Goal: Information Seeking & Learning: Learn about a topic

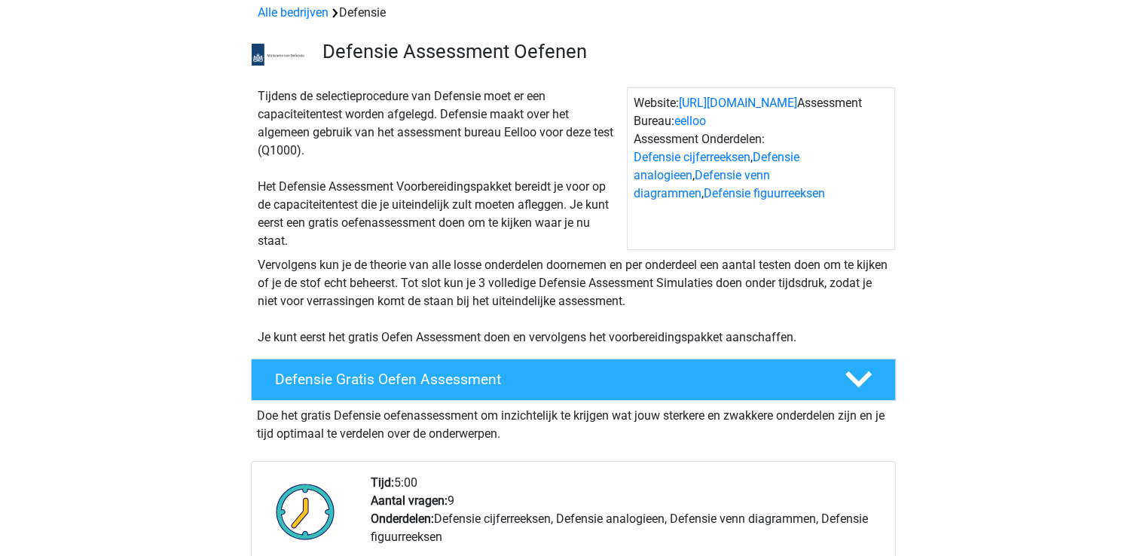
scroll to position [100, 0]
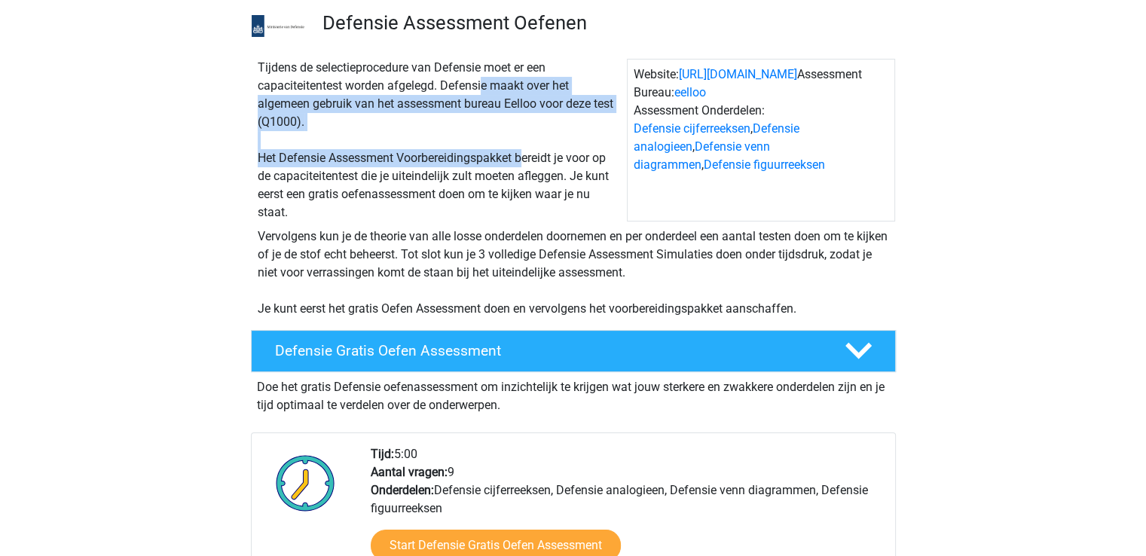
drag, startPoint x: 432, startPoint y: 76, endPoint x: 524, endPoint y: 148, distance: 117.0
click at [524, 148] on div "Tijdens de selectieprocedure van Defensie moet er een capaciteitentest worden a…" at bounding box center [439, 140] width 375 height 163
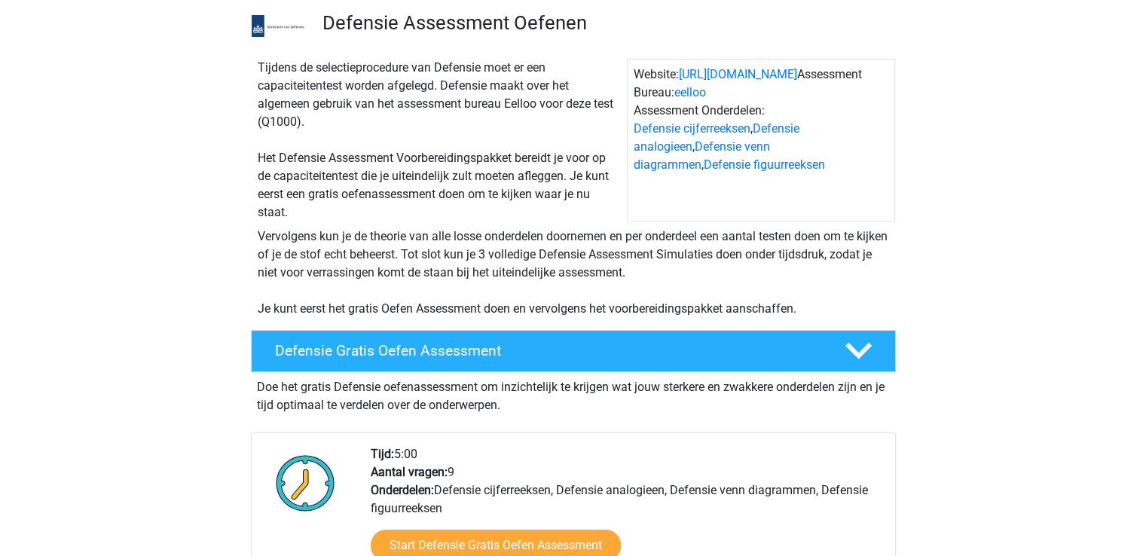
click at [550, 166] on div "Tijdens de selectieprocedure van Defensie moet er een capaciteitentest worden a…" at bounding box center [439, 140] width 375 height 163
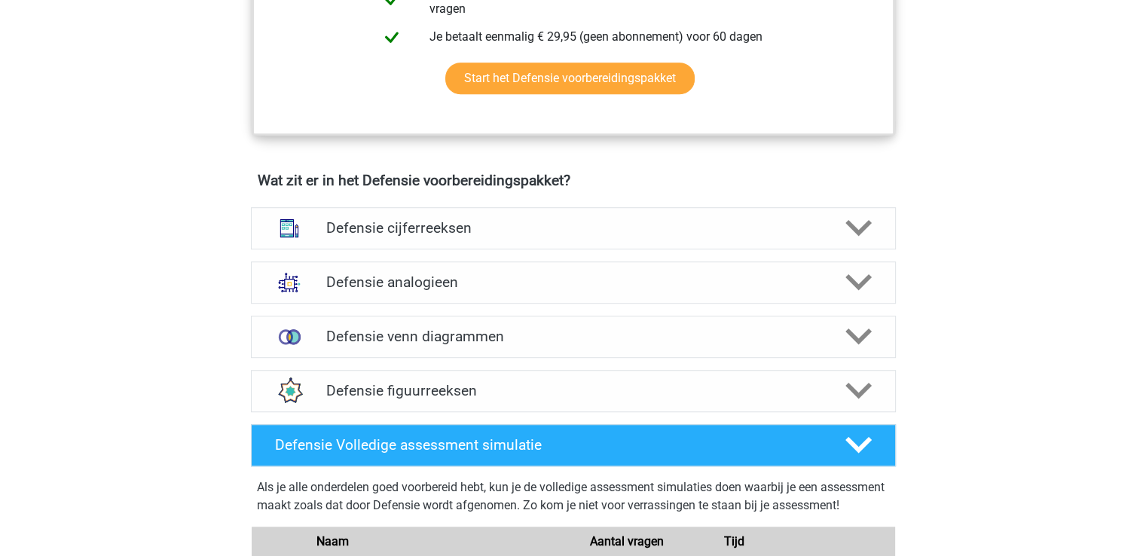
scroll to position [1004, 0]
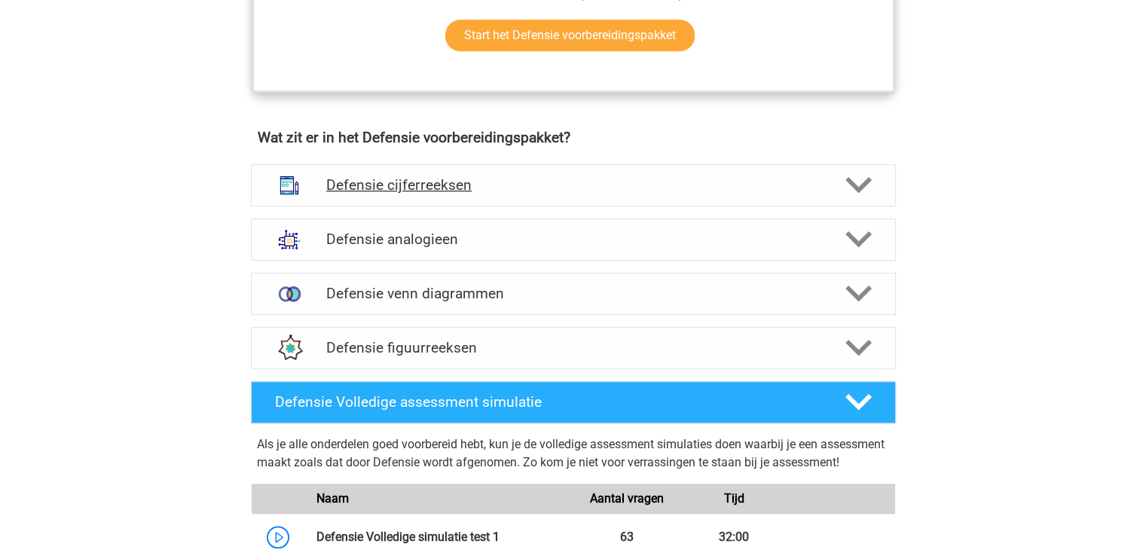
click at [880, 191] on div at bounding box center [856, 185] width 51 height 26
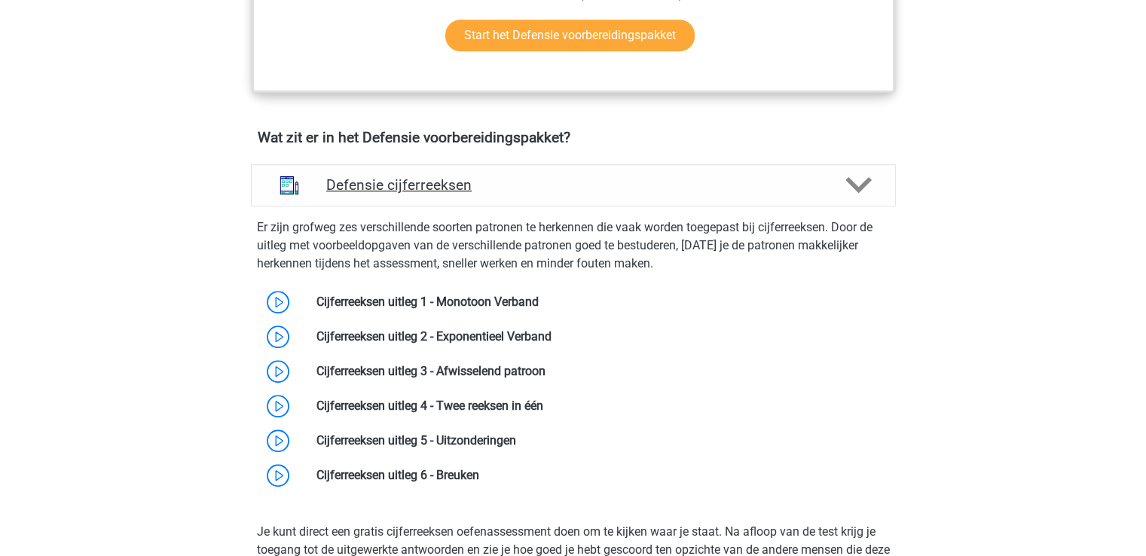
click at [880, 191] on div at bounding box center [856, 185] width 51 height 26
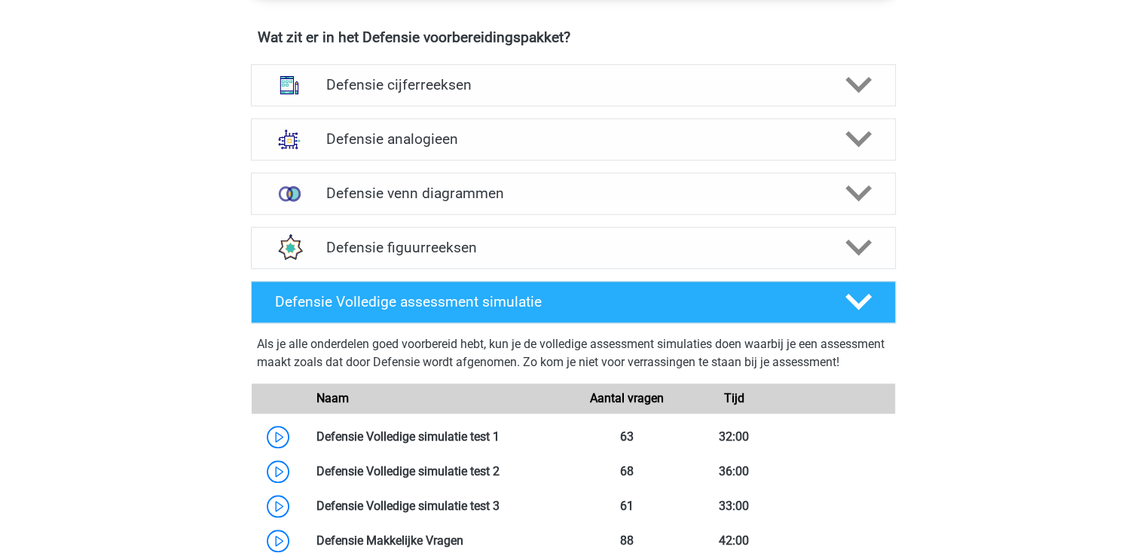
scroll to position [1205, 0]
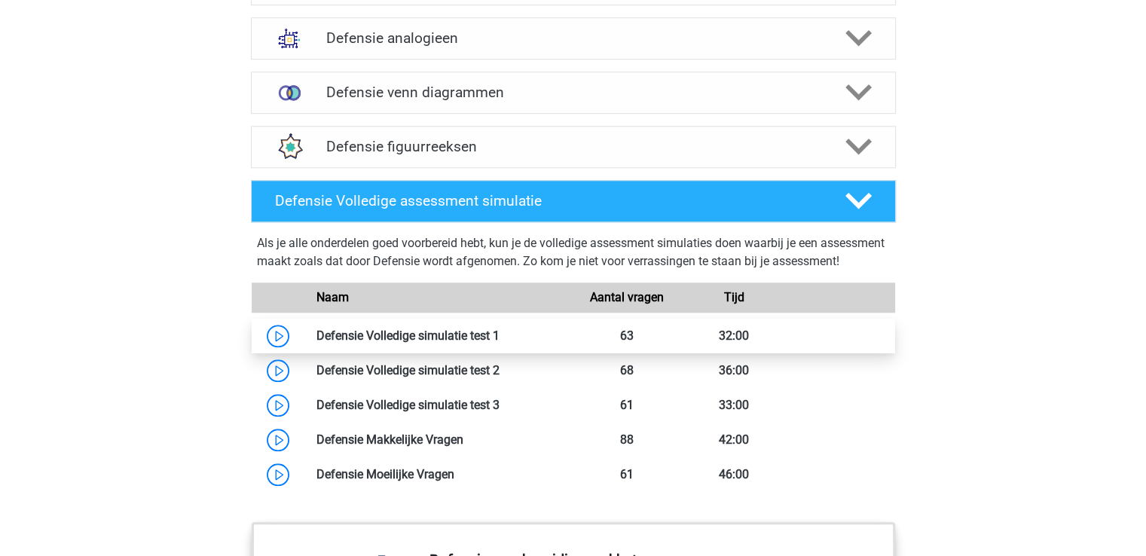
click at [499, 343] on link at bounding box center [499, 335] width 0 height 14
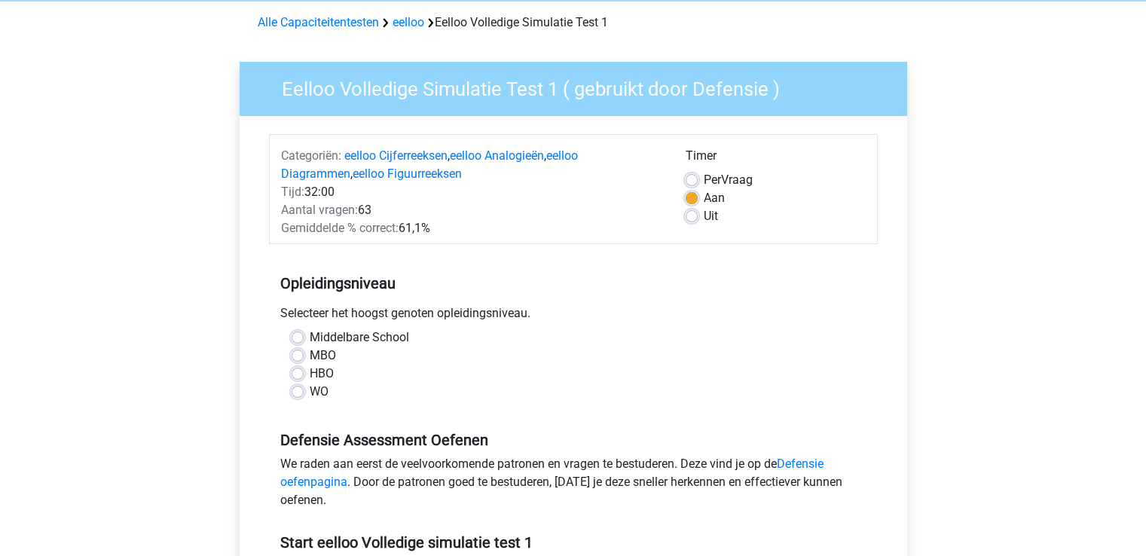
scroll to position [100, 0]
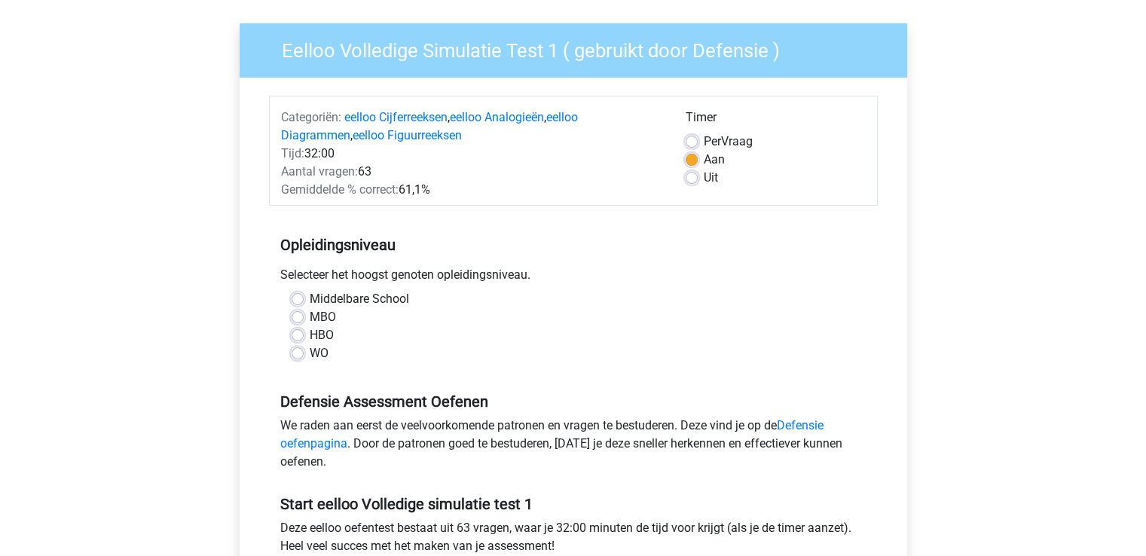
click at [310, 349] on label "WO" at bounding box center [319, 353] width 19 height 18
click at [295, 349] on input "WO" at bounding box center [298, 351] width 12 height 15
radio input "true"
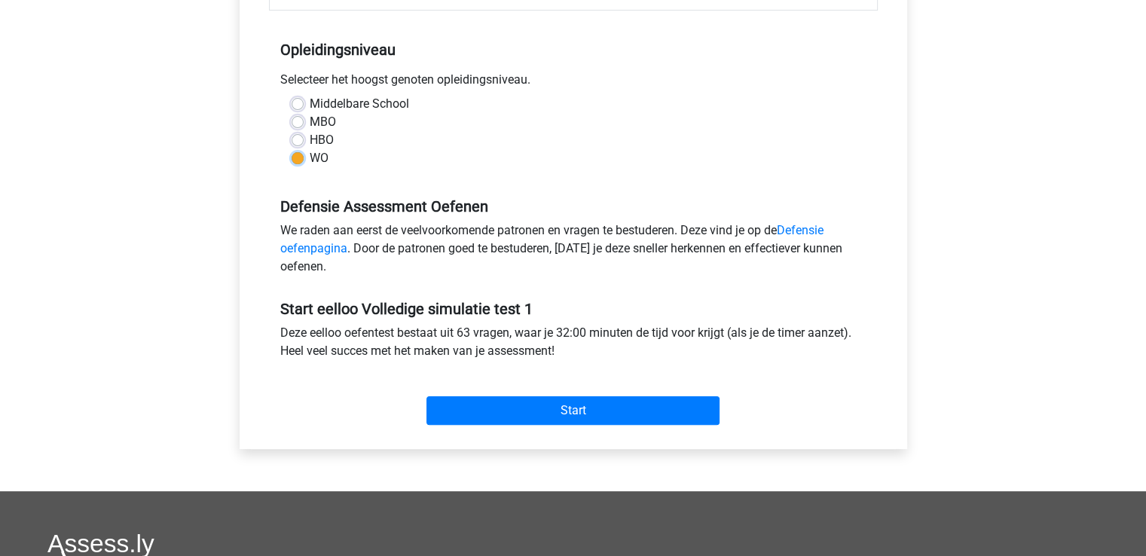
scroll to position [301, 0]
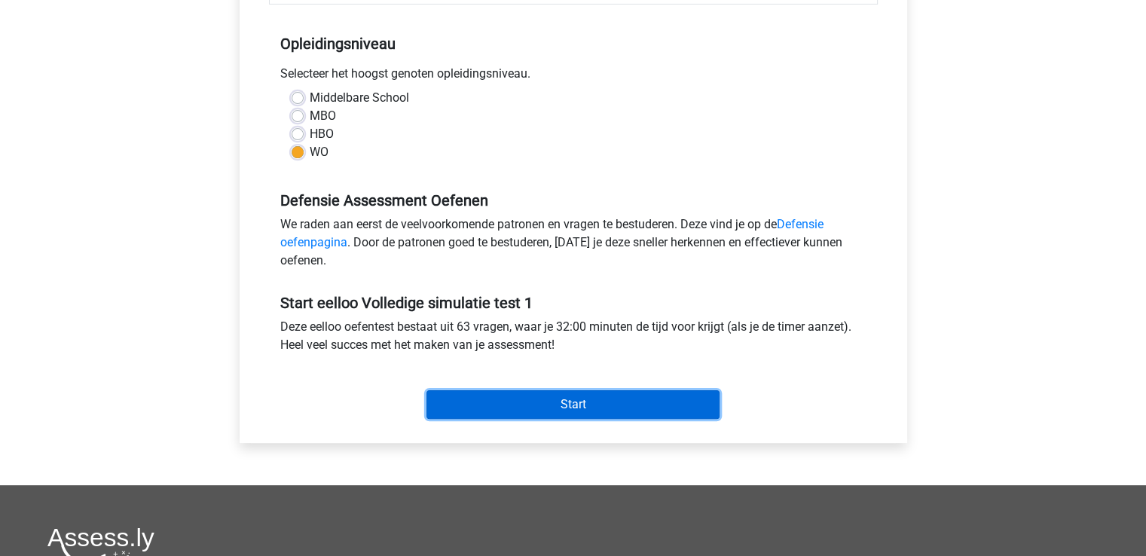
click at [656, 396] on input "Start" at bounding box center [572, 404] width 293 height 29
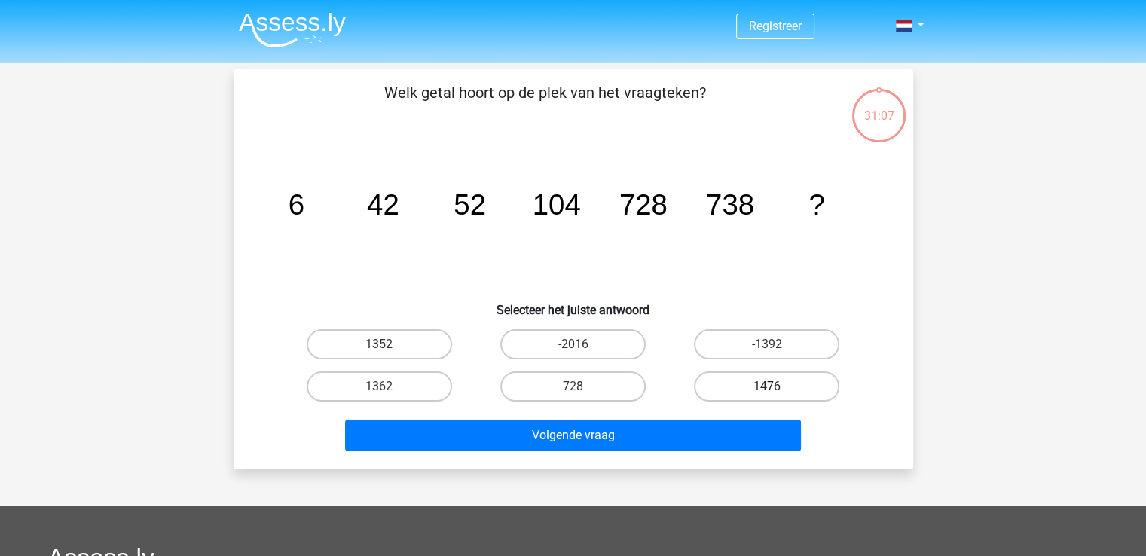
click at [771, 380] on label "1476" at bounding box center [766, 386] width 145 height 30
click at [771, 386] on input "1476" at bounding box center [772, 391] width 10 height 10
radio input "true"
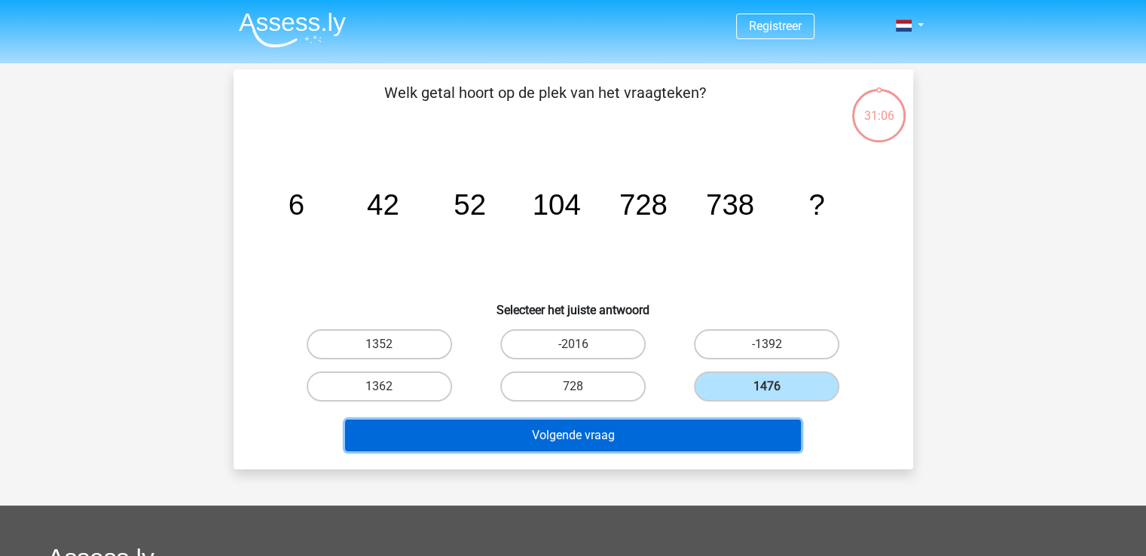
click at [698, 429] on button "Volgende vraag" at bounding box center [573, 436] width 456 height 32
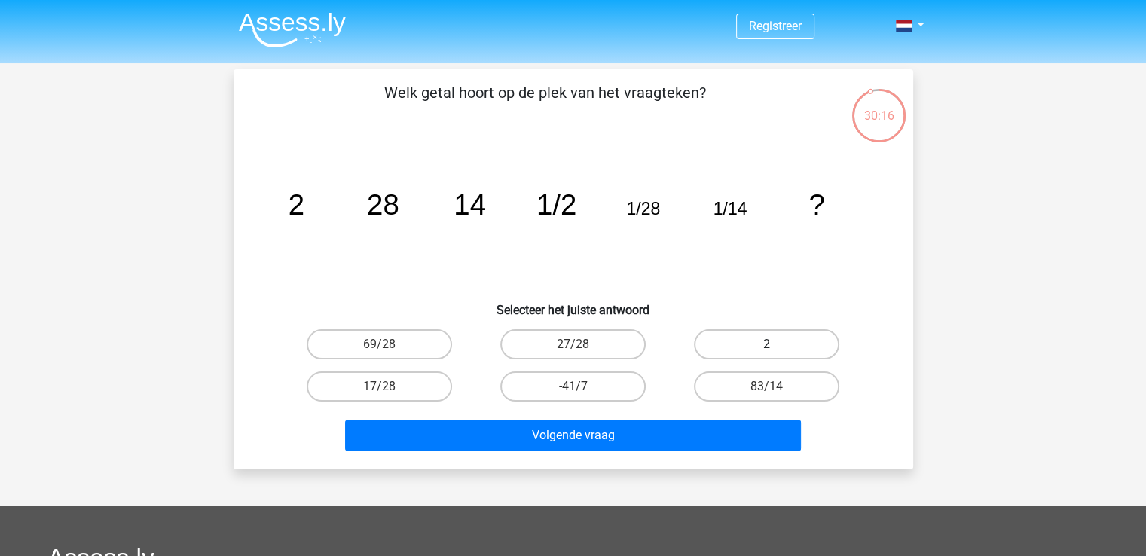
click at [754, 341] on label "2" at bounding box center [766, 344] width 145 height 30
click at [767, 344] on input "2" at bounding box center [772, 349] width 10 height 10
radio input "true"
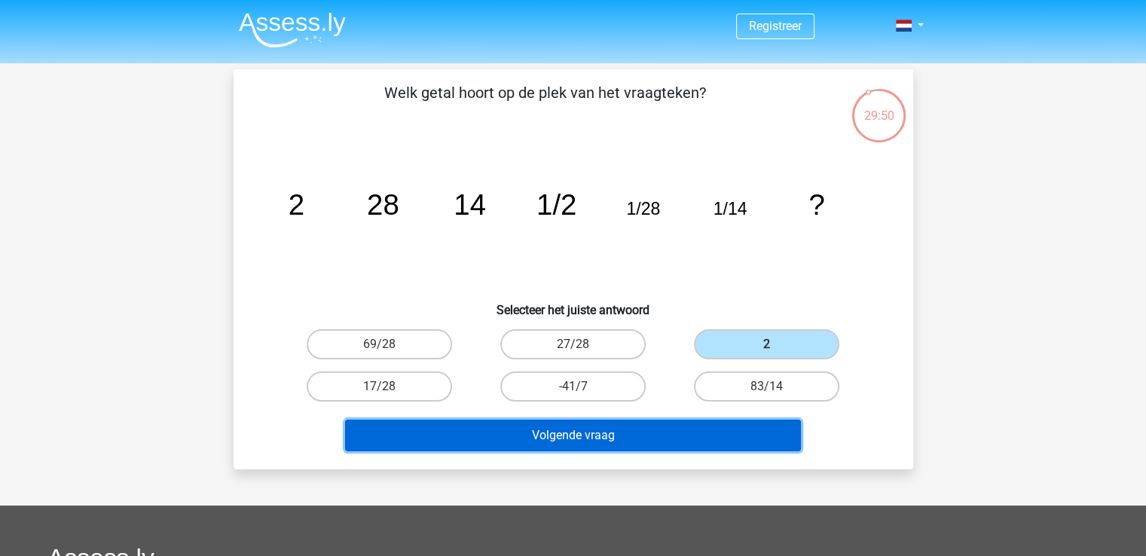
click at [631, 440] on button "Volgende vraag" at bounding box center [573, 436] width 456 height 32
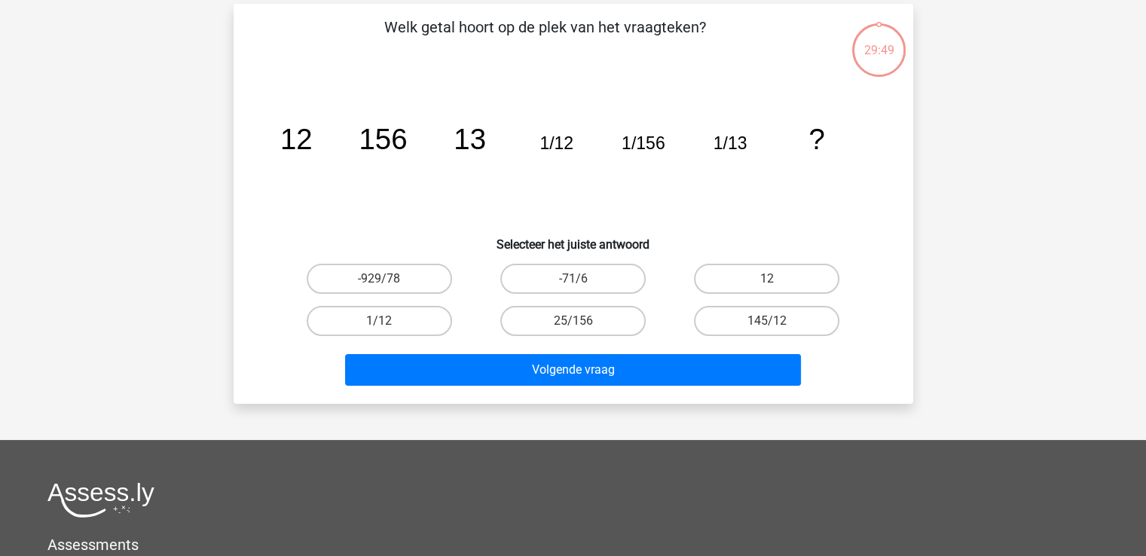
scroll to position [69, 0]
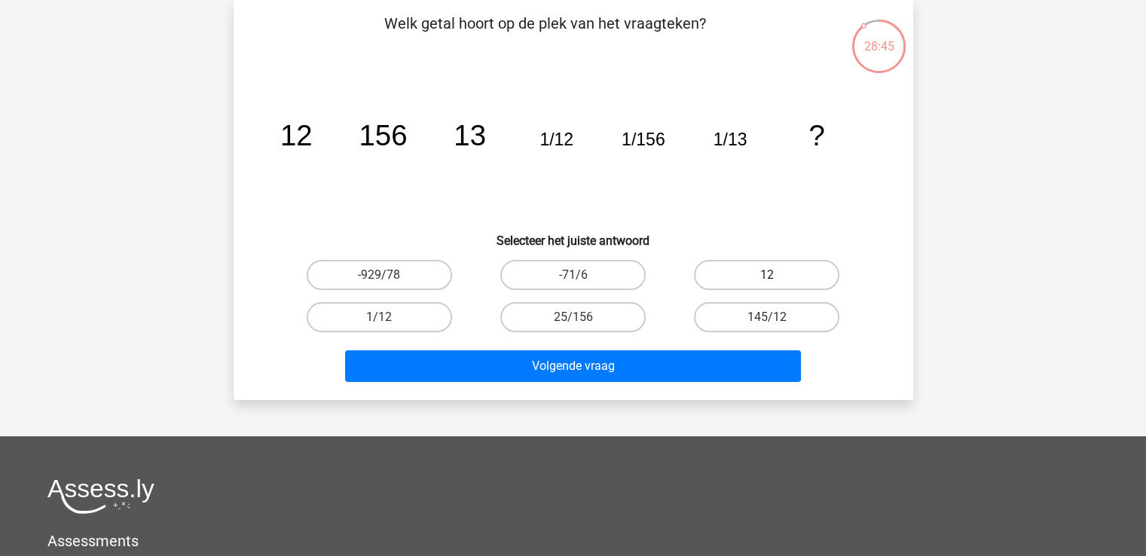
click at [754, 277] on label "12" at bounding box center [766, 275] width 145 height 30
click at [767, 277] on input "12" at bounding box center [772, 280] width 10 height 10
radio input "true"
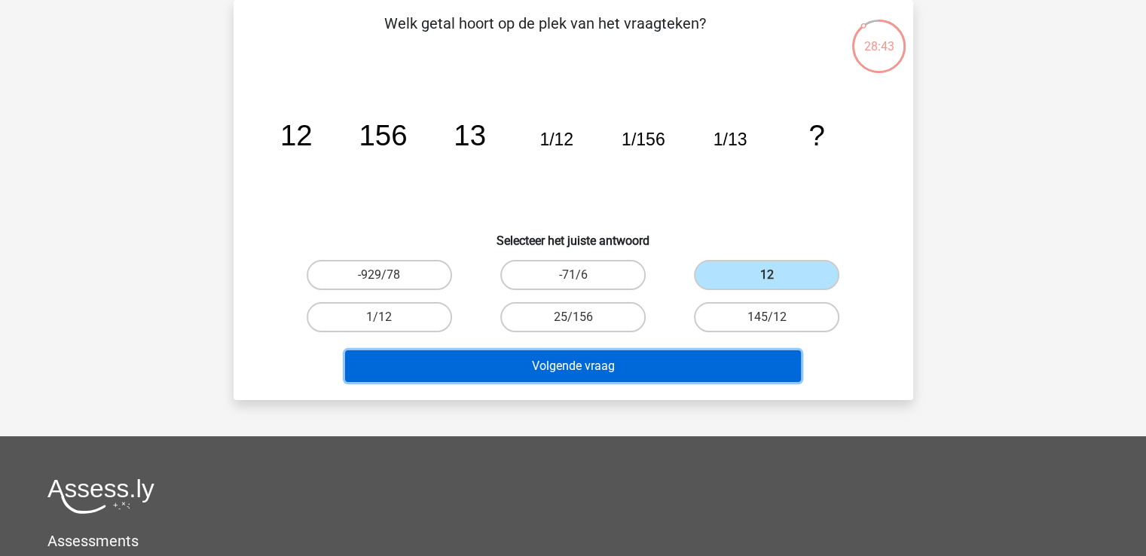
click at [726, 365] on button "Volgende vraag" at bounding box center [573, 366] width 456 height 32
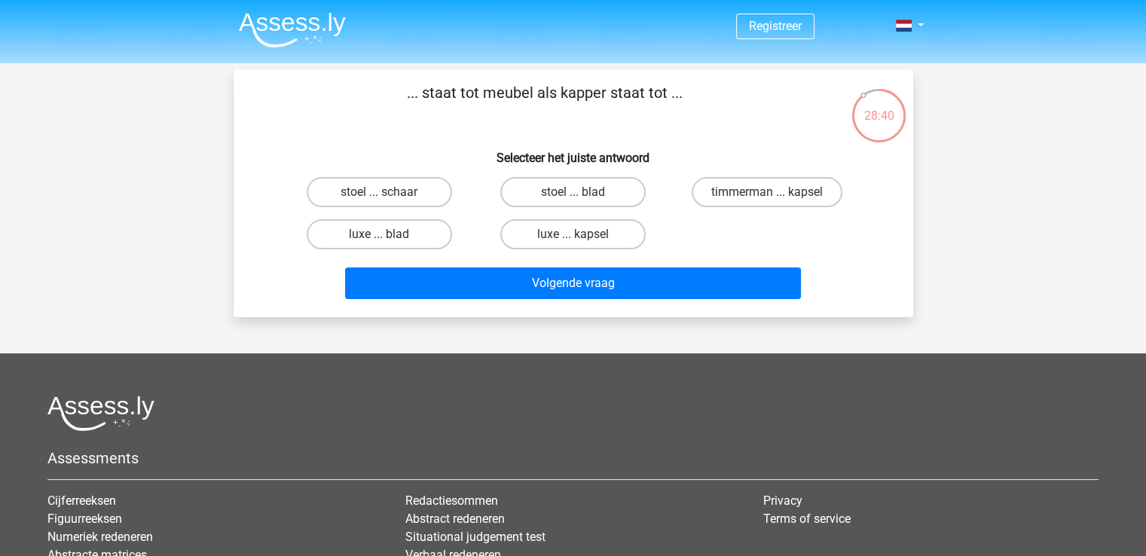
scroll to position [0, 0]
click at [783, 192] on label "timmerman ... kapsel" at bounding box center [767, 192] width 151 height 30
click at [777, 192] on input "timmerman ... kapsel" at bounding box center [772, 197] width 10 height 10
radio input "true"
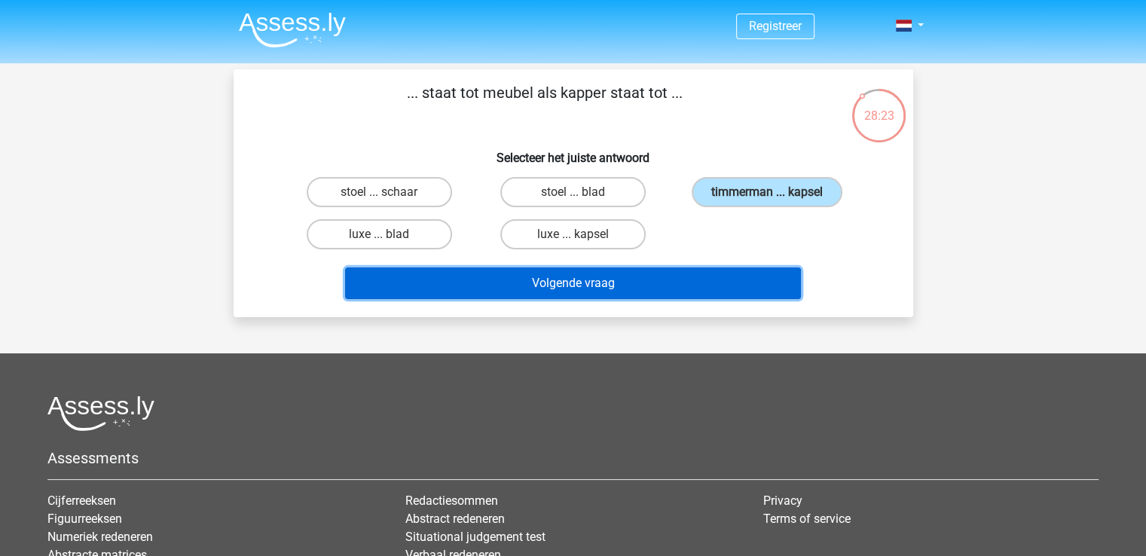
click at [723, 289] on button "Volgende vraag" at bounding box center [573, 283] width 456 height 32
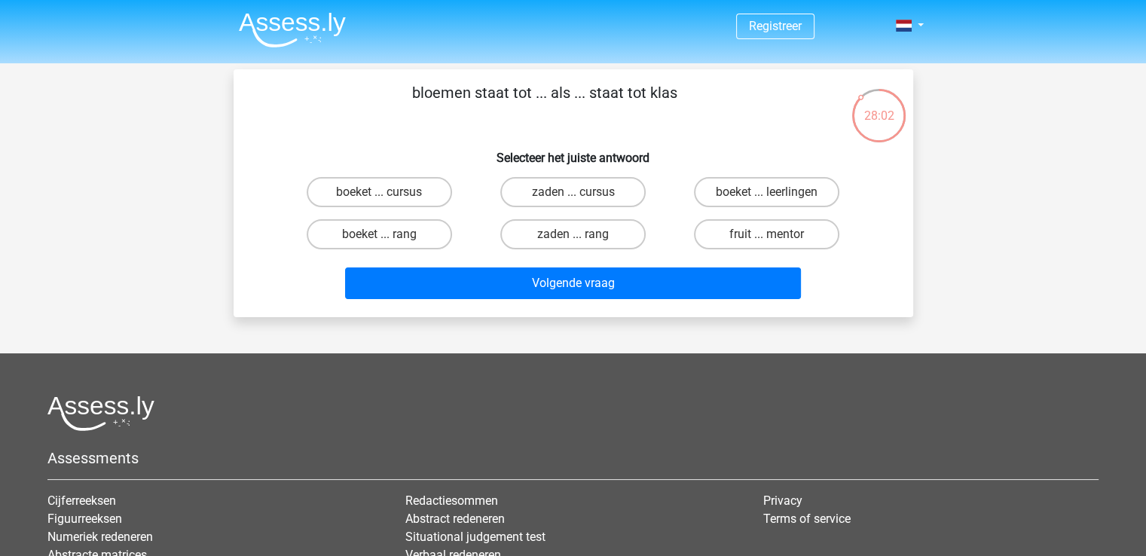
click at [768, 197] on input "boeket ... leerlingen" at bounding box center [772, 197] width 10 height 10
radio input "true"
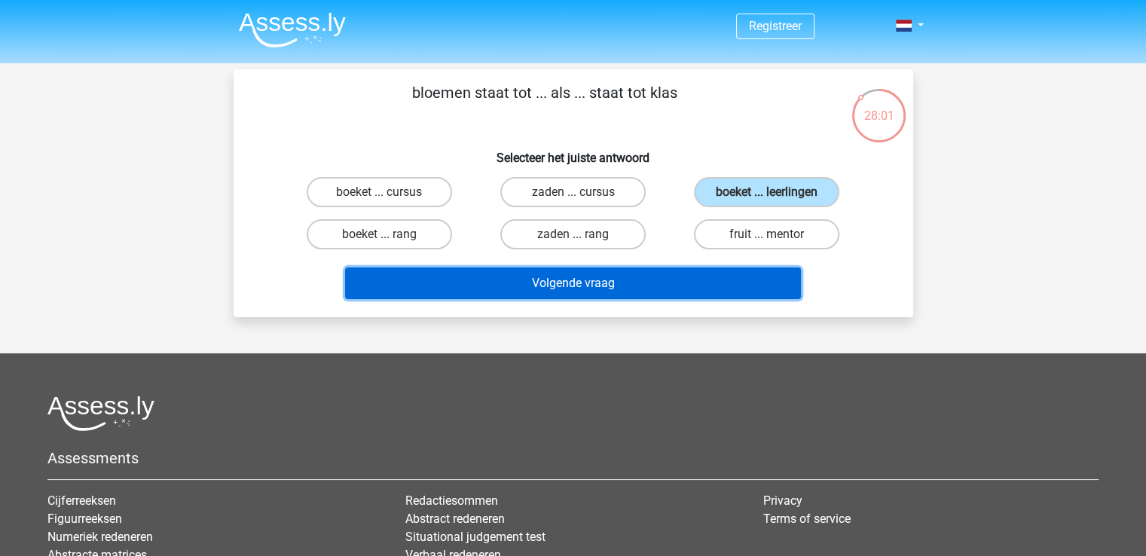
click at [679, 281] on button "Volgende vraag" at bounding box center [573, 283] width 456 height 32
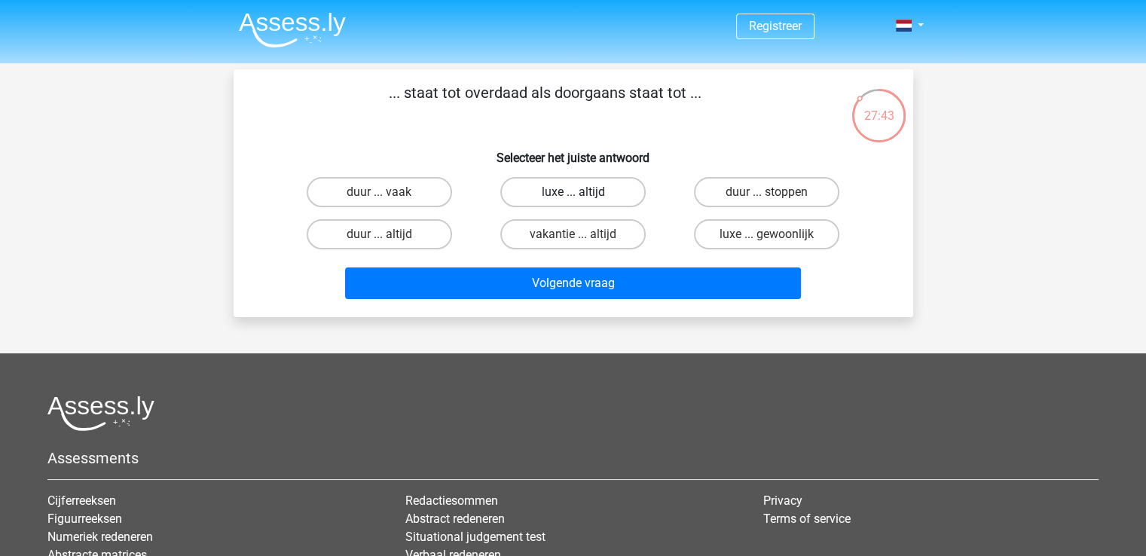
click at [611, 190] on label "luxe ... altijd" at bounding box center [572, 192] width 145 height 30
click at [582, 192] on input "luxe ... altijd" at bounding box center [578, 197] width 10 height 10
radio input "true"
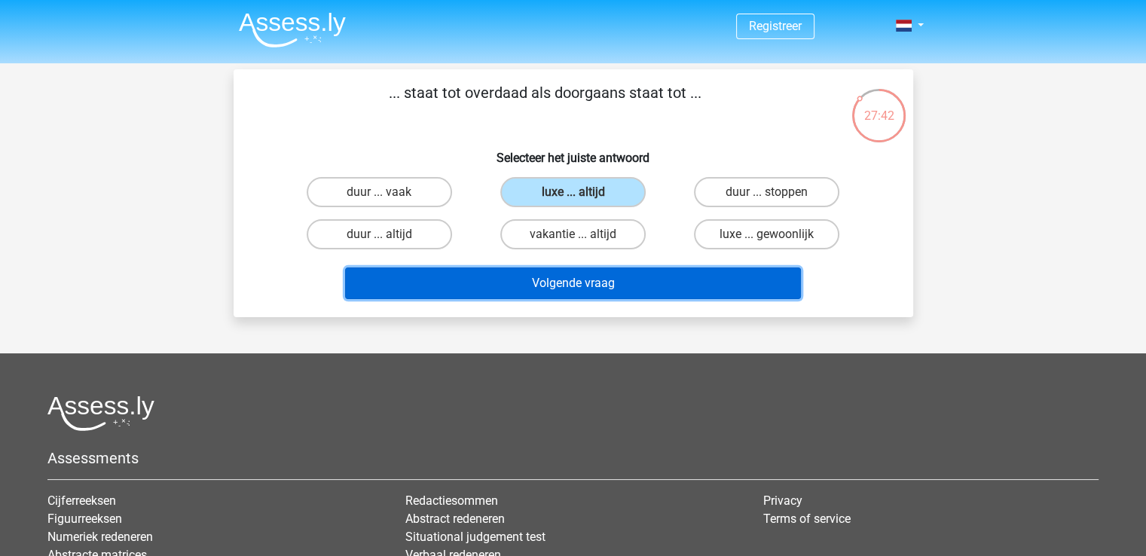
click at [628, 289] on button "Volgende vraag" at bounding box center [573, 283] width 456 height 32
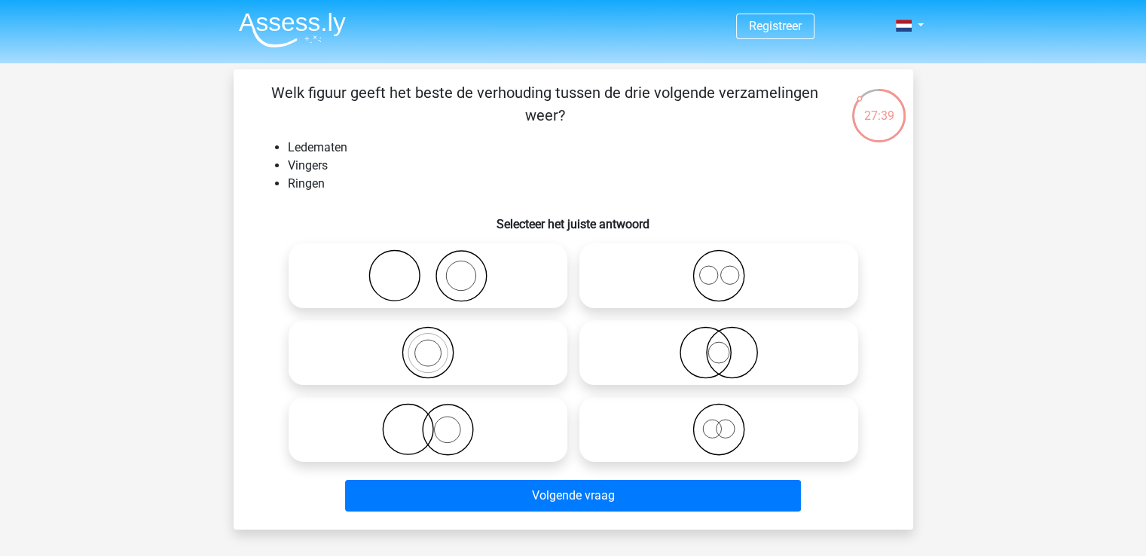
drag, startPoint x: 309, startPoint y: 99, endPoint x: 594, endPoint y: 111, distance: 285.1
click at [594, 111] on p "Welk figuur geeft het beste de verhouding tussen de drie volgende verzamelingen…" at bounding box center [545, 103] width 575 height 45
click at [464, 278] on icon at bounding box center [428, 275] width 267 height 53
click at [438, 268] on input "radio" at bounding box center [433, 263] width 10 height 10
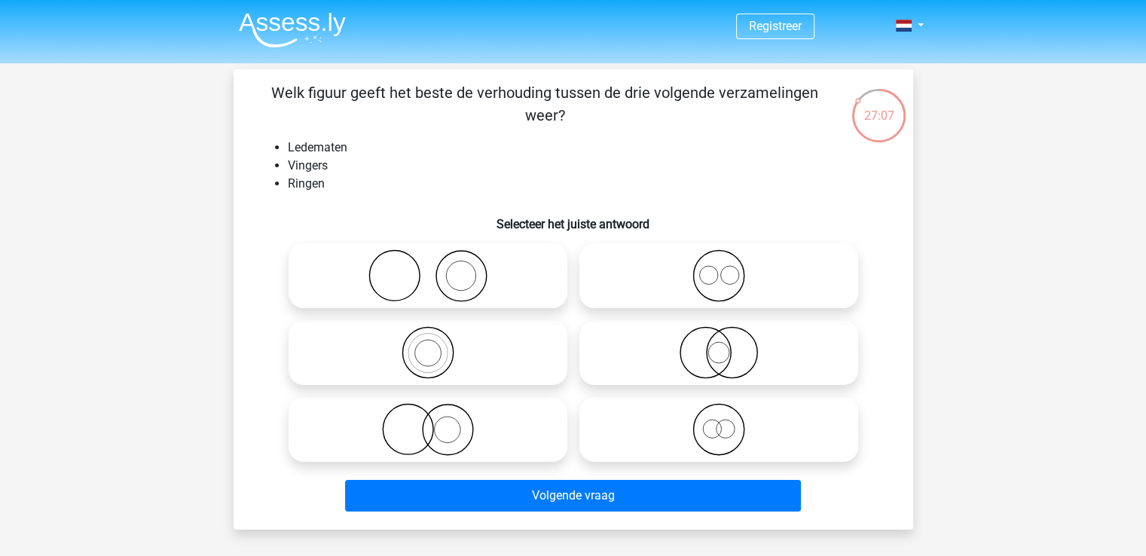
radio input "true"
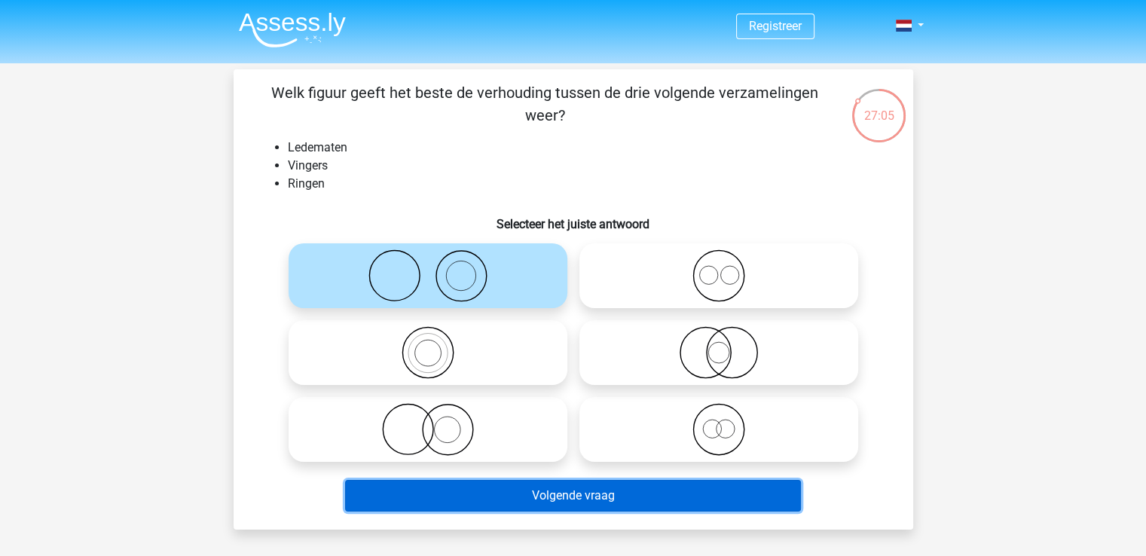
click at [579, 492] on button "Volgende vraag" at bounding box center [573, 496] width 456 height 32
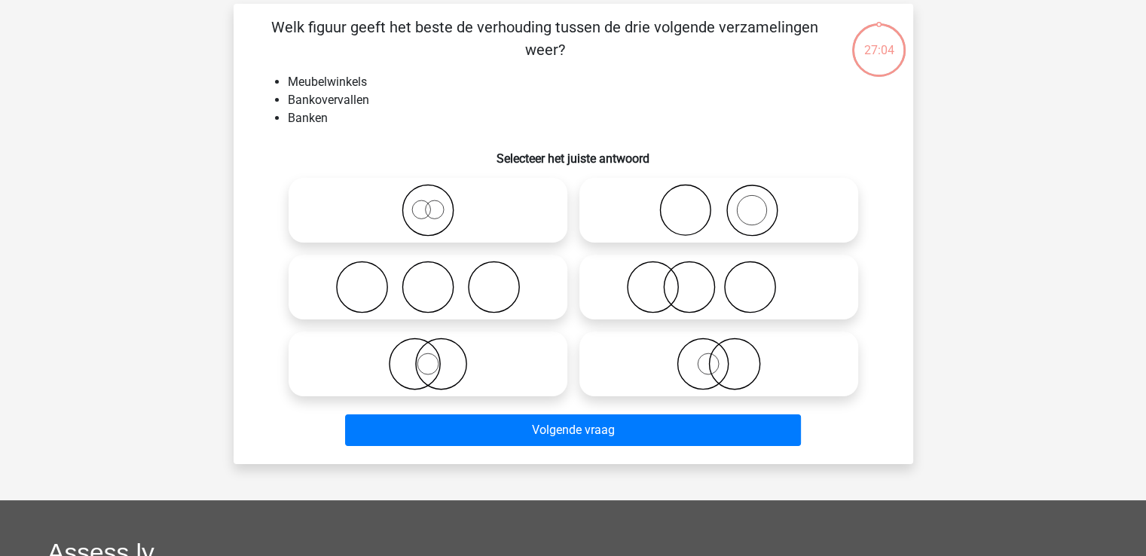
scroll to position [69, 0]
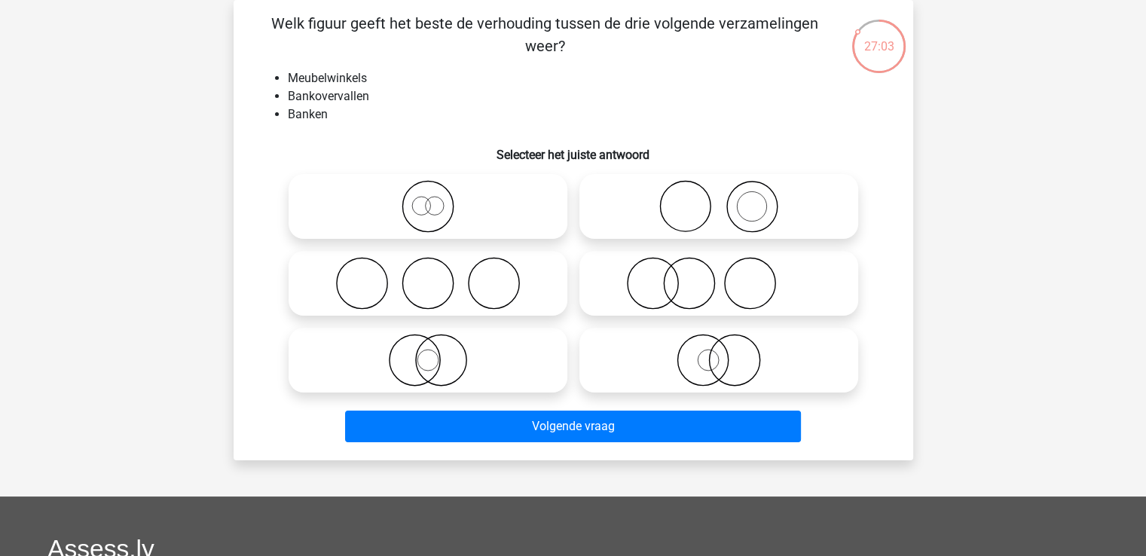
drag, startPoint x: 279, startPoint y: 23, endPoint x: 622, endPoint y: 44, distance: 342.6
click at [622, 44] on p "Welk figuur geeft het beste de verhouding tussen de drie volgende verzamelingen…" at bounding box center [545, 34] width 575 height 45
click at [796, 206] on icon at bounding box center [718, 206] width 267 height 53
click at [728, 199] on input "radio" at bounding box center [724, 194] width 10 height 10
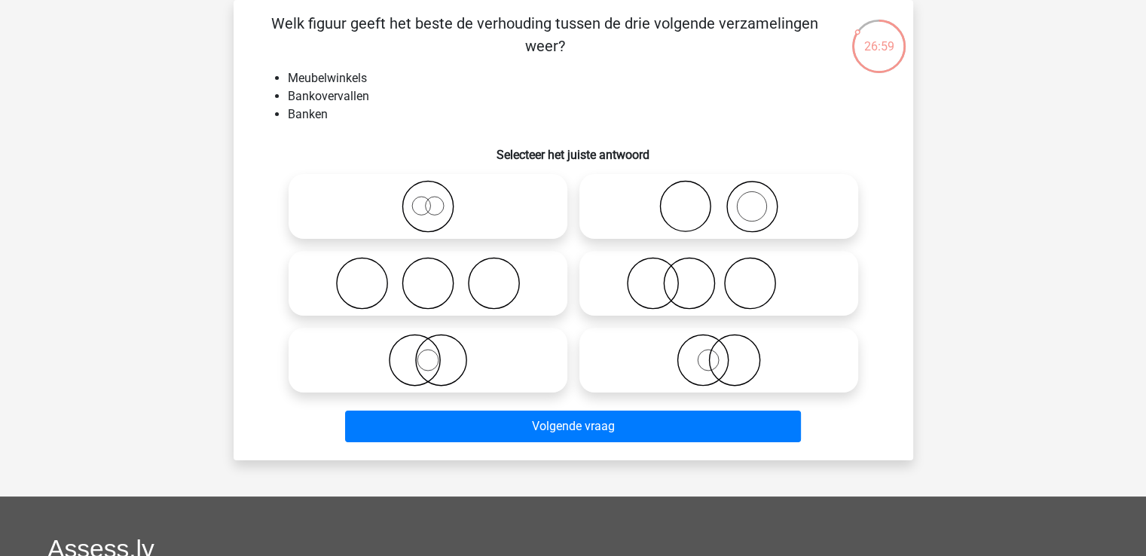
radio input "true"
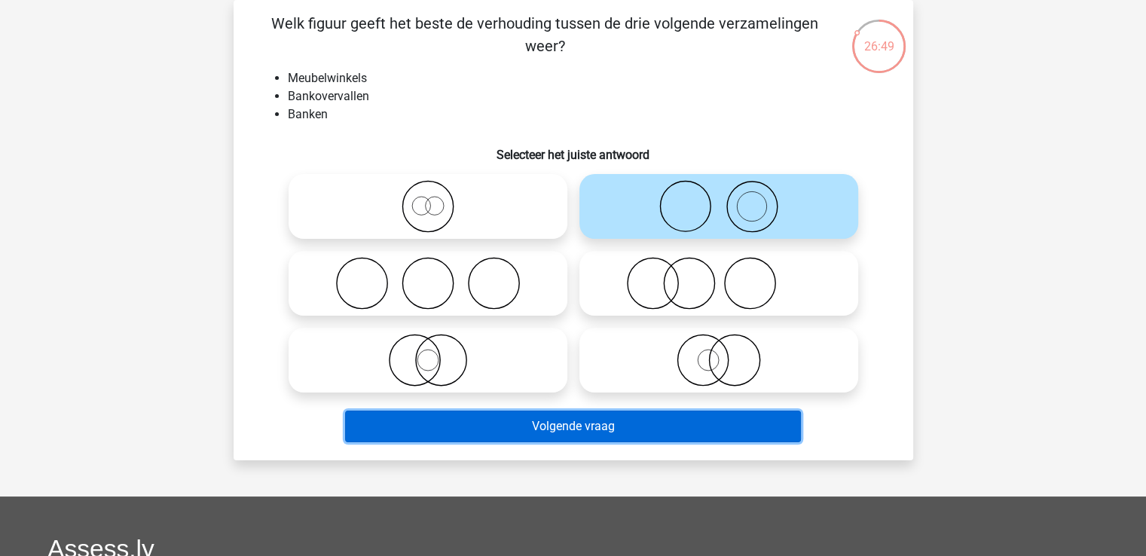
click at [663, 431] on button "Volgende vraag" at bounding box center [573, 427] width 456 height 32
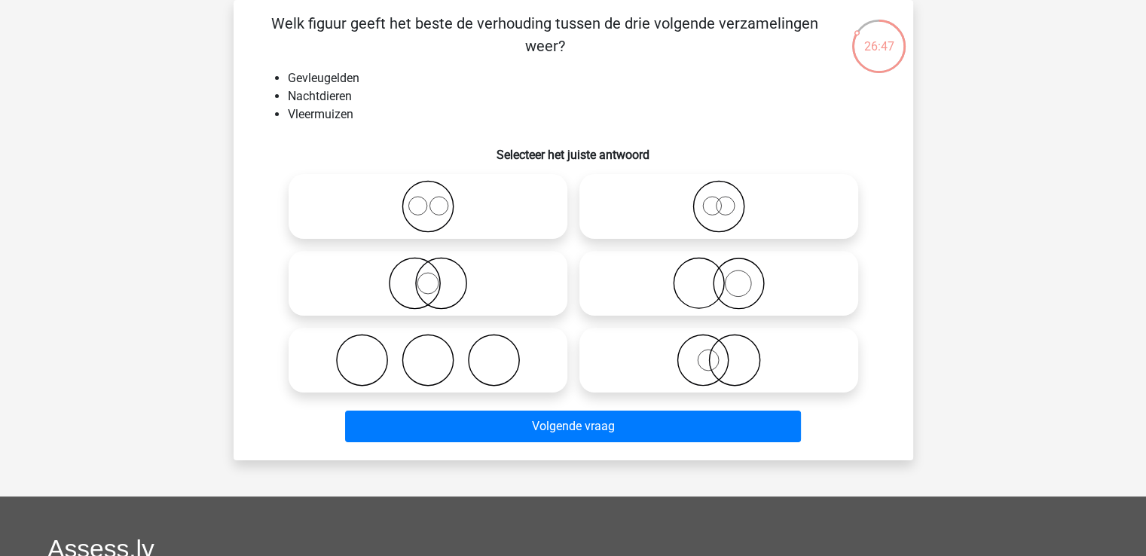
drag, startPoint x: 306, startPoint y: 24, endPoint x: 591, endPoint y: 37, distance: 285.8
click at [591, 37] on p "Welk figuur geeft het beste de verhouding tussen de drie volgende verzamelingen…" at bounding box center [545, 34] width 575 height 45
click at [594, 38] on p "Welk figuur geeft het beste de verhouding tussen de drie volgende verzamelingen…" at bounding box center [545, 34] width 575 height 45
click at [601, 93] on li "Nachtdieren" at bounding box center [588, 96] width 601 height 18
click at [440, 290] on icon at bounding box center [428, 283] width 267 height 53
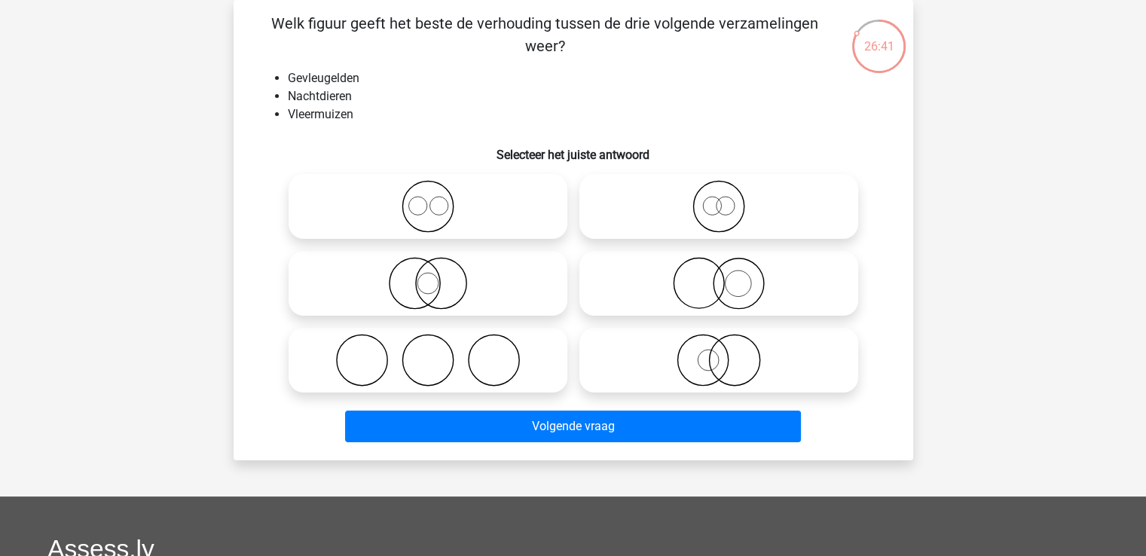
click at [438, 276] on input "radio" at bounding box center [433, 271] width 10 height 10
radio input "true"
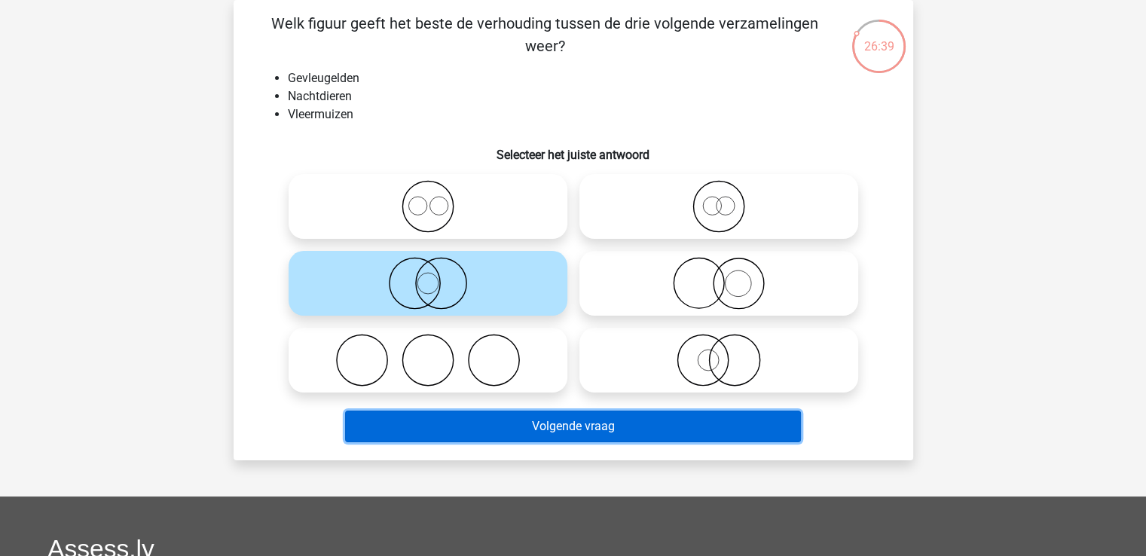
click at [548, 435] on button "Volgende vraag" at bounding box center [573, 427] width 456 height 32
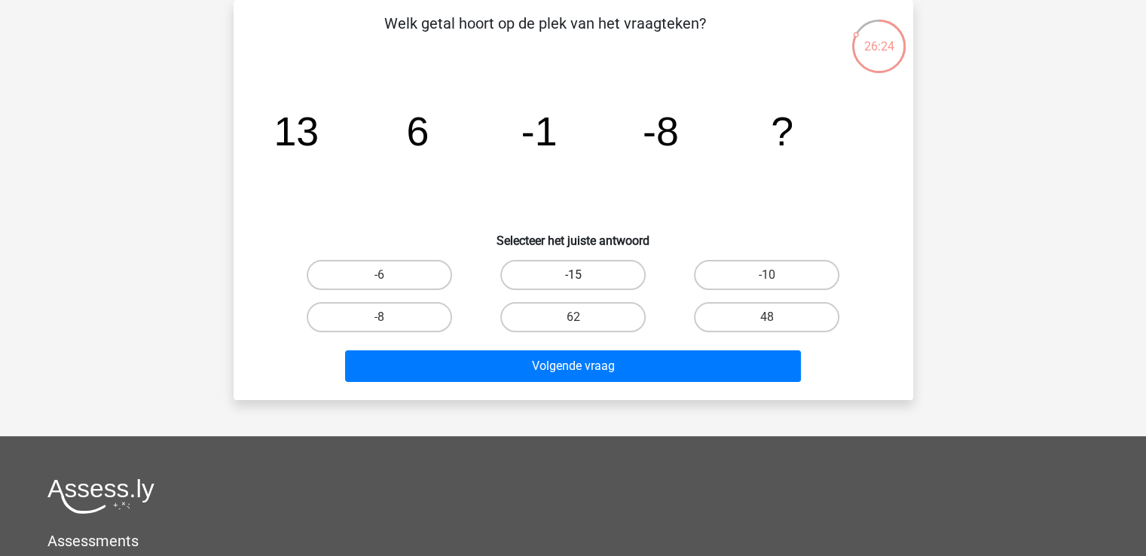
click at [591, 269] on label "-15" at bounding box center [572, 275] width 145 height 30
click at [582, 275] on input "-15" at bounding box center [578, 280] width 10 height 10
radio input "true"
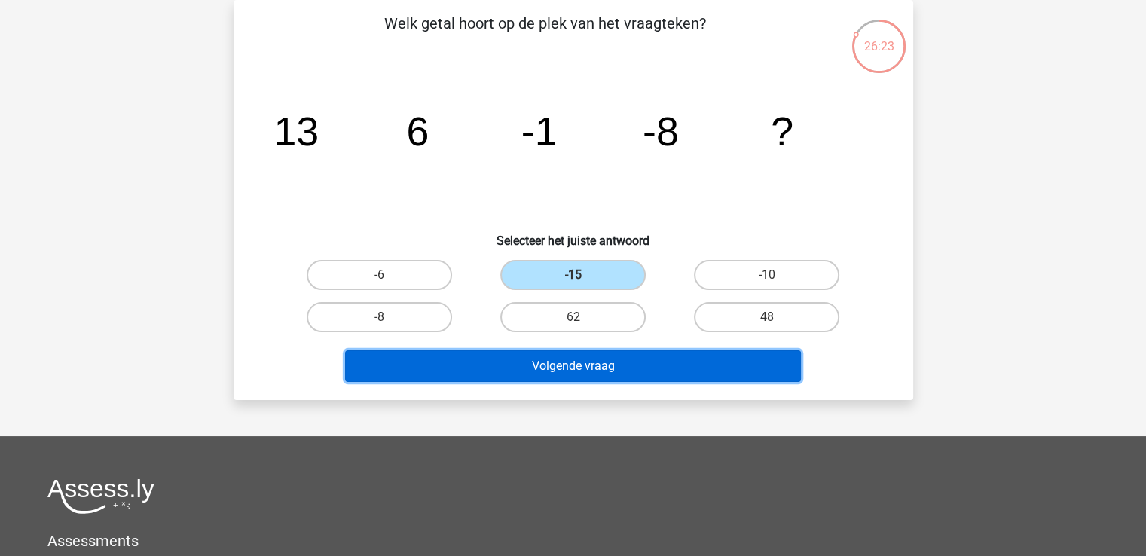
click at [597, 371] on button "Volgende vraag" at bounding box center [573, 366] width 456 height 32
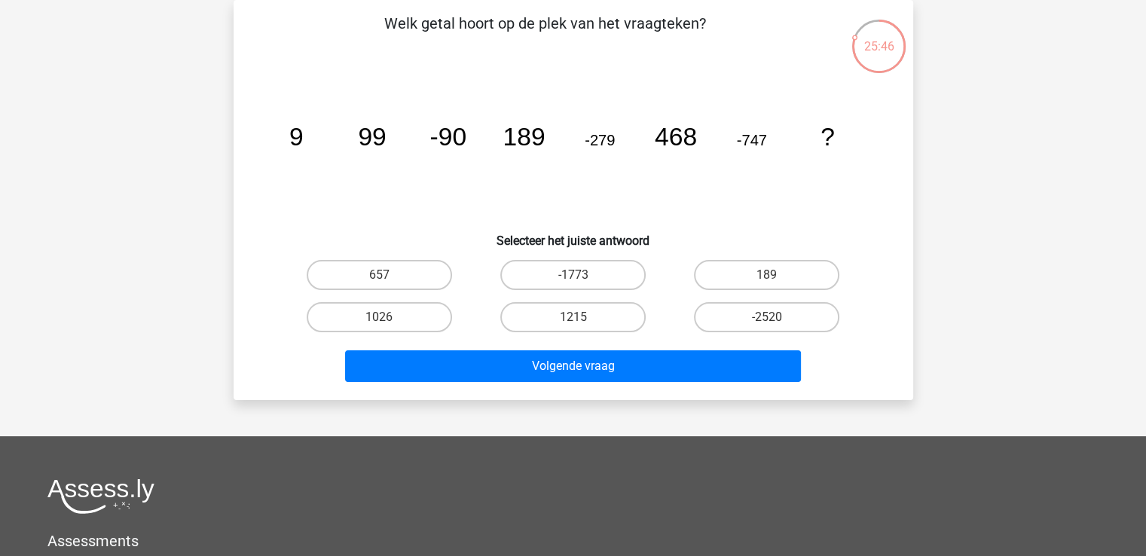
click at [353, 139] on icon "image/svg+xml 9 99 -90 189 -279 468 -747 ?" at bounding box center [573, 145] width 607 height 152
click at [339, 121] on icon "image/svg+xml 9 99 -90 189 -279 468 -747 ?" at bounding box center [573, 145] width 607 height 152
click at [911, 205] on div "Welk getal hoort op de plek van het vraagteken? image/svg+xml 9 99 -90 189 -279…" at bounding box center [574, 200] width 680 height 400
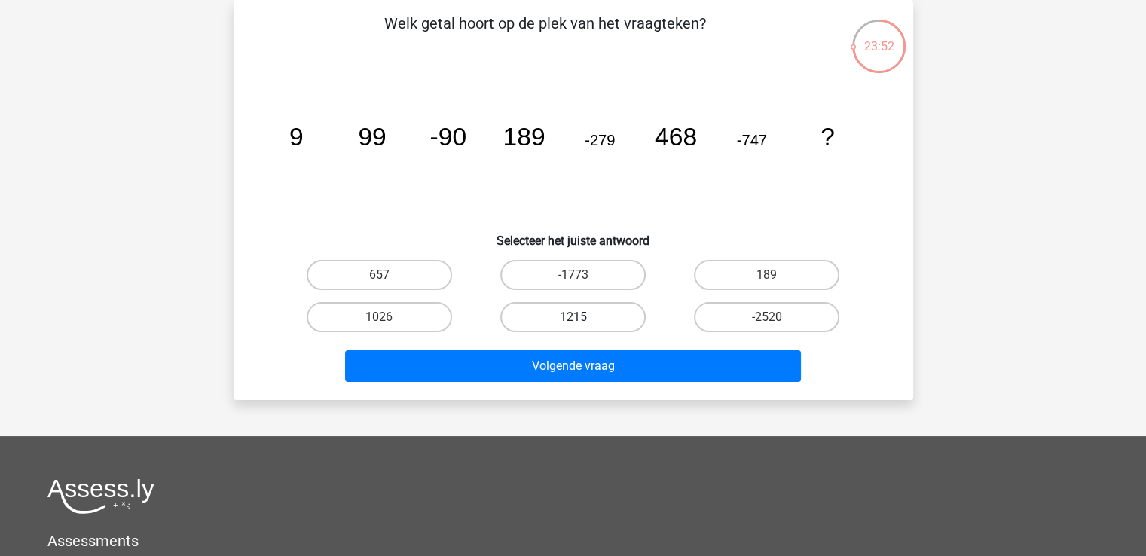
click at [572, 321] on label "1215" at bounding box center [572, 317] width 145 height 30
click at [573, 321] on input "1215" at bounding box center [578, 322] width 10 height 10
radio input "true"
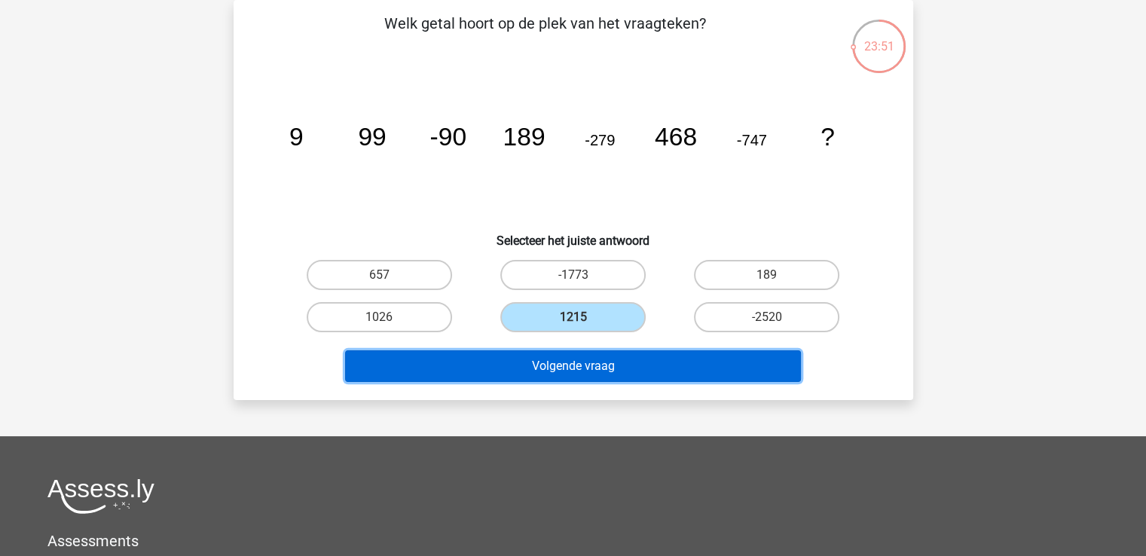
click at [631, 374] on button "Volgende vraag" at bounding box center [573, 366] width 456 height 32
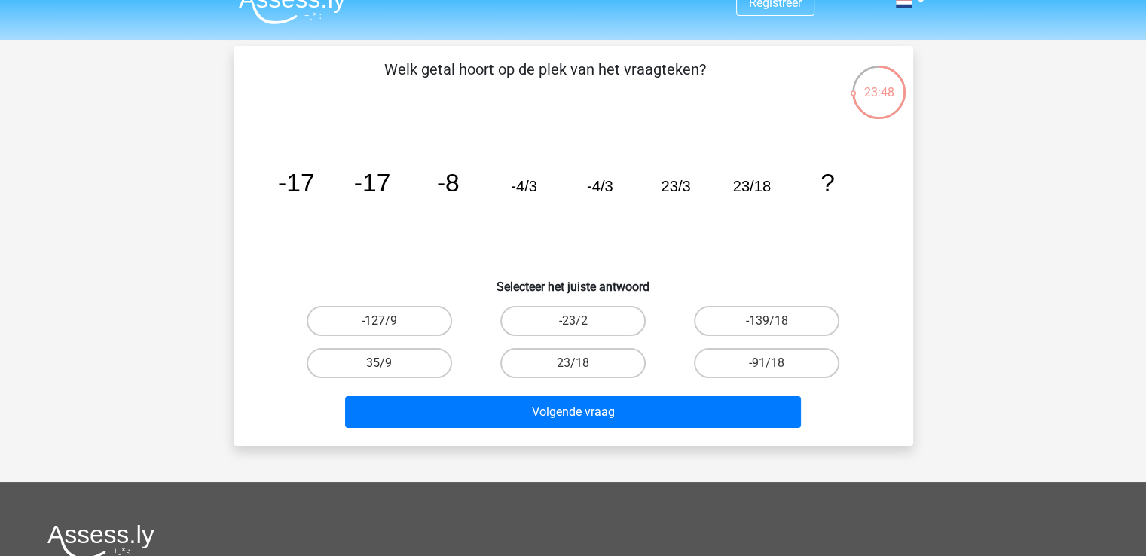
scroll to position [24, 0]
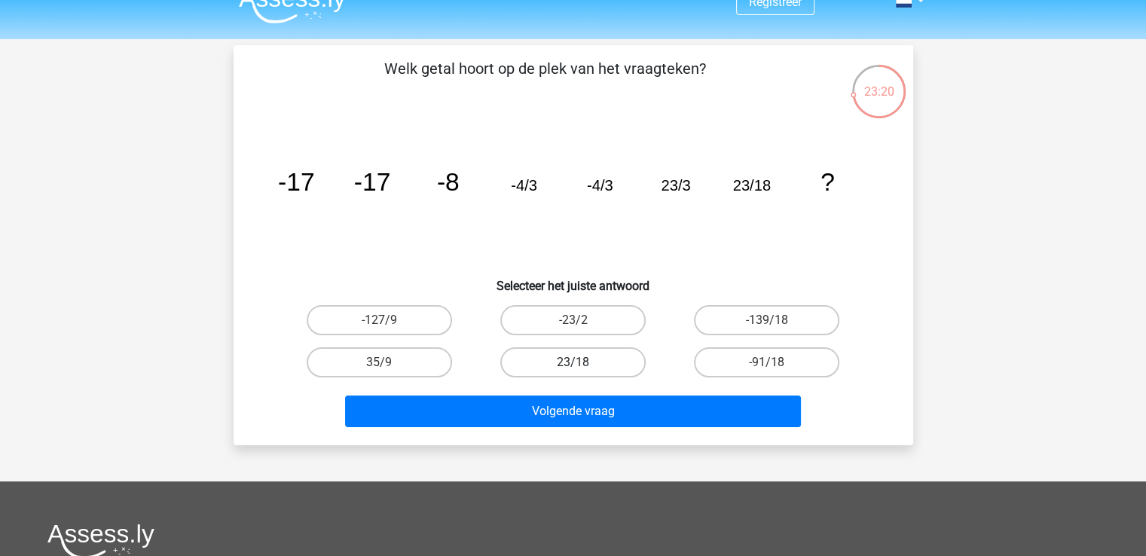
click at [562, 356] on label "23/18" at bounding box center [572, 362] width 145 height 30
click at [573, 362] on input "23/18" at bounding box center [578, 367] width 10 height 10
radio input "true"
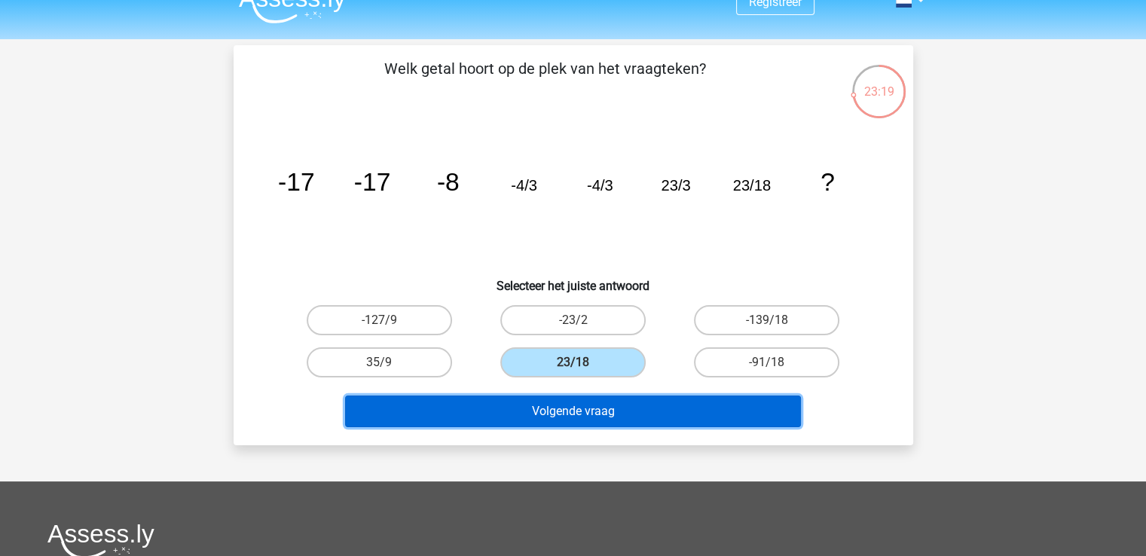
click at [564, 409] on button "Volgende vraag" at bounding box center [573, 412] width 456 height 32
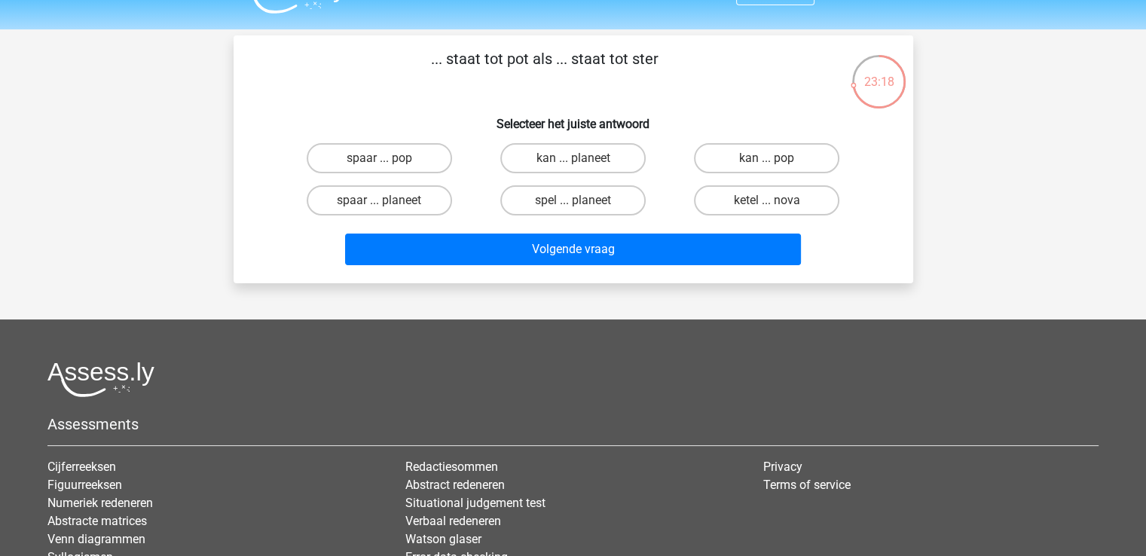
scroll to position [0, 0]
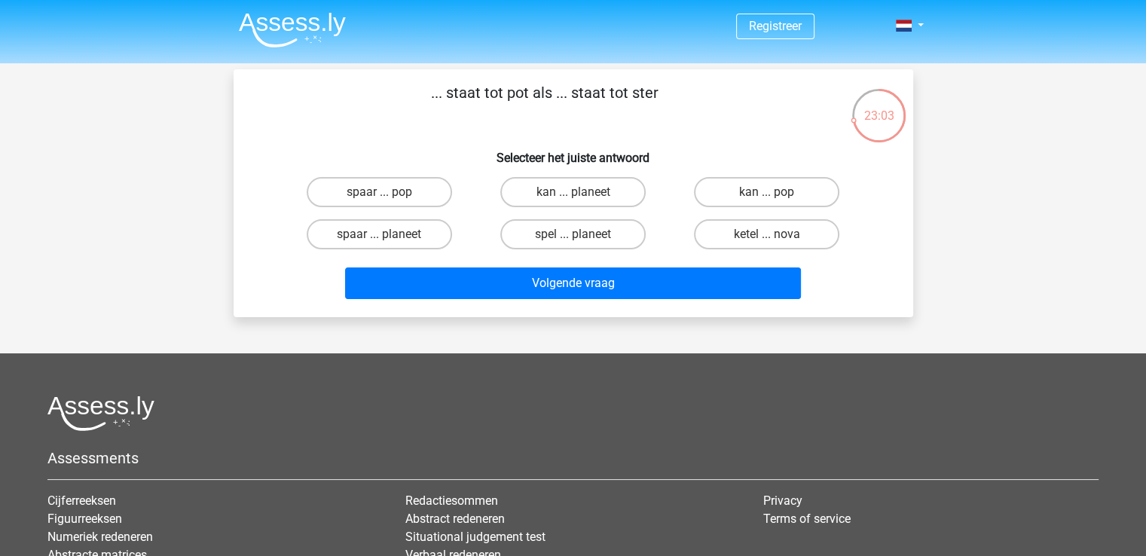
click at [774, 234] on input "ketel ... nova" at bounding box center [772, 239] width 10 height 10
radio input "true"
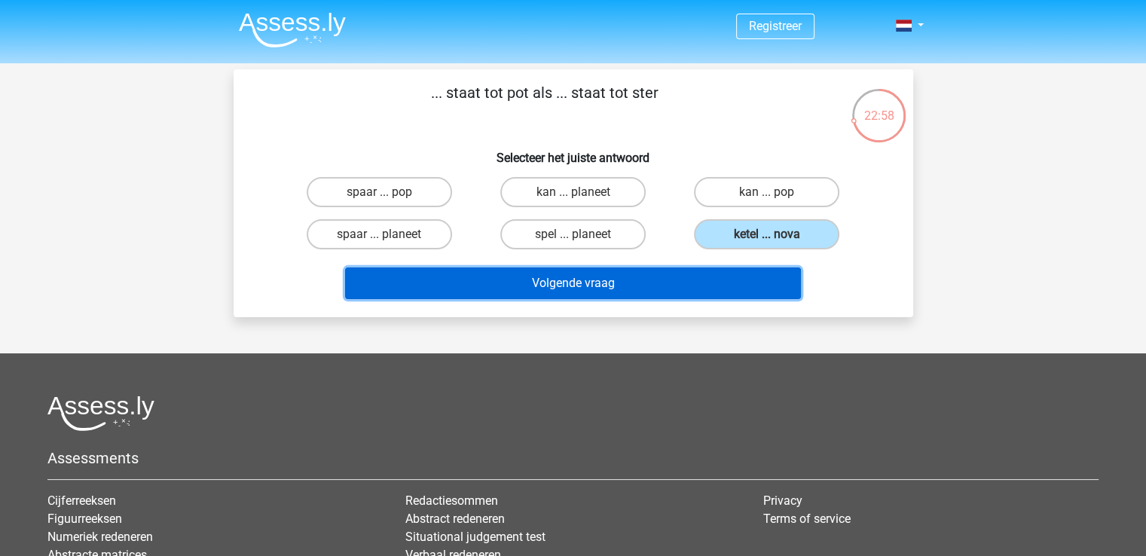
click at [710, 276] on button "Volgende vraag" at bounding box center [573, 283] width 456 height 32
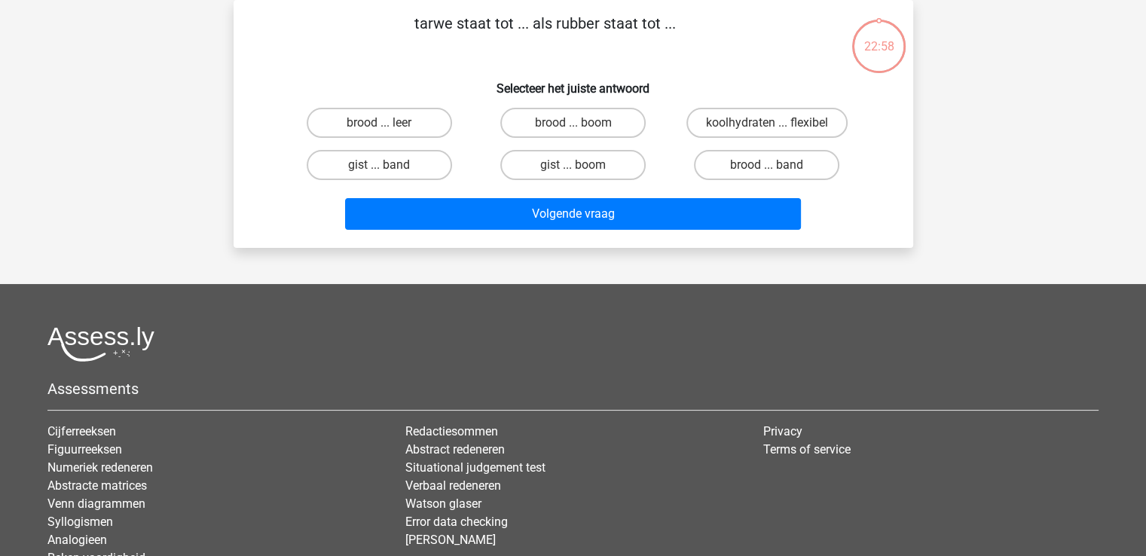
scroll to position [36, 0]
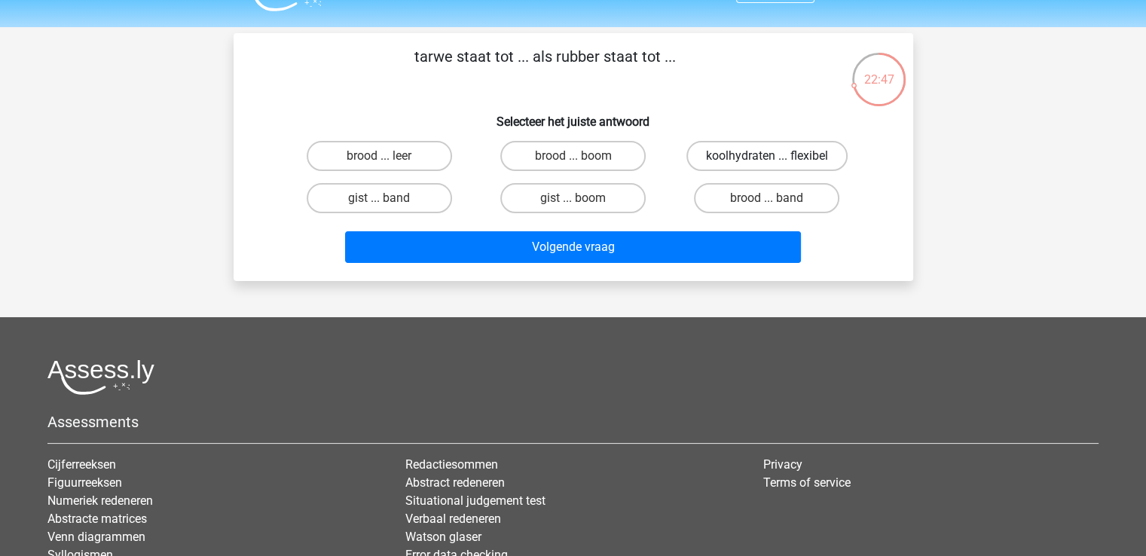
click at [762, 157] on label "koolhydraten ... flexibel" at bounding box center [766, 156] width 161 height 30
click at [767, 157] on input "koolhydraten ... flexibel" at bounding box center [772, 161] width 10 height 10
radio input "true"
click at [741, 203] on label "brood ... band" at bounding box center [766, 198] width 145 height 30
click at [767, 203] on input "brood ... band" at bounding box center [772, 203] width 10 height 10
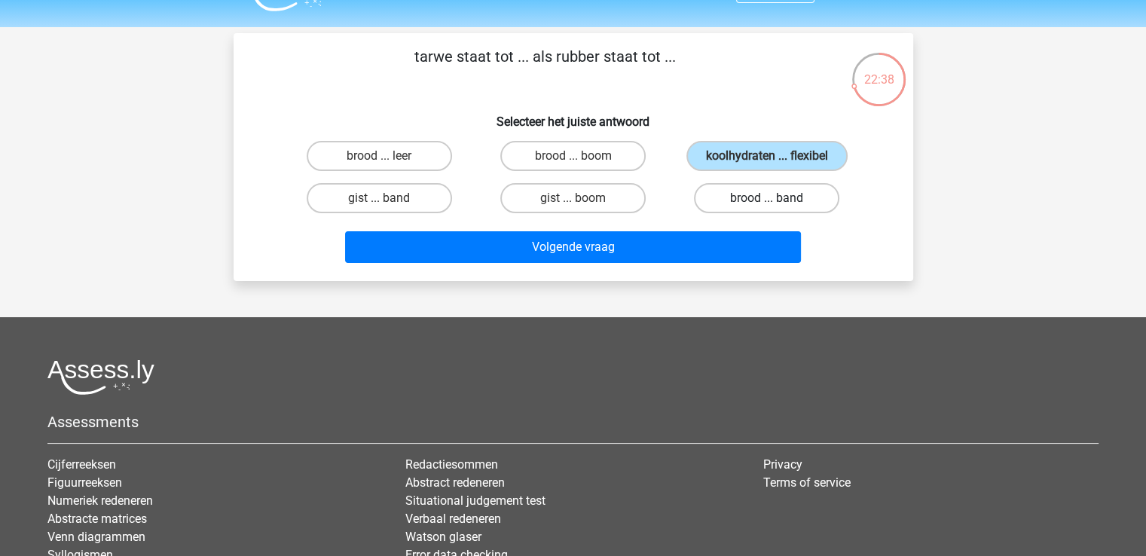
radio input "true"
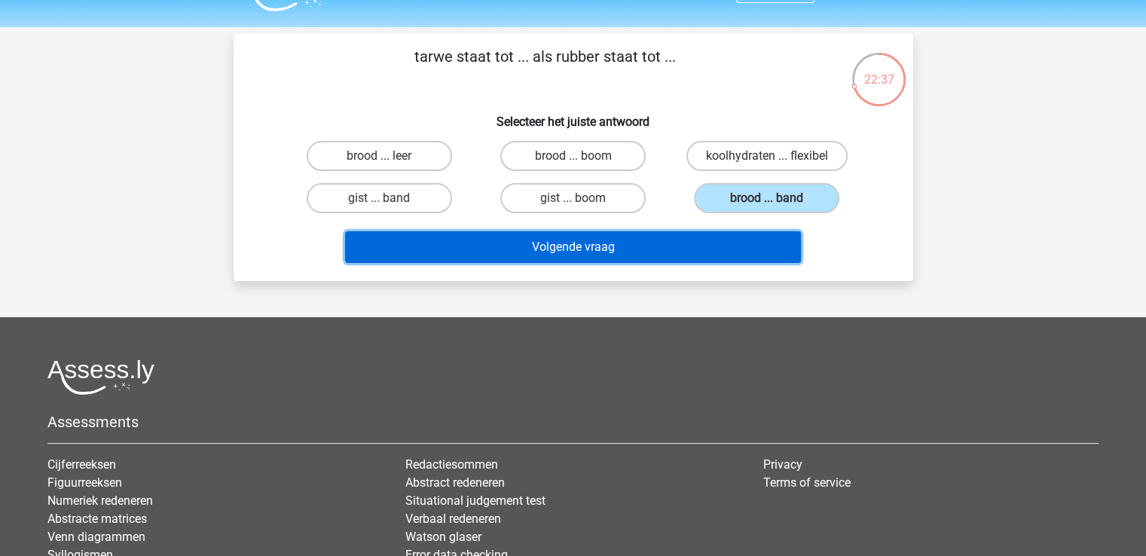
click at [681, 250] on button "Volgende vraag" at bounding box center [573, 247] width 456 height 32
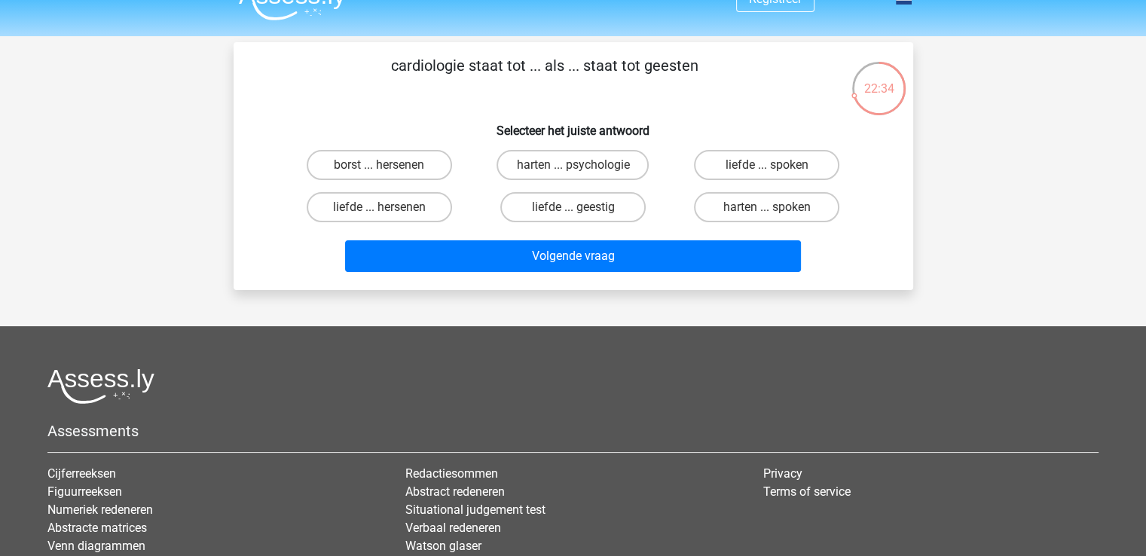
scroll to position [15, 0]
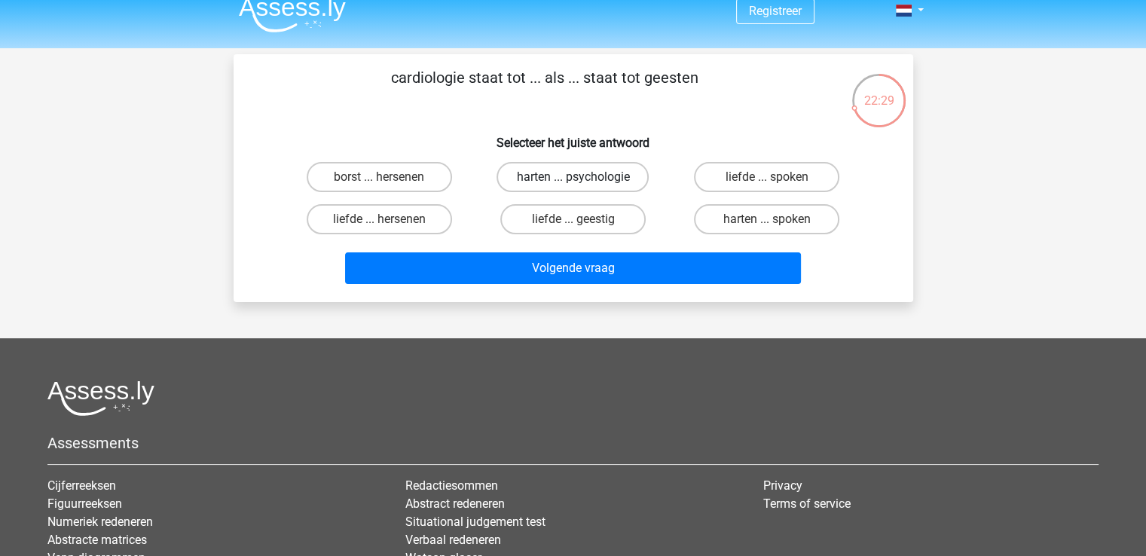
click at [539, 179] on label "harten ... psychologie" at bounding box center [572, 177] width 152 height 30
click at [573, 179] on input "harten ... psychologie" at bounding box center [578, 182] width 10 height 10
radio input "true"
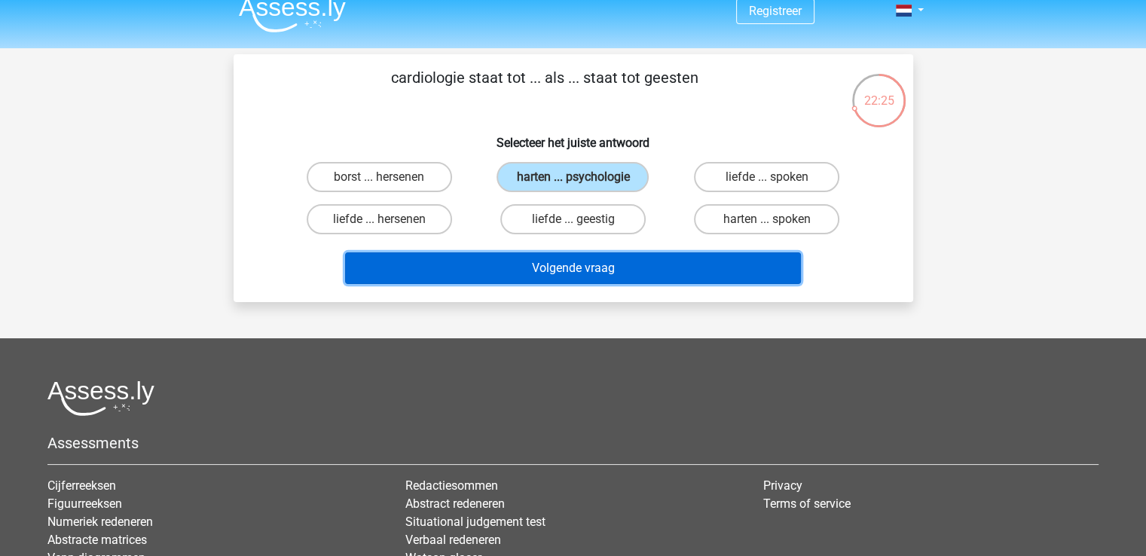
click at [634, 267] on button "Volgende vraag" at bounding box center [573, 268] width 456 height 32
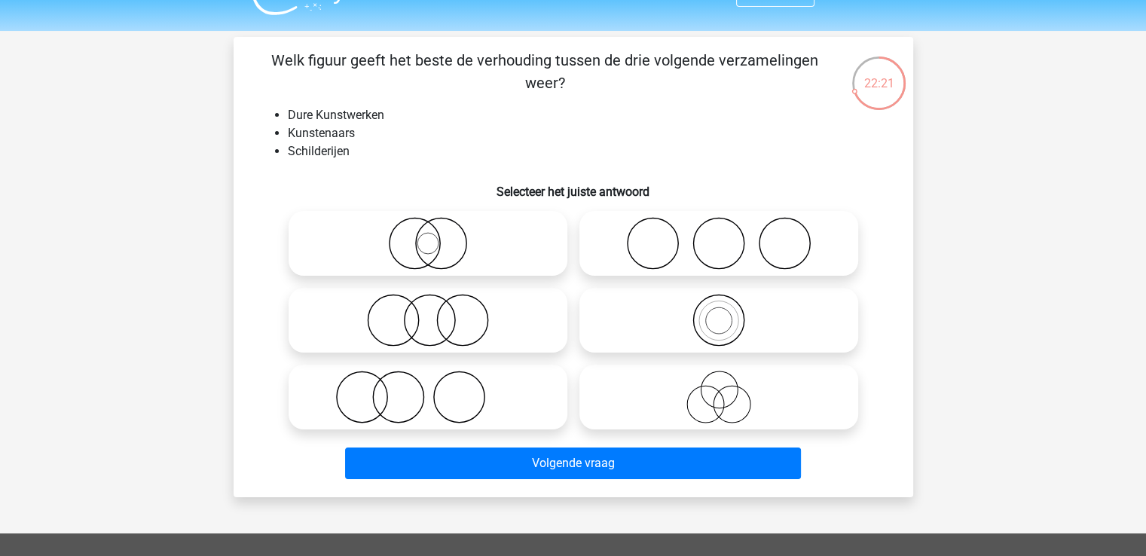
scroll to position [33, 0]
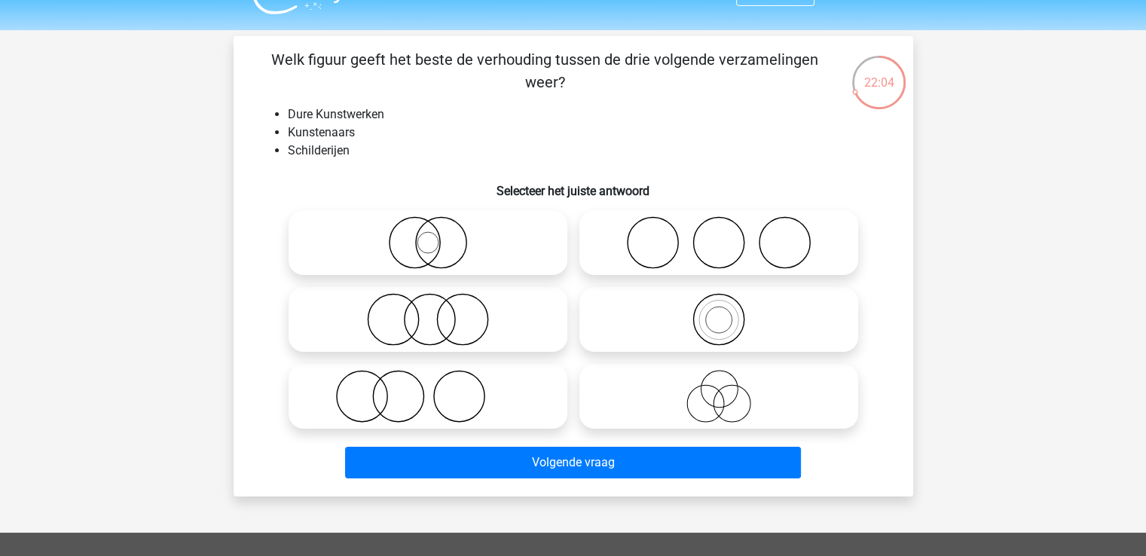
click at [500, 254] on icon at bounding box center [428, 242] width 267 height 53
click at [438, 235] on input "radio" at bounding box center [433, 230] width 10 height 10
radio input "true"
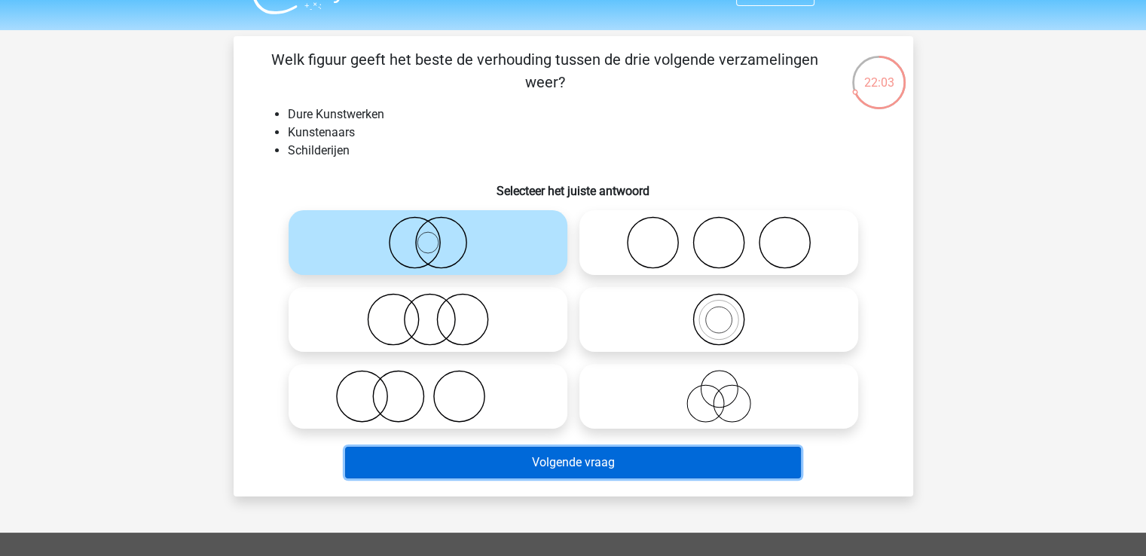
click at [609, 465] on button "Volgende vraag" at bounding box center [573, 463] width 456 height 32
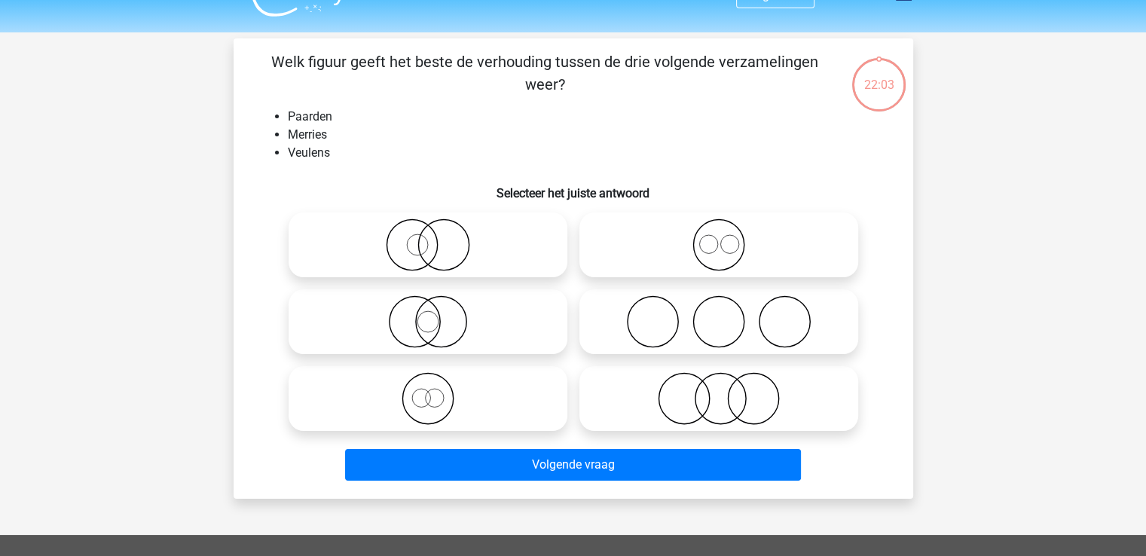
scroll to position [28, 0]
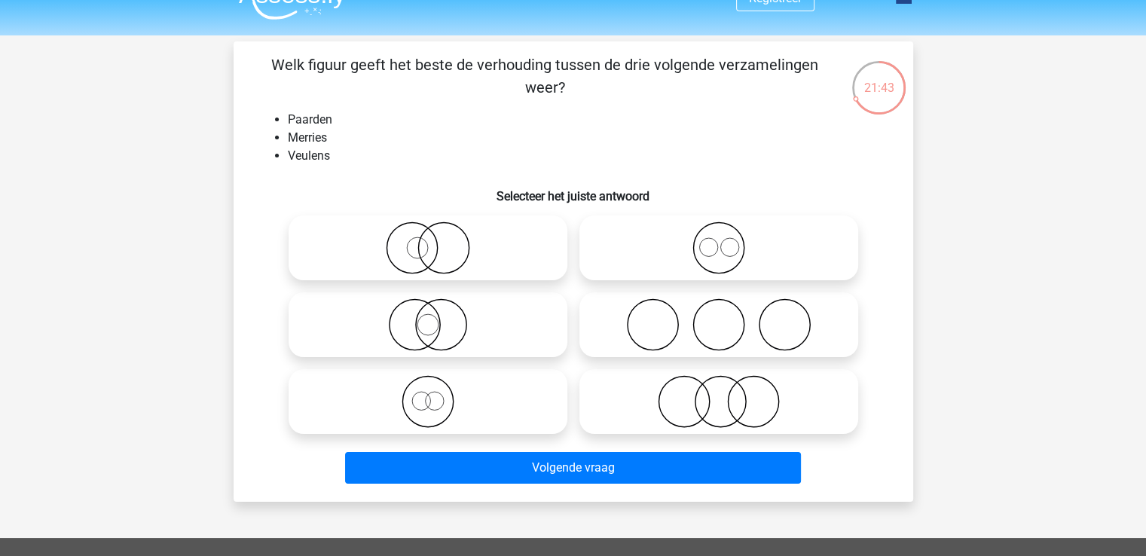
click at [437, 246] on circle at bounding box center [411, 248] width 50 height 50
click at [437, 240] on input "radio" at bounding box center [433, 236] width 10 height 10
radio input "true"
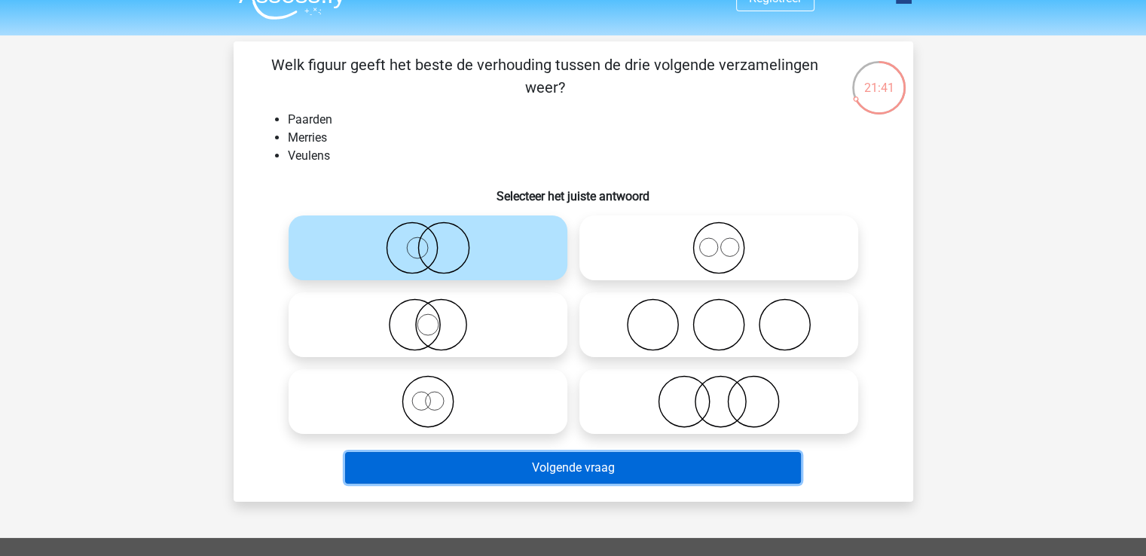
click at [684, 471] on button "Volgende vraag" at bounding box center [573, 468] width 456 height 32
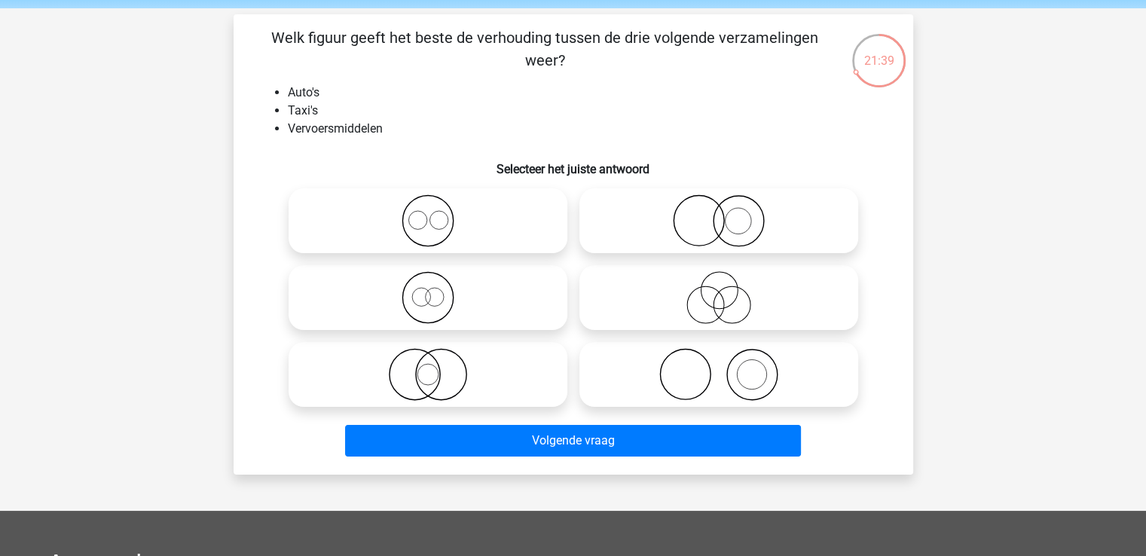
scroll to position [54, 0]
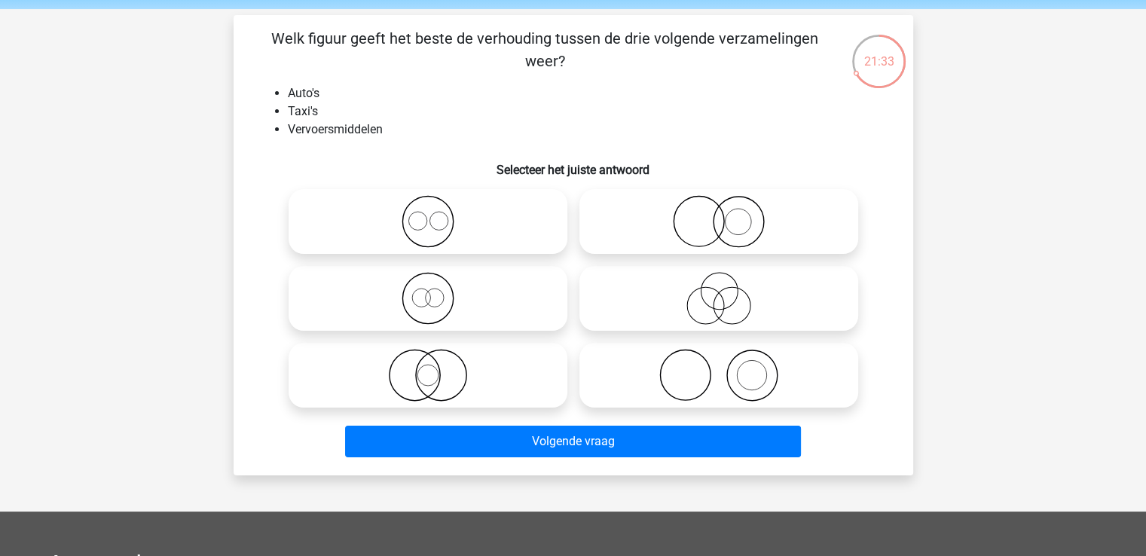
click at [428, 307] on icon at bounding box center [428, 298] width 267 height 53
click at [428, 291] on input "radio" at bounding box center [433, 286] width 10 height 10
radio input "true"
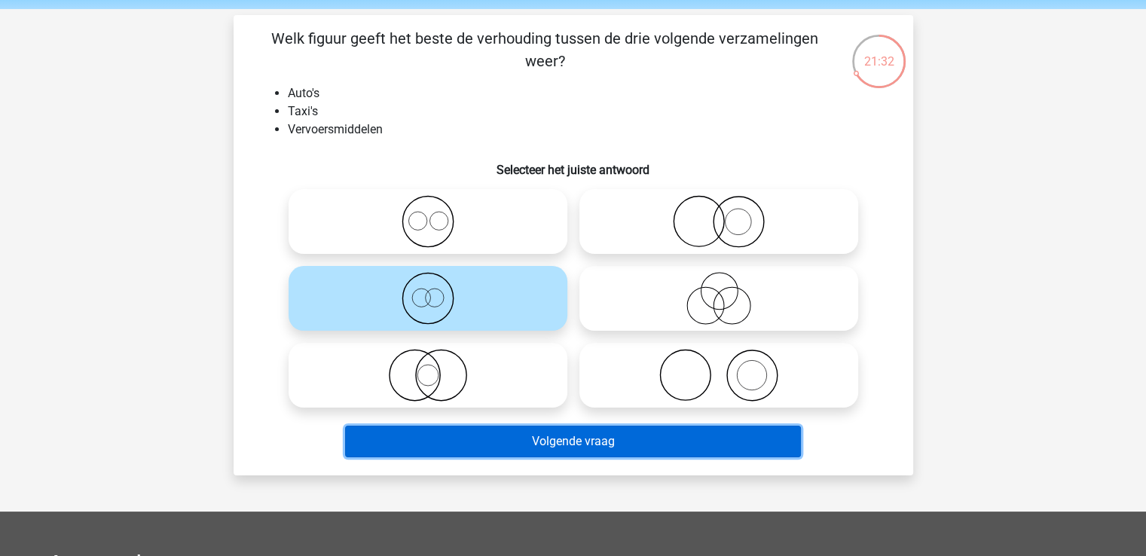
click at [527, 441] on button "Volgende vraag" at bounding box center [573, 442] width 456 height 32
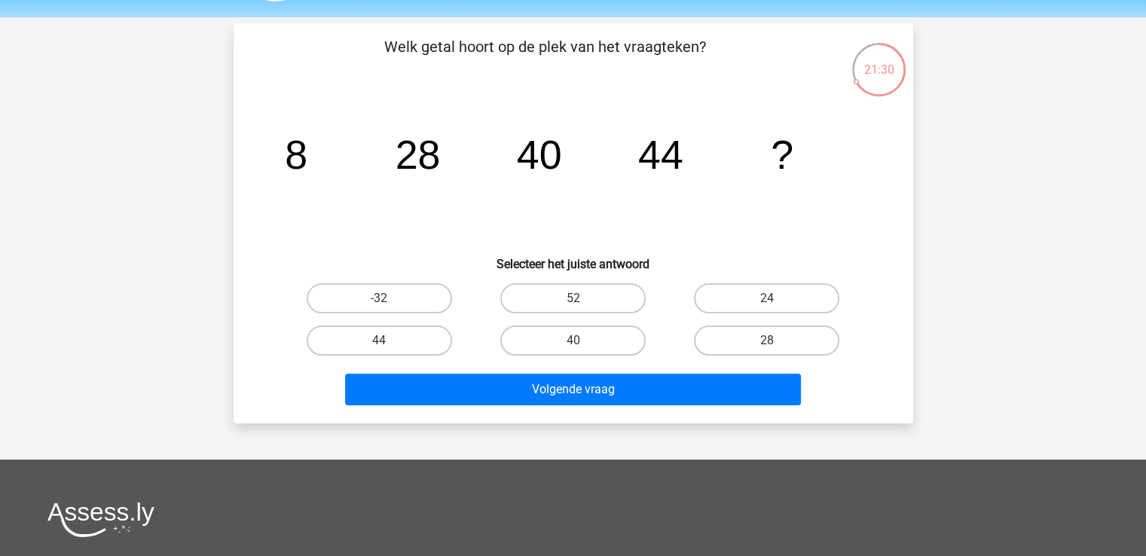
scroll to position [42, 0]
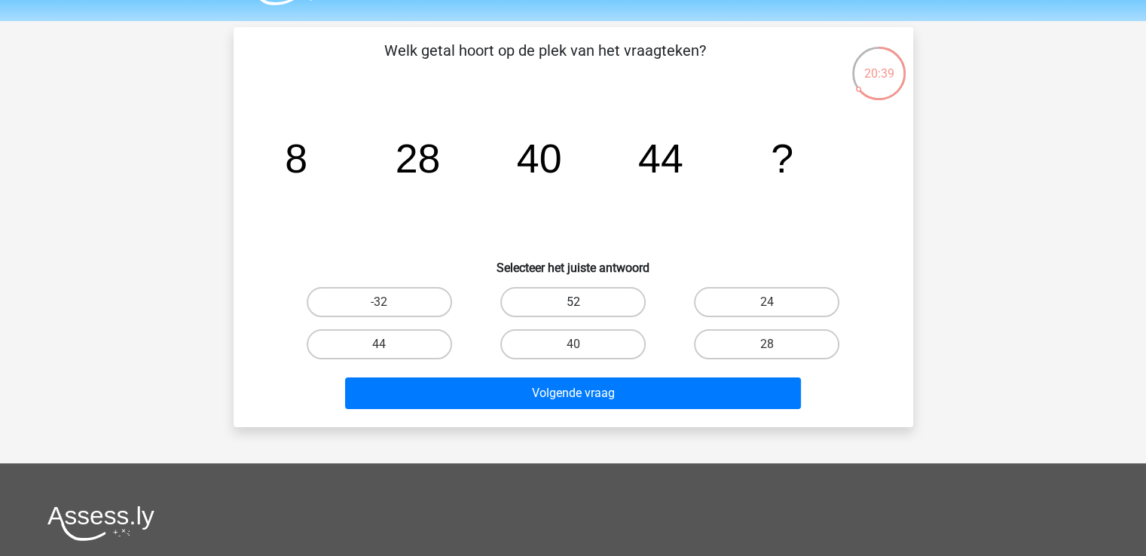
click at [589, 308] on label "52" at bounding box center [572, 302] width 145 height 30
click at [582, 308] on input "52" at bounding box center [578, 307] width 10 height 10
radio input "true"
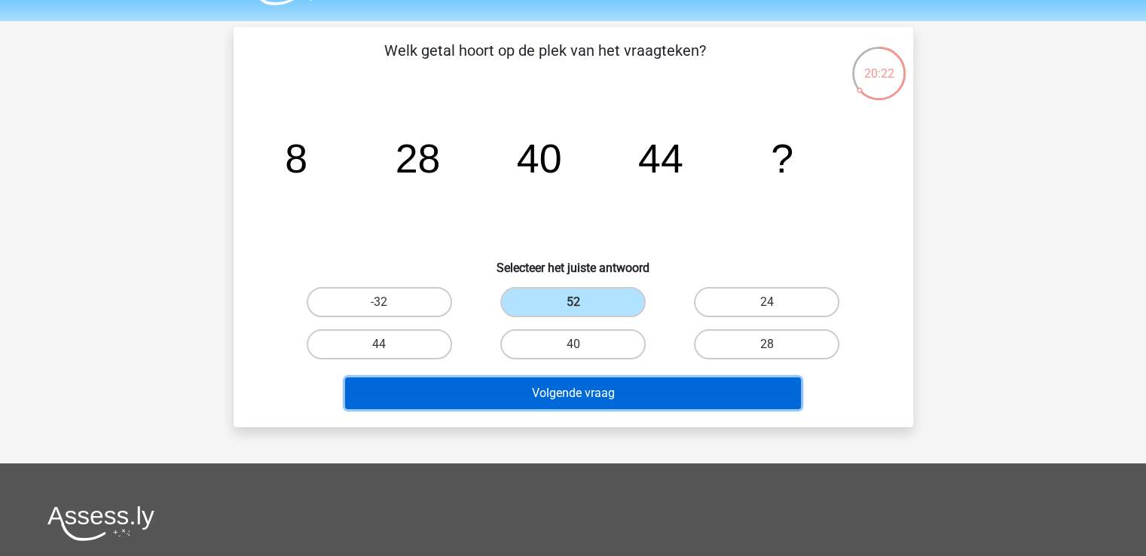
click at [668, 386] on button "Volgende vraag" at bounding box center [573, 393] width 456 height 32
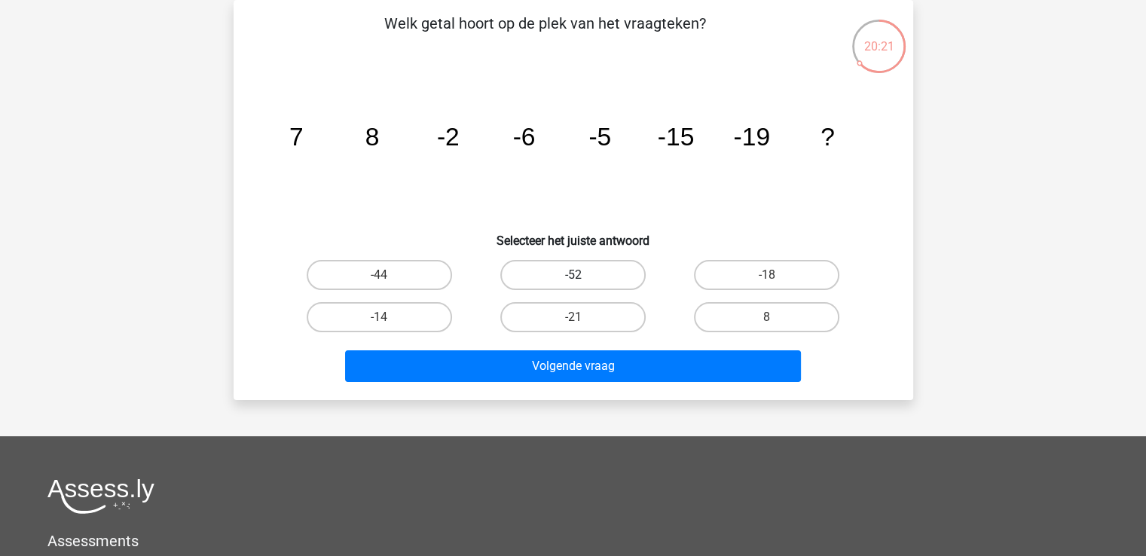
scroll to position [0, 0]
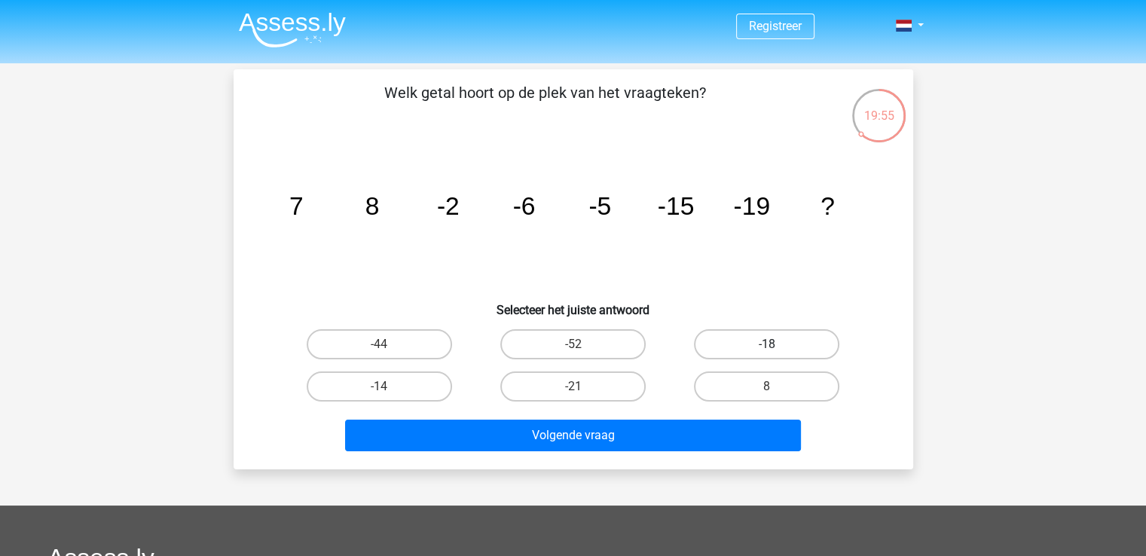
click at [768, 335] on label "-18" at bounding box center [766, 344] width 145 height 30
click at [768, 344] on input "-18" at bounding box center [772, 349] width 10 height 10
radio input "true"
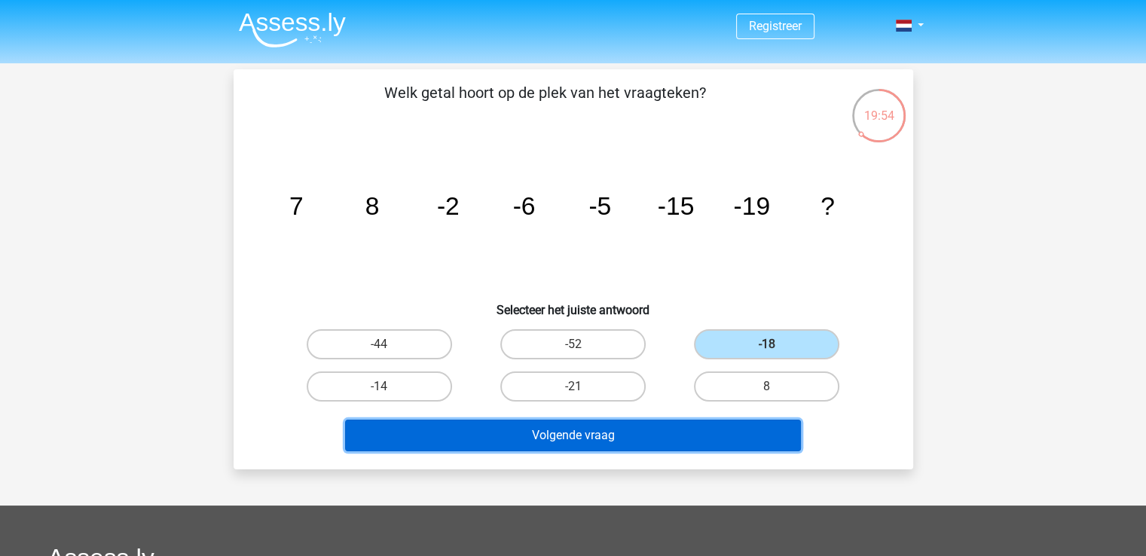
click at [733, 429] on button "Volgende vraag" at bounding box center [573, 436] width 456 height 32
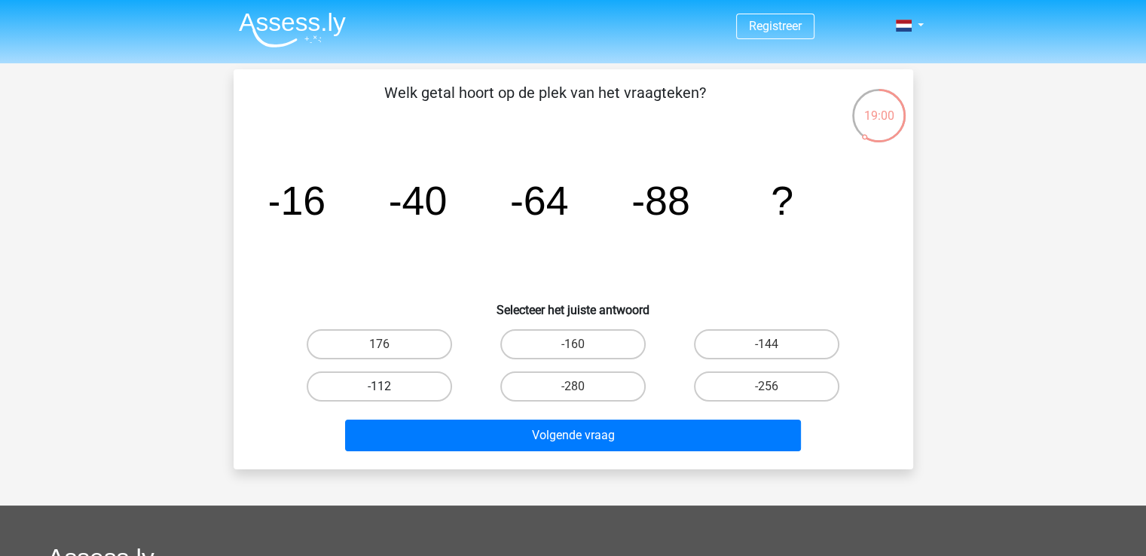
click at [421, 383] on label "-112" at bounding box center [379, 386] width 145 height 30
click at [389, 386] on input "-112" at bounding box center [384, 391] width 10 height 10
radio input "true"
click at [507, 455] on div "Volgende vraag" at bounding box center [574, 439] width 582 height 38
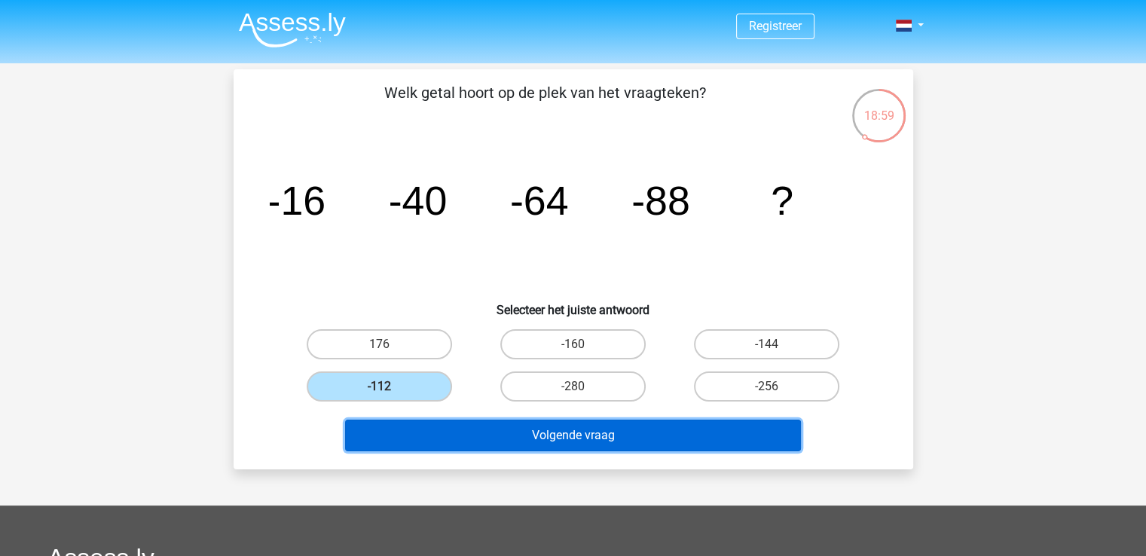
click at [518, 428] on button "Volgende vraag" at bounding box center [573, 436] width 456 height 32
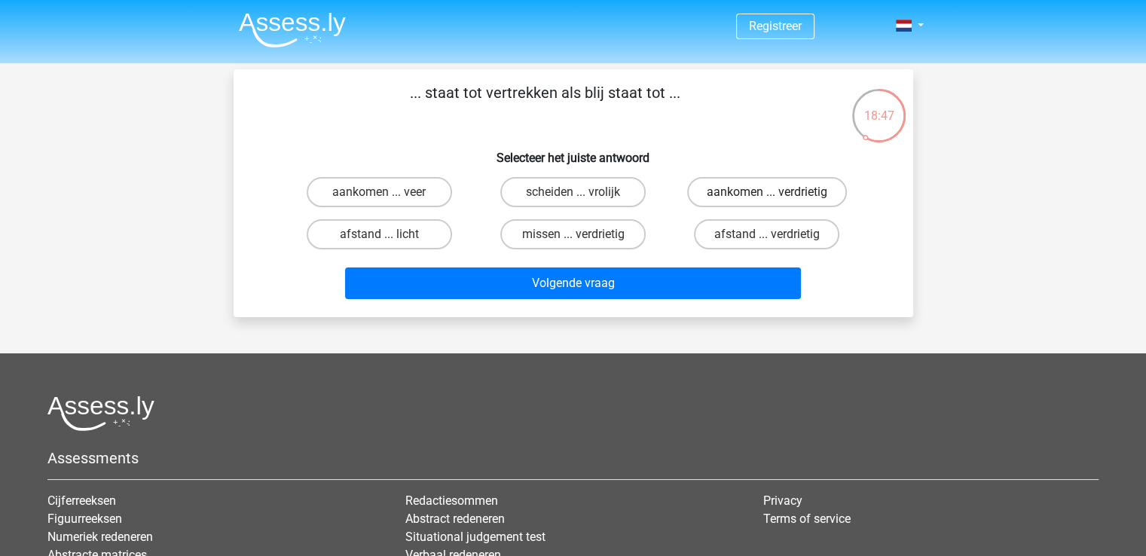
click at [778, 191] on label "aankomen ... verdrietig" at bounding box center [767, 192] width 160 height 30
click at [777, 192] on input "aankomen ... verdrietig" at bounding box center [772, 197] width 10 height 10
radio input "true"
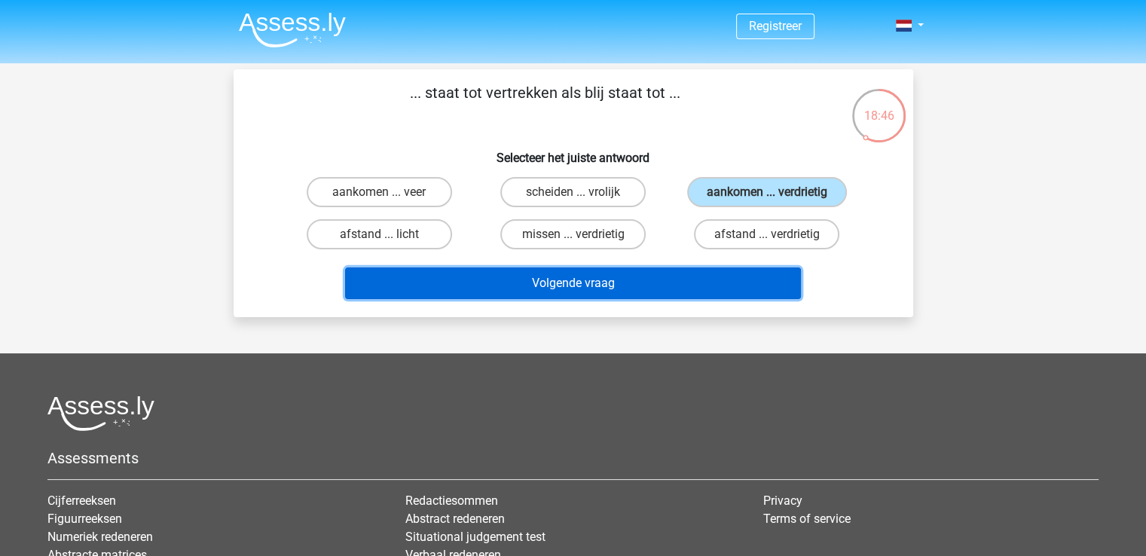
click at [625, 272] on button "Volgende vraag" at bounding box center [573, 283] width 456 height 32
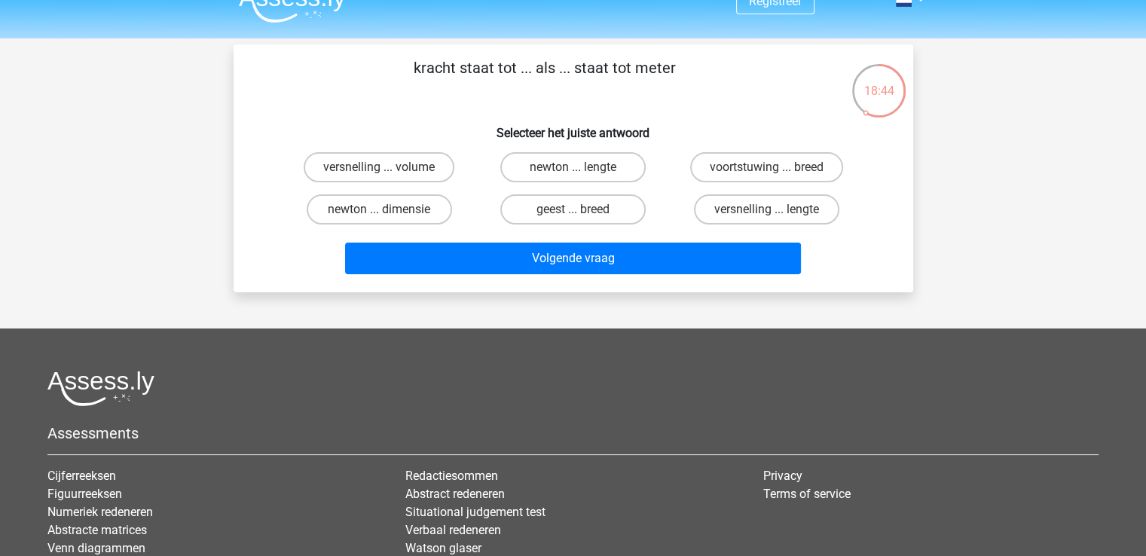
scroll to position [24, 0]
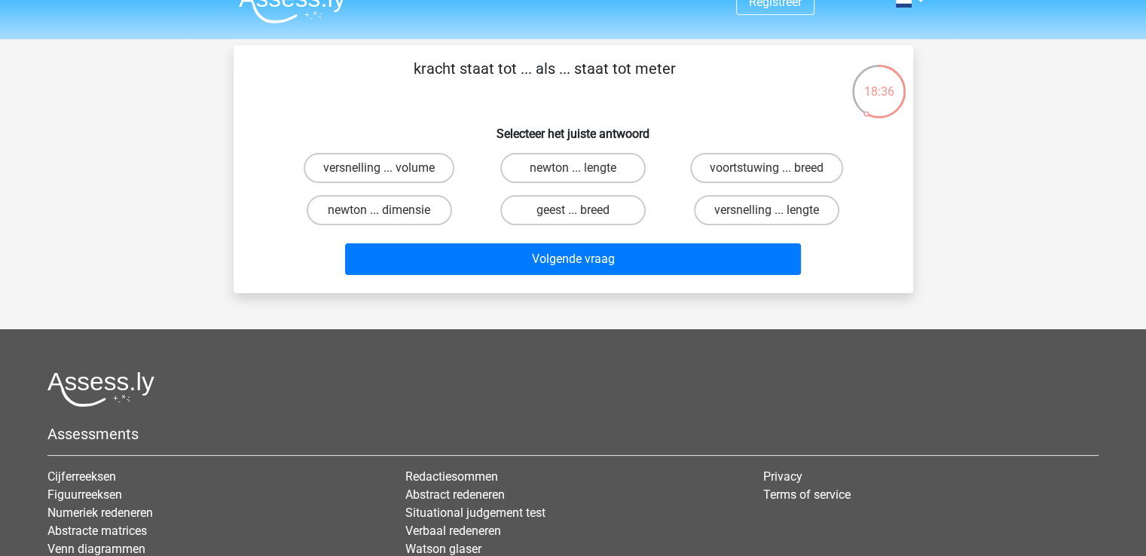
click at [579, 171] on input "newton ... lengte" at bounding box center [578, 173] width 10 height 10
radio input "true"
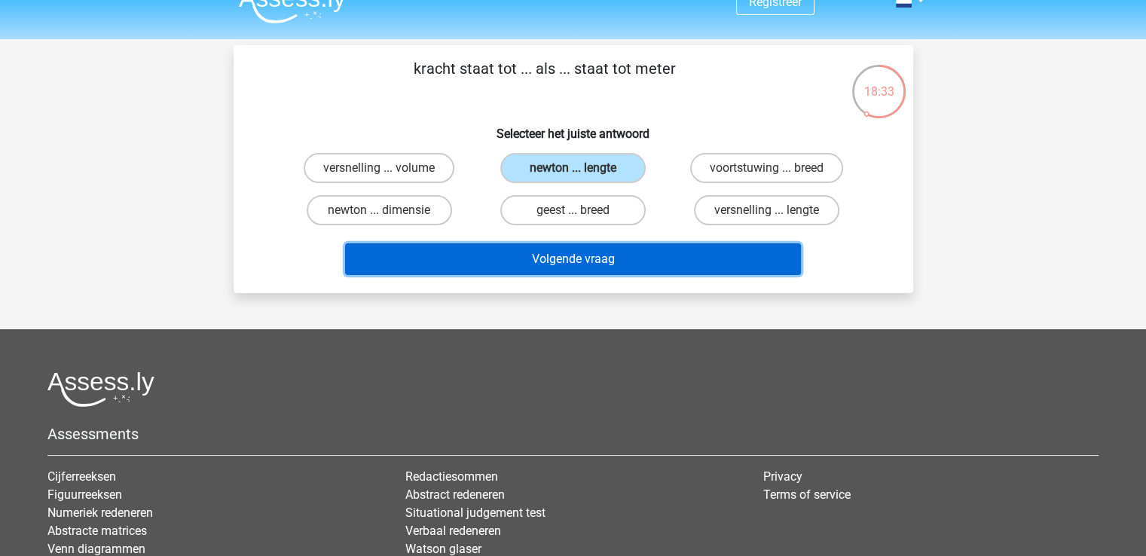
click at [621, 255] on button "Volgende vraag" at bounding box center [573, 259] width 456 height 32
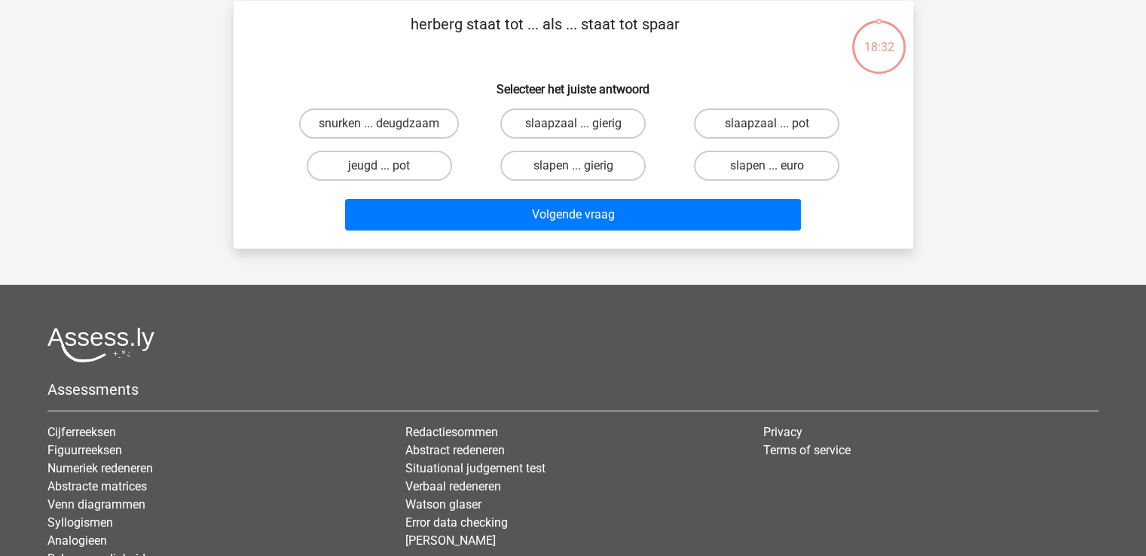
scroll to position [69, 0]
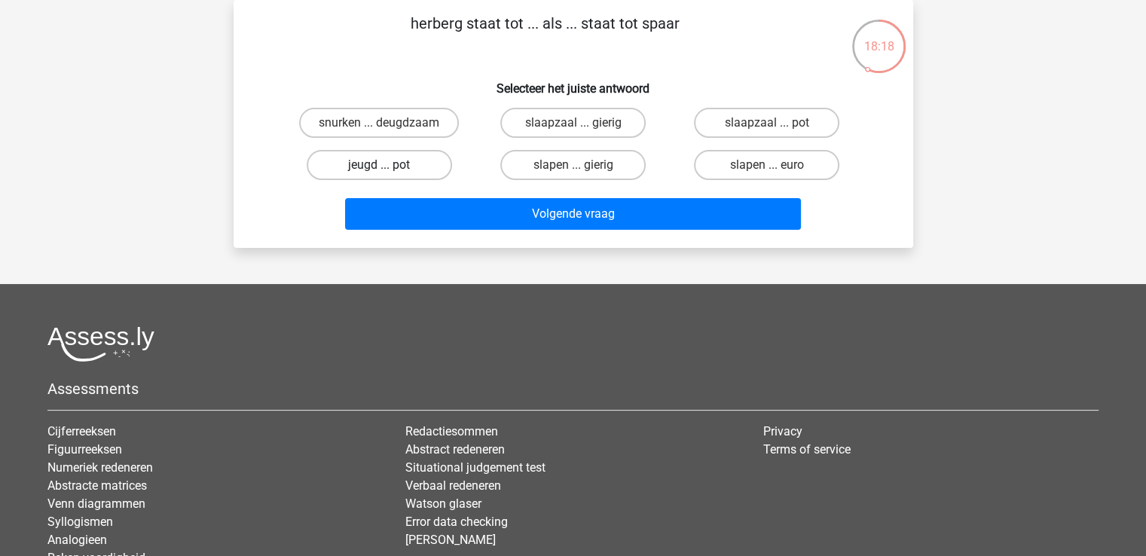
click at [431, 166] on label "jeugd ... pot" at bounding box center [379, 165] width 145 height 30
click at [389, 166] on input "jeugd ... pot" at bounding box center [384, 170] width 10 height 10
radio input "true"
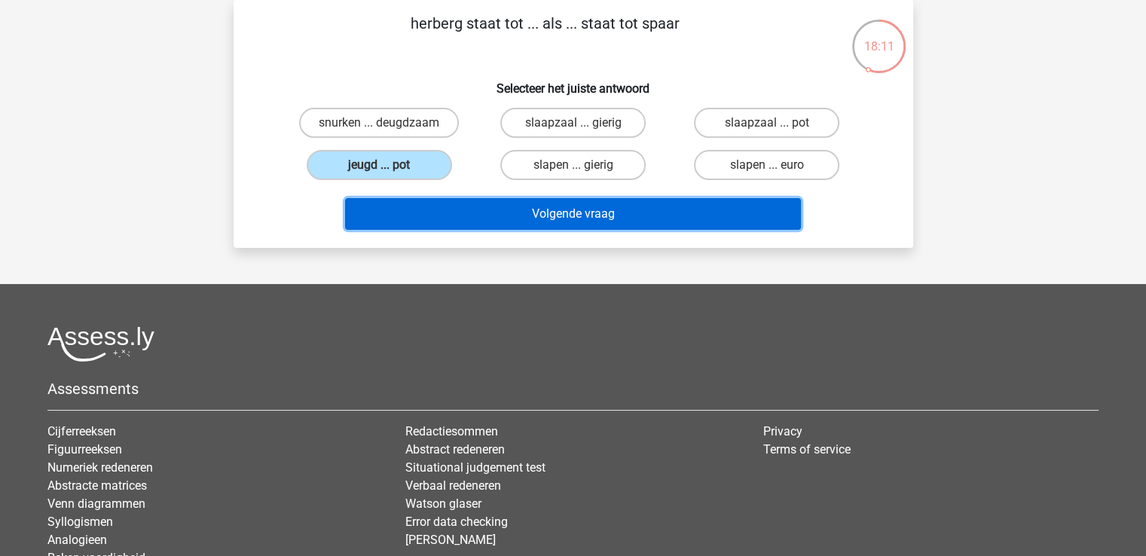
click at [573, 214] on button "Volgende vraag" at bounding box center [573, 214] width 456 height 32
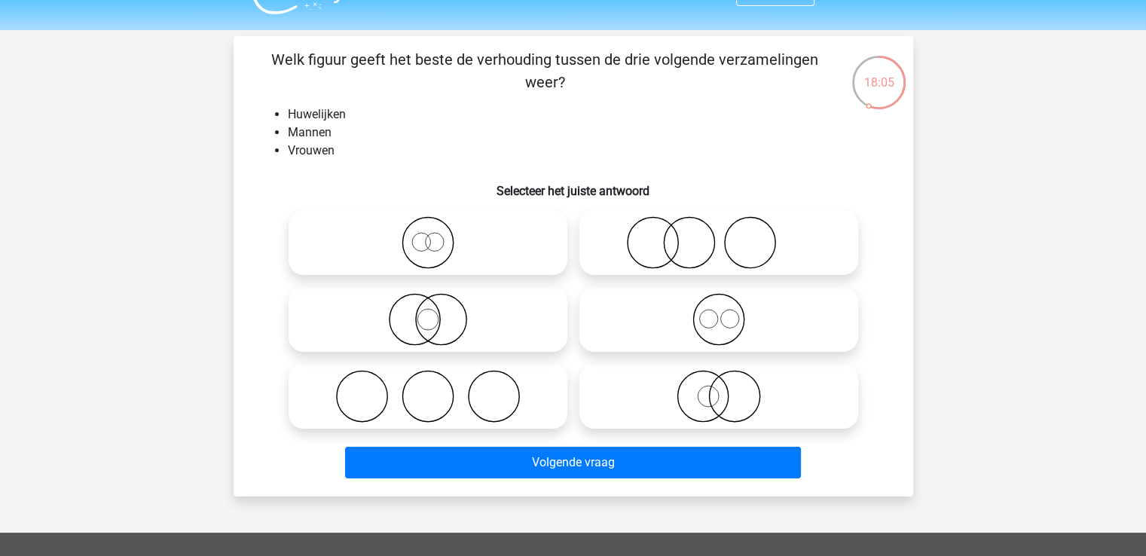
scroll to position [38, 0]
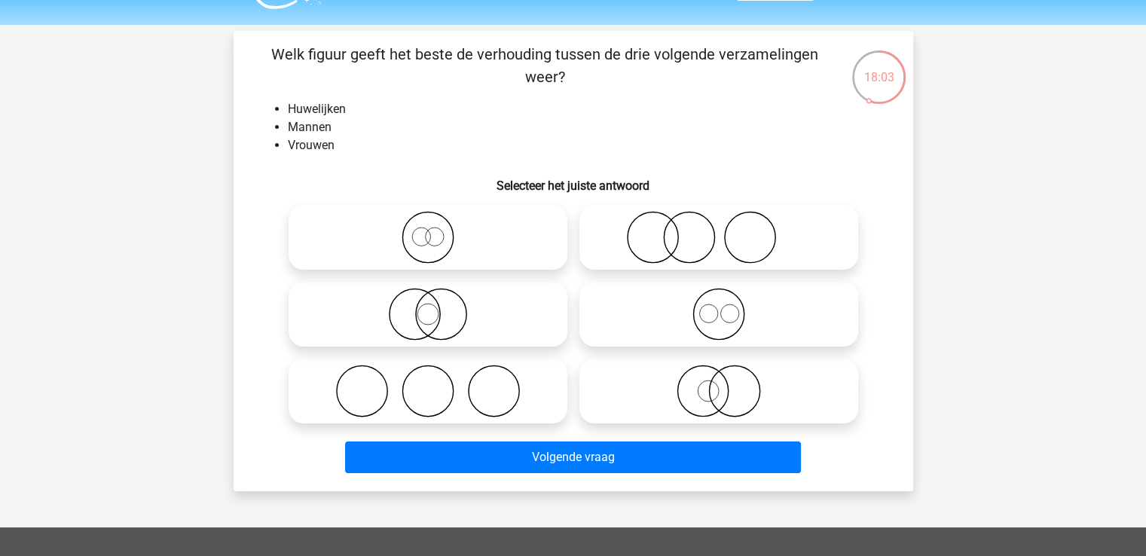
click at [429, 313] on icon at bounding box center [428, 314] width 267 height 53
click at [429, 307] on input "radio" at bounding box center [433, 302] width 10 height 10
radio input "true"
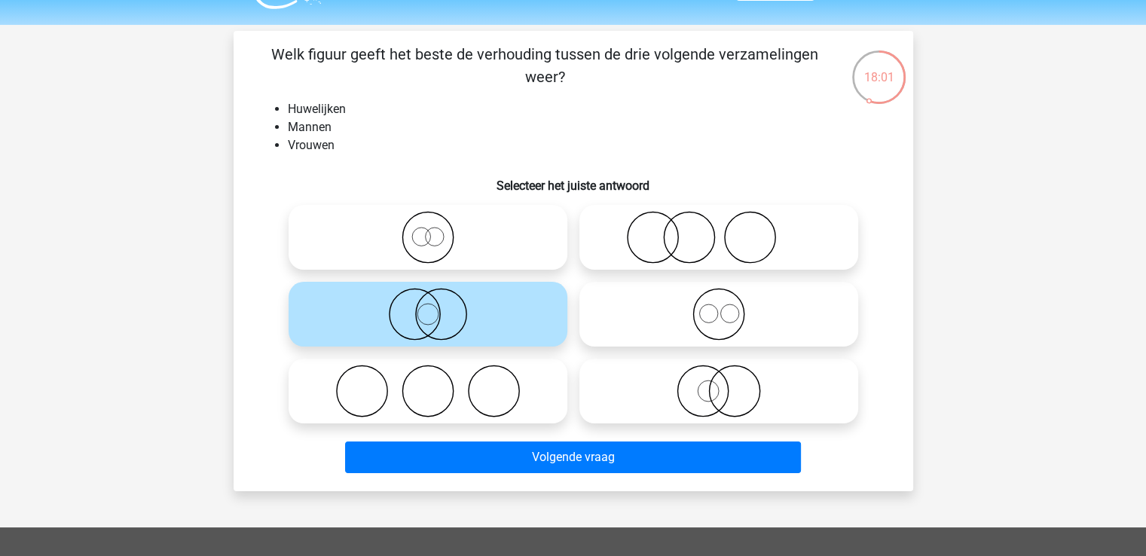
click at [494, 326] on icon at bounding box center [428, 314] width 267 height 53
click at [438, 307] on input "radio" at bounding box center [433, 302] width 10 height 10
click at [1016, 333] on div "Registreer" at bounding box center [573, 444] width 1146 height 964
click at [722, 325] on icon at bounding box center [718, 314] width 267 height 53
click at [722, 307] on input "radio" at bounding box center [724, 302] width 10 height 10
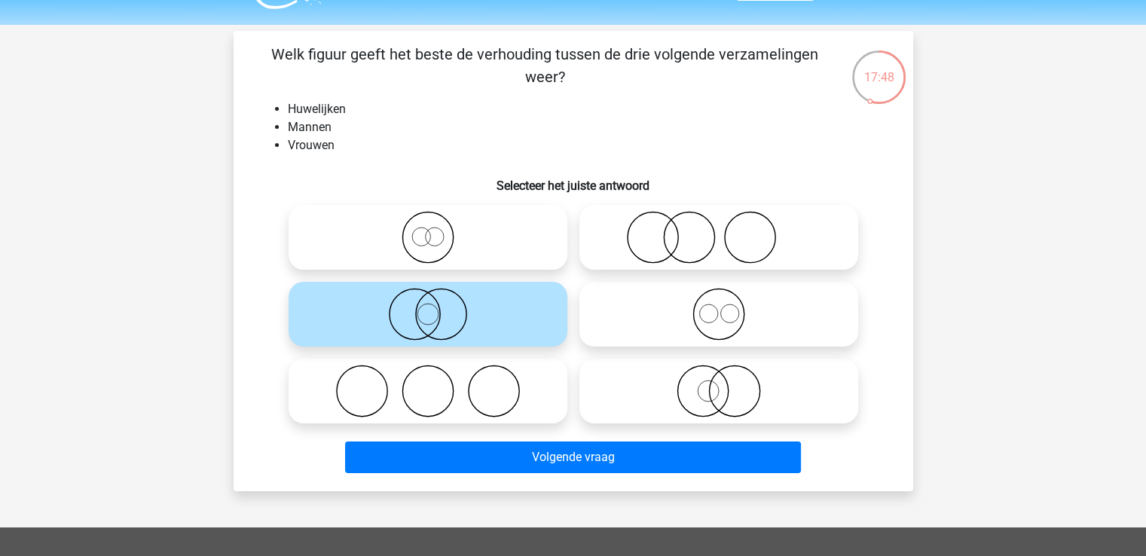
radio input "true"
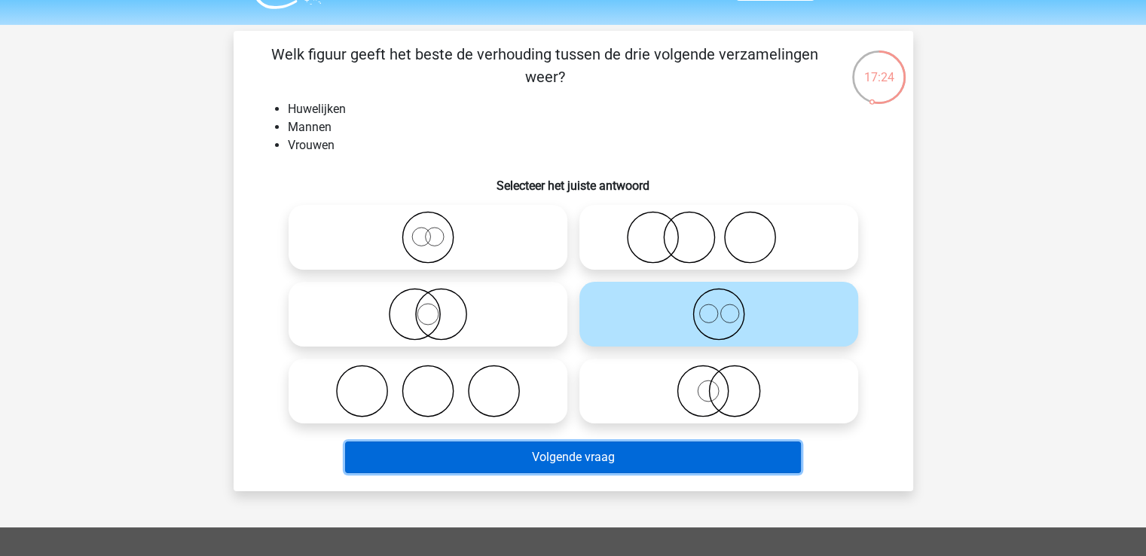
click at [695, 452] on button "Volgende vraag" at bounding box center [573, 457] width 456 height 32
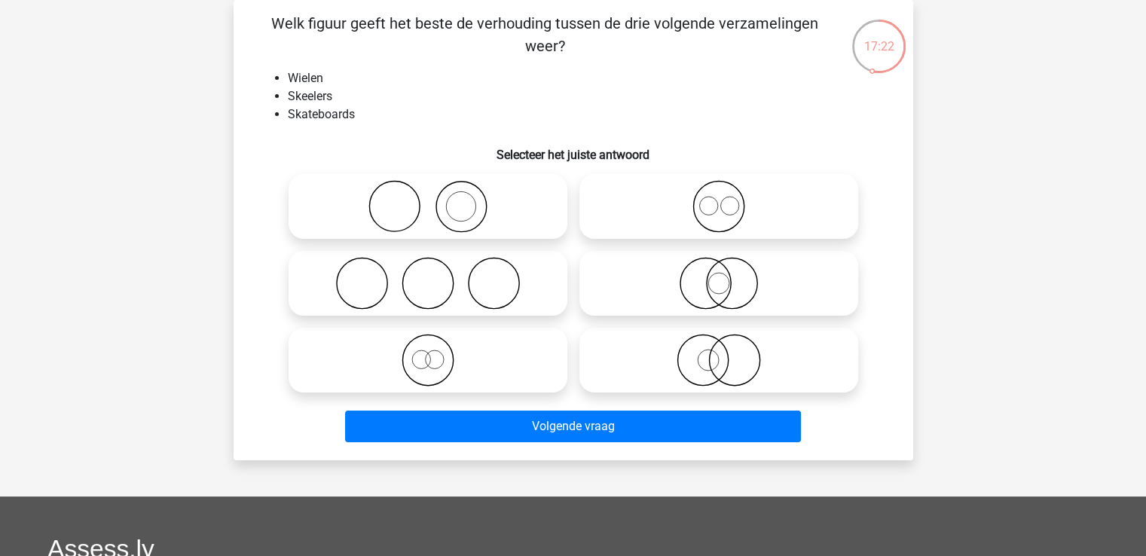
scroll to position [65, 0]
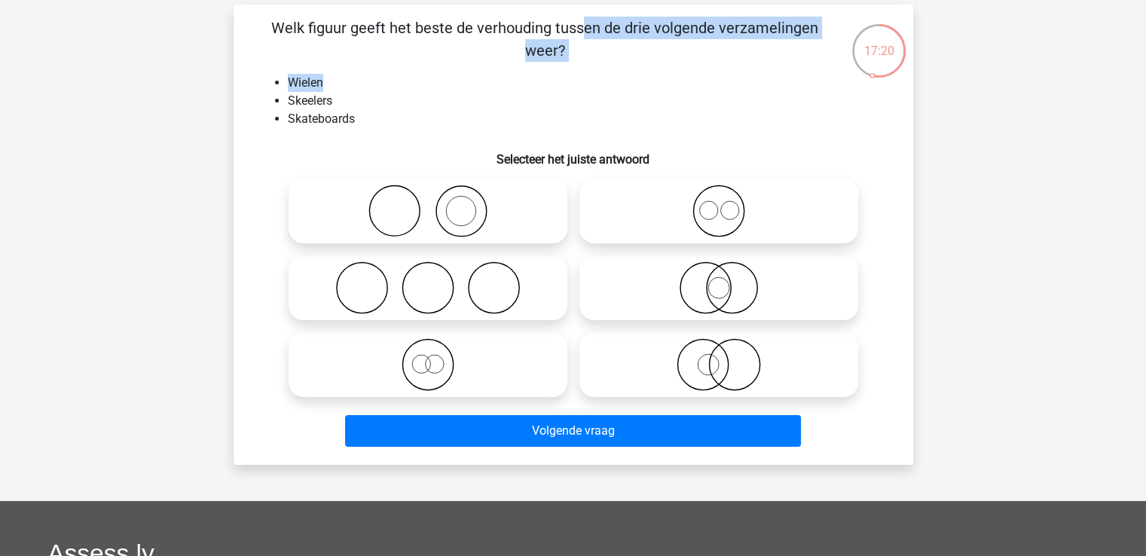
drag, startPoint x: 271, startPoint y: 22, endPoint x: 677, endPoint y: 66, distance: 408.4
click at [677, 66] on div "Welk figuur geeft het beste de verhouding tussen de drie volgende verzamelingen…" at bounding box center [573, 235] width 667 height 436
drag, startPoint x: 681, startPoint y: 85, endPoint x: 672, endPoint y: 57, distance: 29.3
click at [672, 57] on p "Welk figuur geeft het beste de verhouding tussen de drie volgende verzamelingen…" at bounding box center [545, 39] width 575 height 45
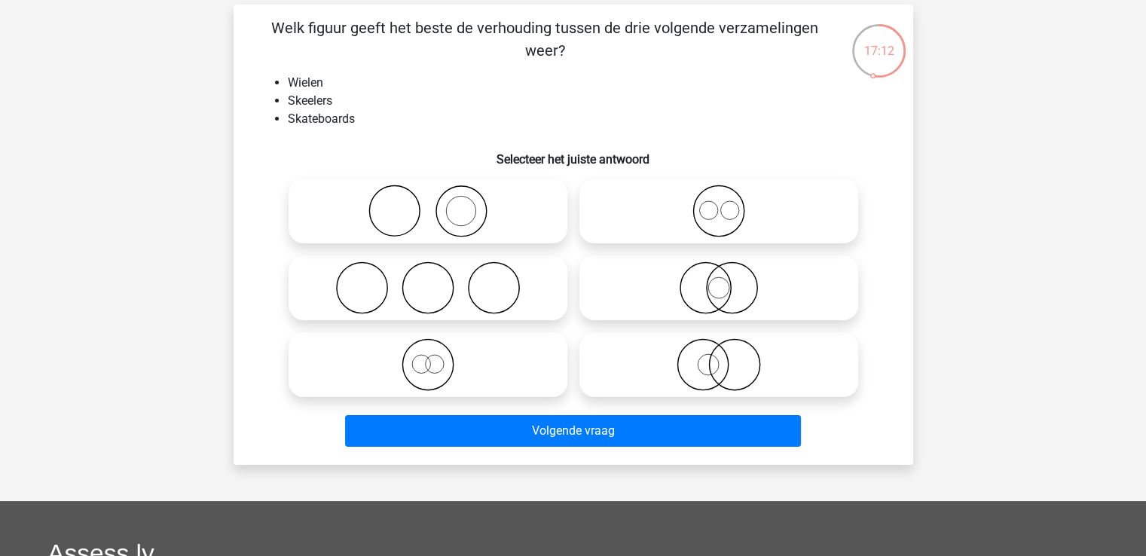
click at [739, 218] on icon at bounding box center [718, 211] width 267 height 53
click at [728, 203] on input "radio" at bounding box center [724, 199] width 10 height 10
radio input "true"
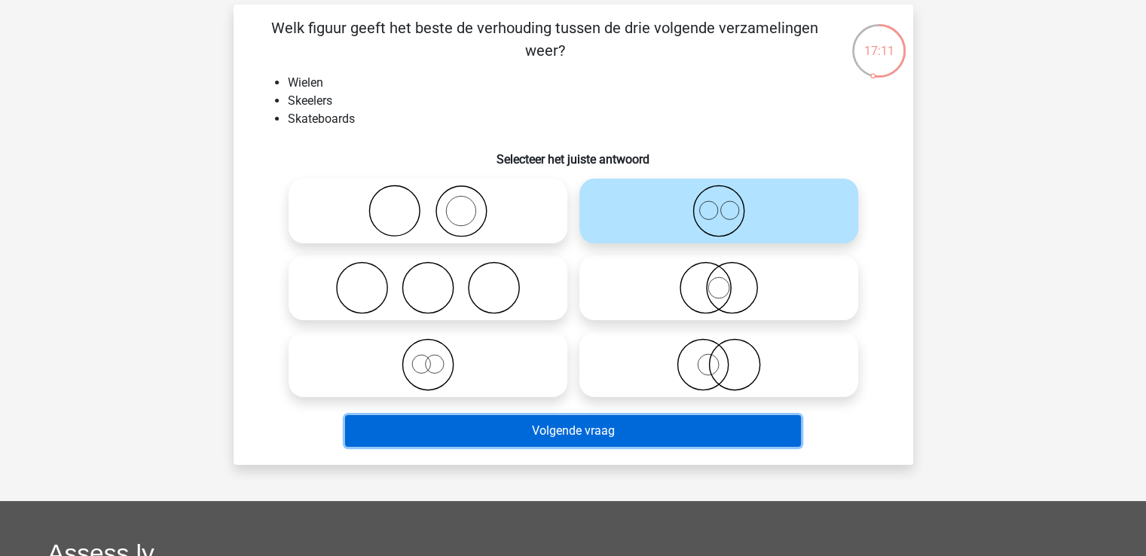
click at [658, 423] on button "Volgende vraag" at bounding box center [573, 431] width 456 height 32
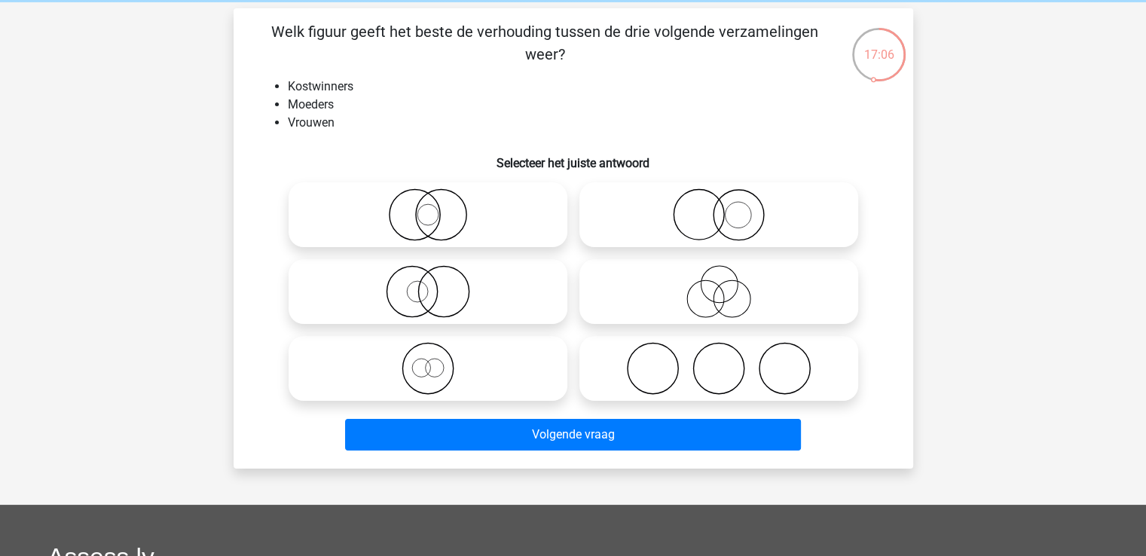
scroll to position [60, 0]
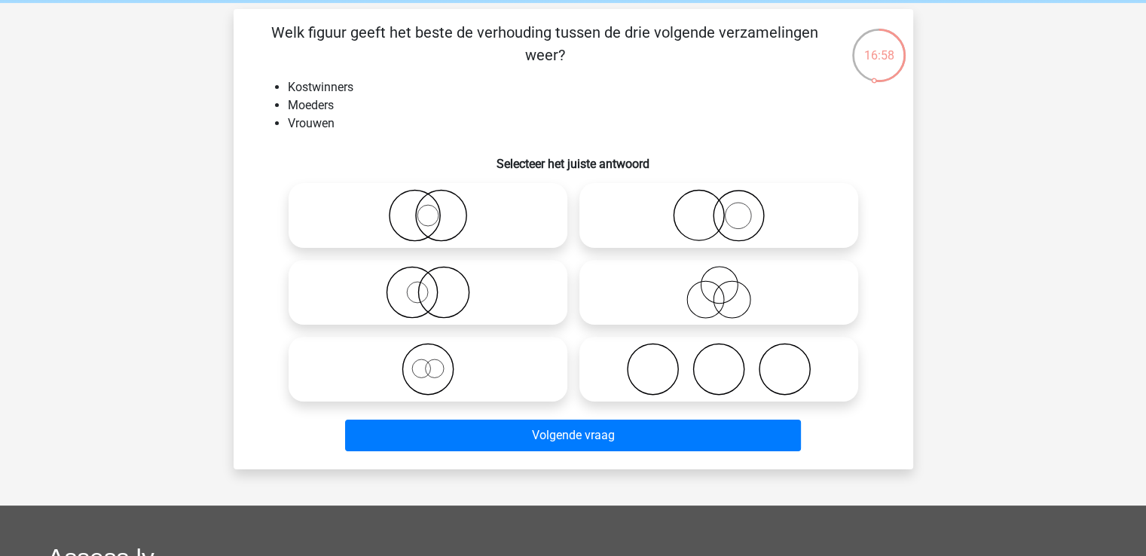
click at [753, 218] on icon at bounding box center [718, 215] width 267 height 53
click at [728, 208] on input "radio" at bounding box center [724, 203] width 10 height 10
radio input "true"
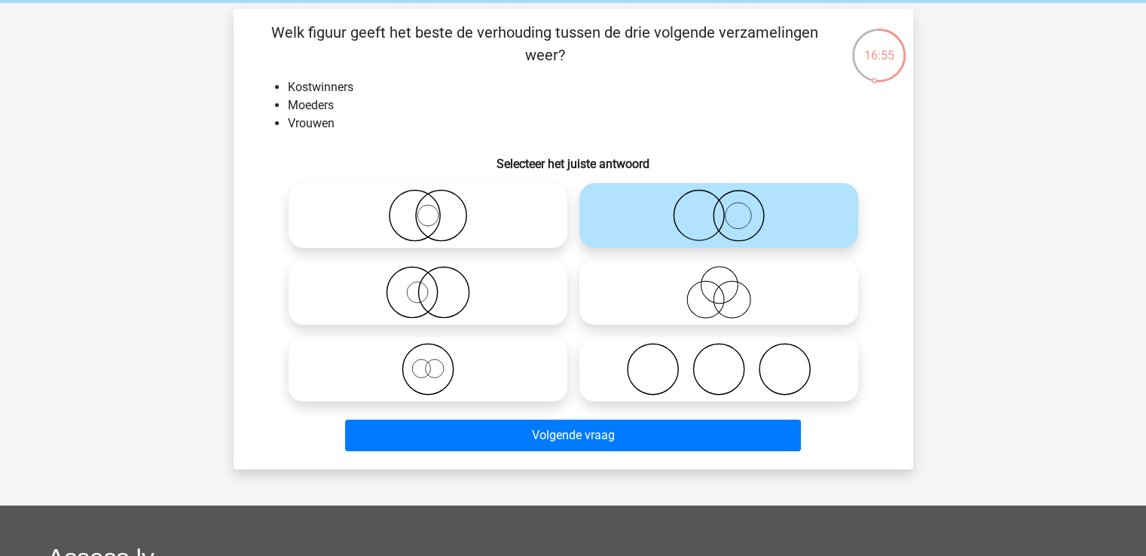
click at [425, 305] on icon at bounding box center [428, 292] width 267 height 53
click at [428, 285] on input "radio" at bounding box center [433, 280] width 10 height 10
radio input "true"
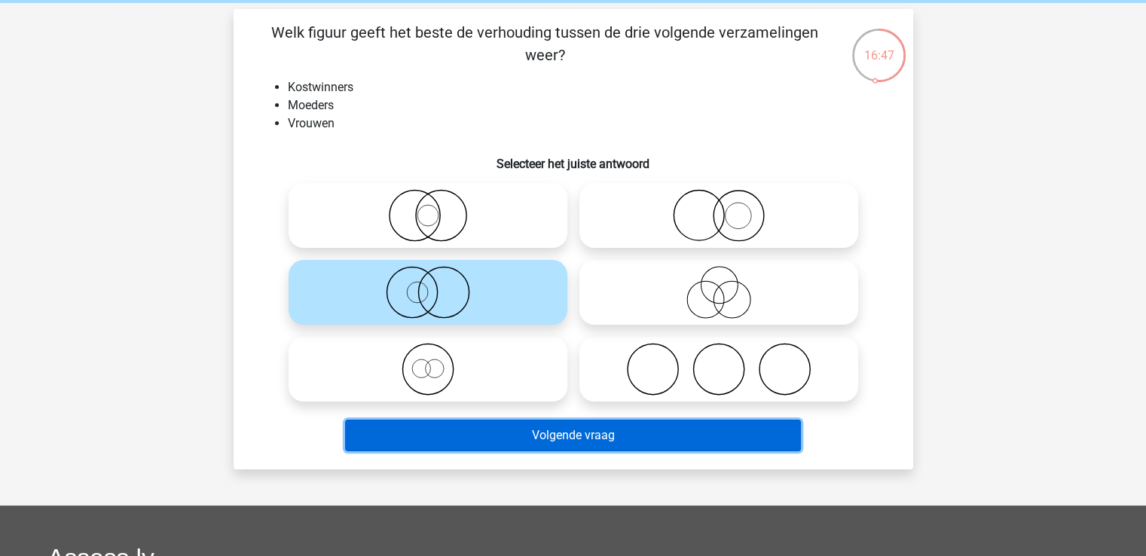
click at [515, 429] on button "Volgende vraag" at bounding box center [573, 436] width 456 height 32
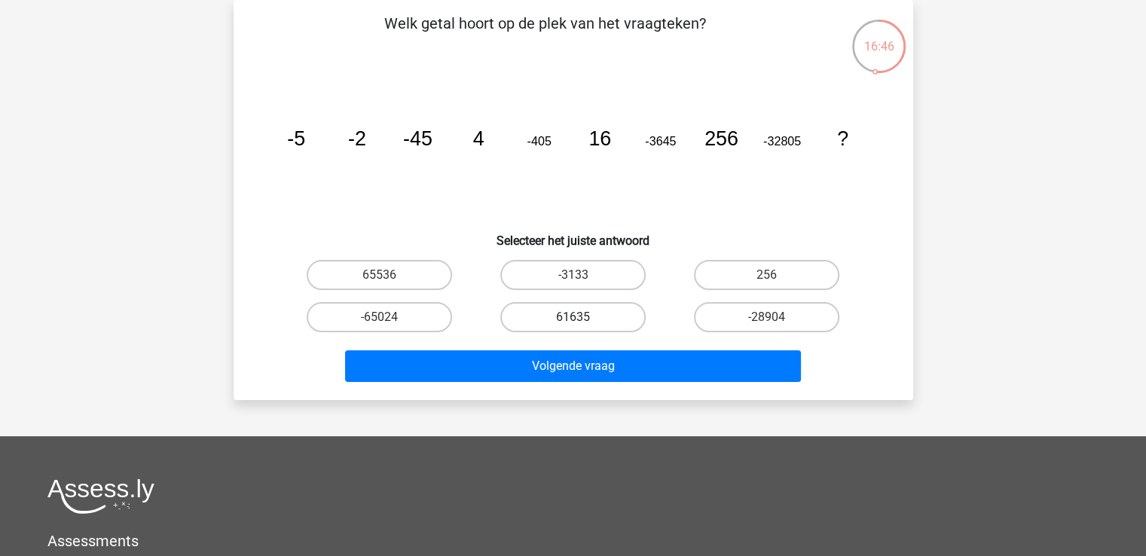
scroll to position [56, 0]
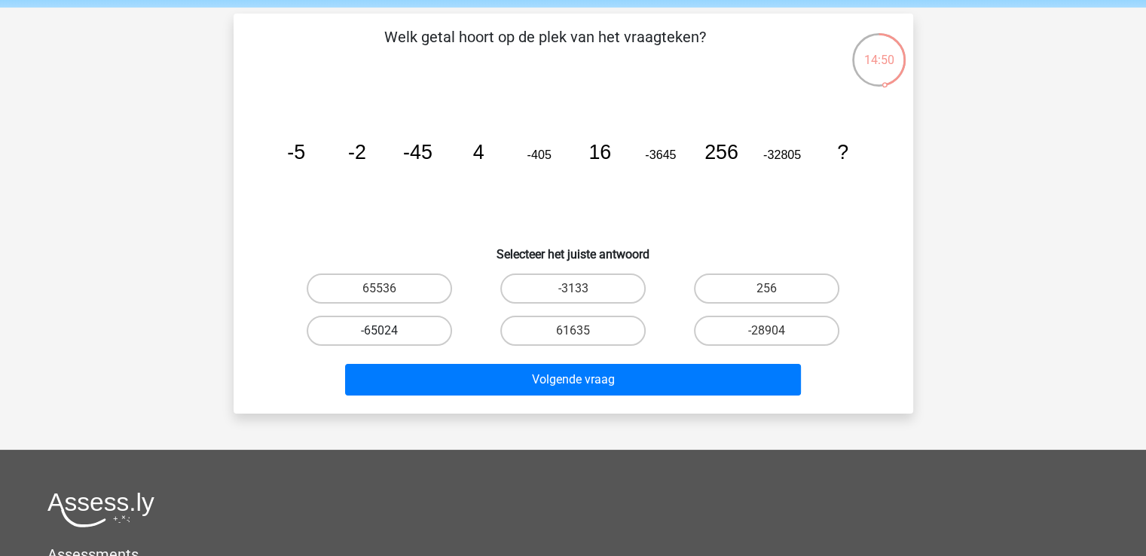
click at [413, 322] on label "-65024" at bounding box center [379, 331] width 145 height 30
click at [389, 331] on input "-65024" at bounding box center [384, 336] width 10 height 10
radio input "true"
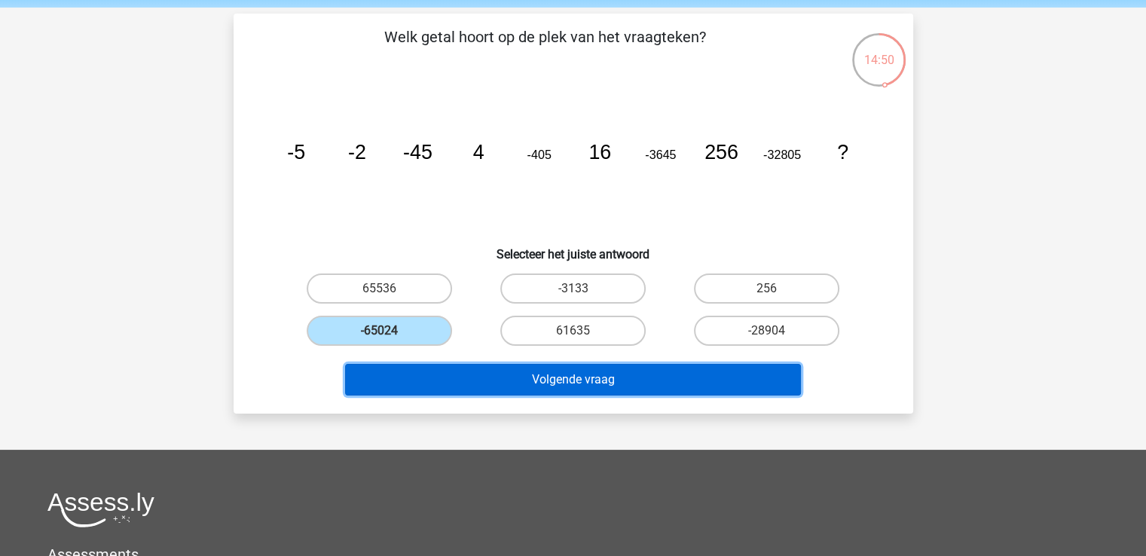
click at [597, 371] on button "Volgende vraag" at bounding box center [573, 380] width 456 height 32
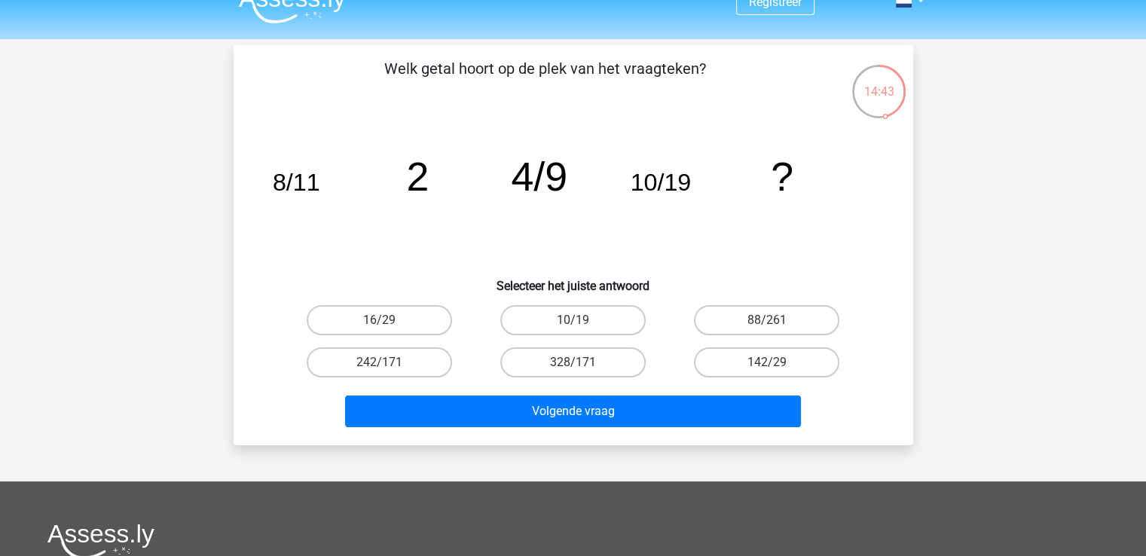
scroll to position [0, 0]
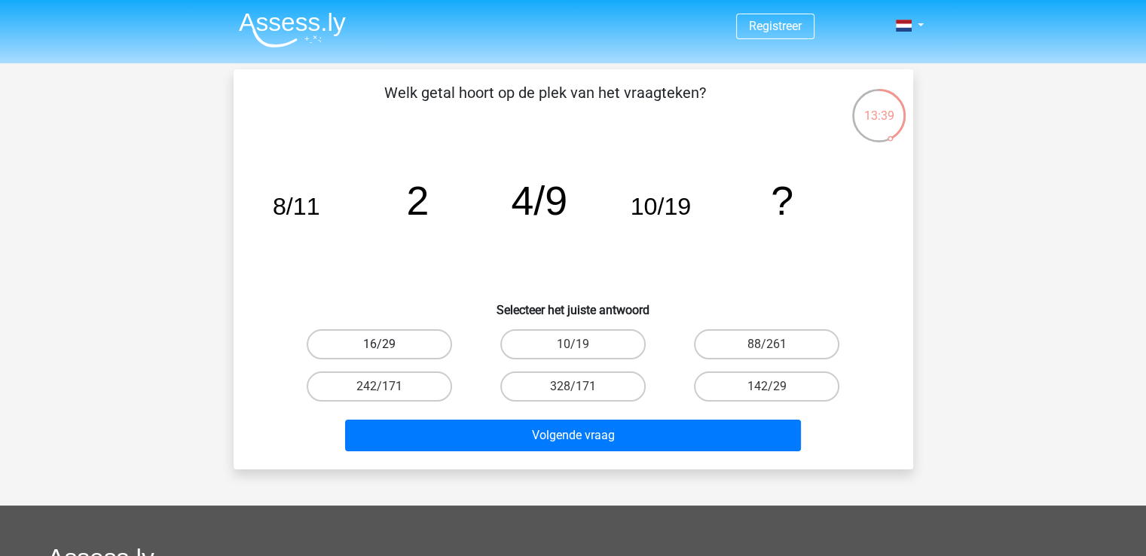
click at [413, 341] on label "16/29" at bounding box center [379, 344] width 145 height 30
click at [389, 344] on input "16/29" at bounding box center [384, 349] width 10 height 10
radio input "true"
click at [626, 344] on label "10/19" at bounding box center [572, 344] width 145 height 30
click at [582, 344] on input "10/19" at bounding box center [578, 349] width 10 height 10
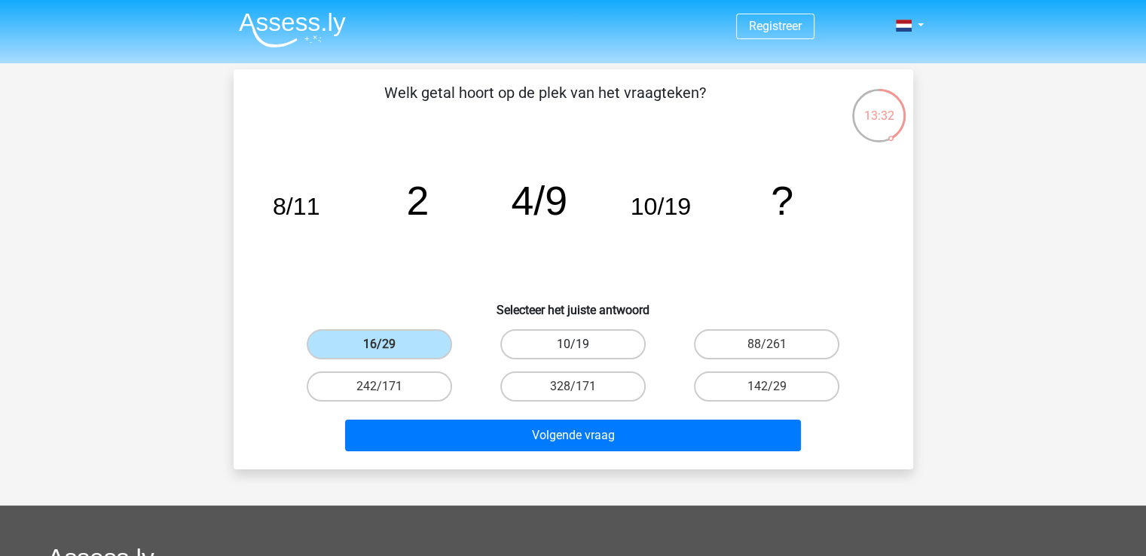
radio input "true"
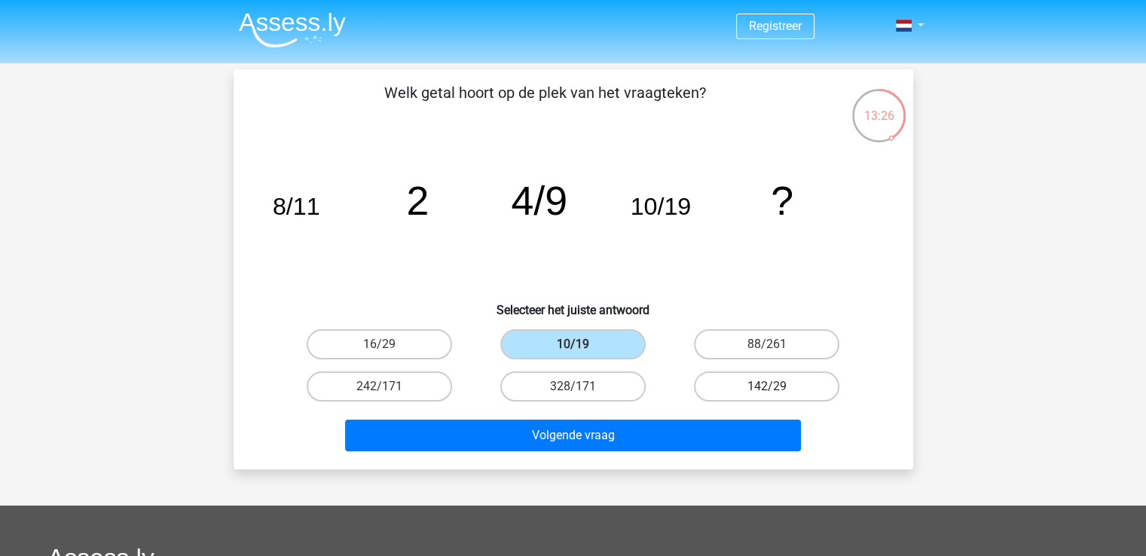
click at [738, 389] on label "142/29" at bounding box center [766, 386] width 145 height 30
click at [767, 389] on input "142/29" at bounding box center [772, 391] width 10 height 10
radio input "true"
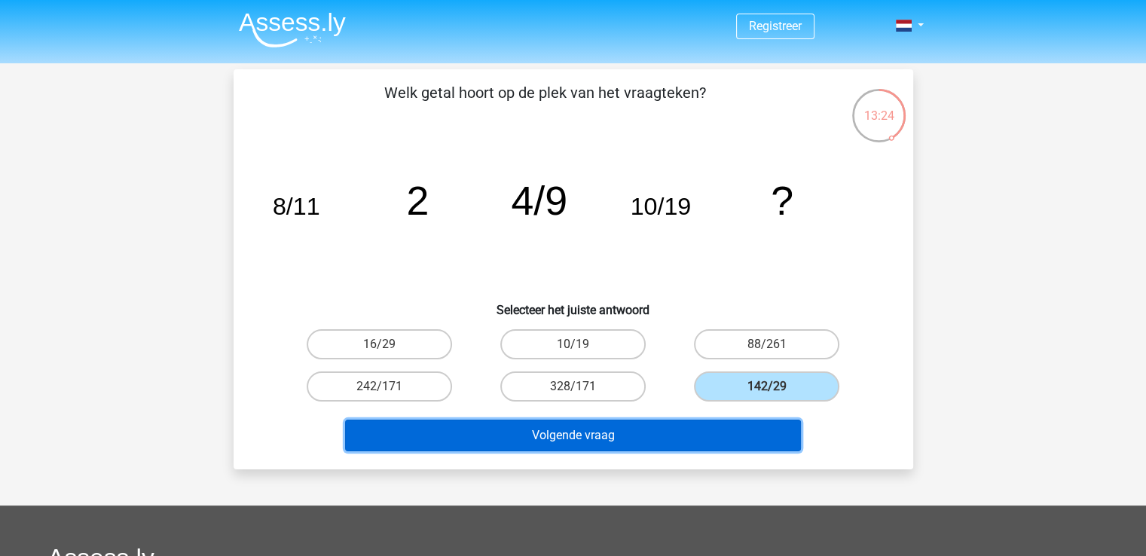
click at [634, 440] on button "Volgende vraag" at bounding box center [573, 436] width 456 height 32
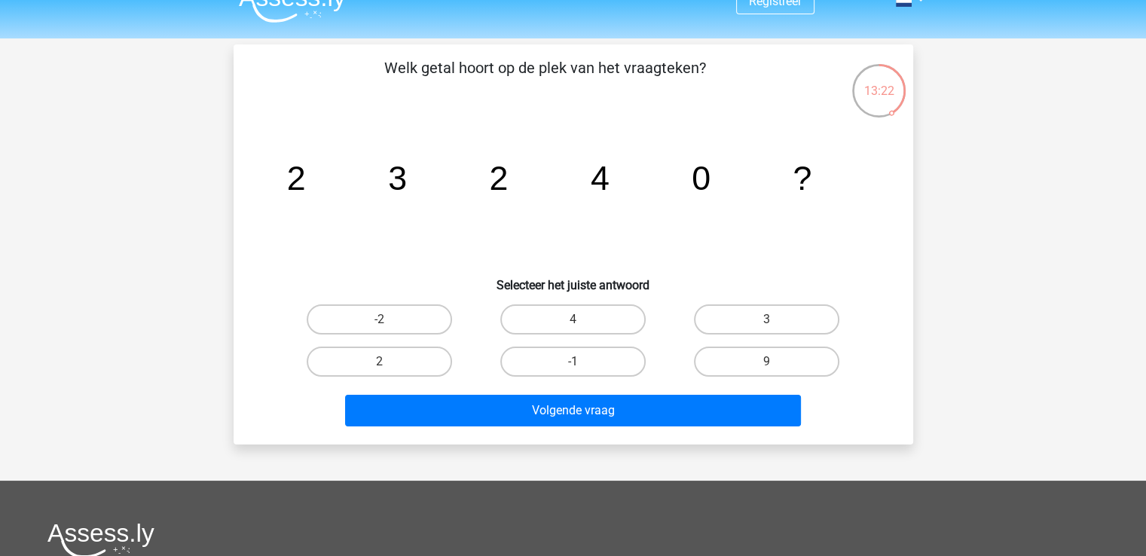
scroll to position [24, 0]
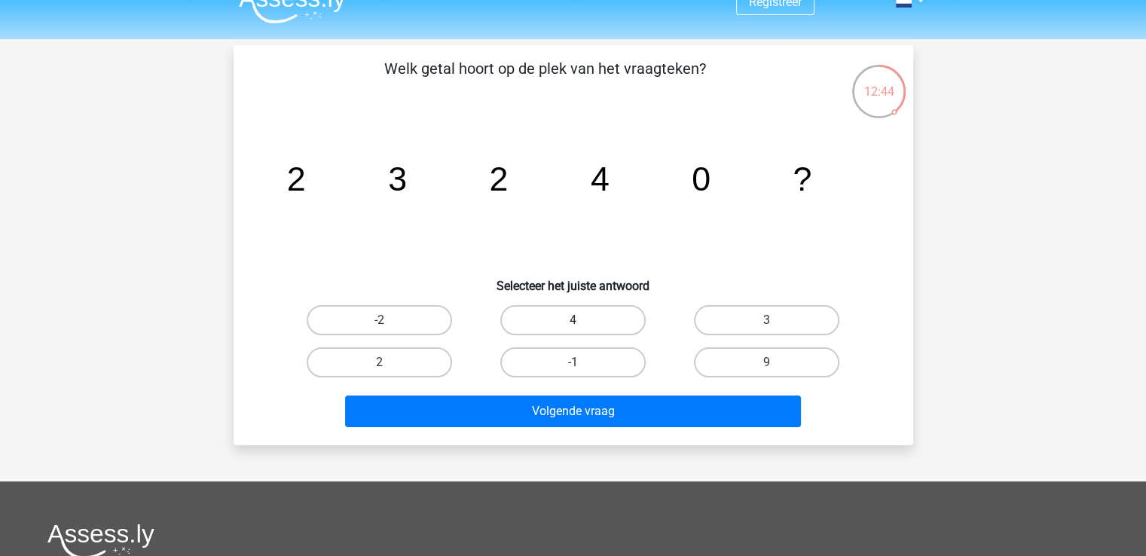
click at [577, 319] on label "4" at bounding box center [572, 320] width 145 height 30
click at [577, 320] on input "4" at bounding box center [578, 325] width 10 height 10
radio input "true"
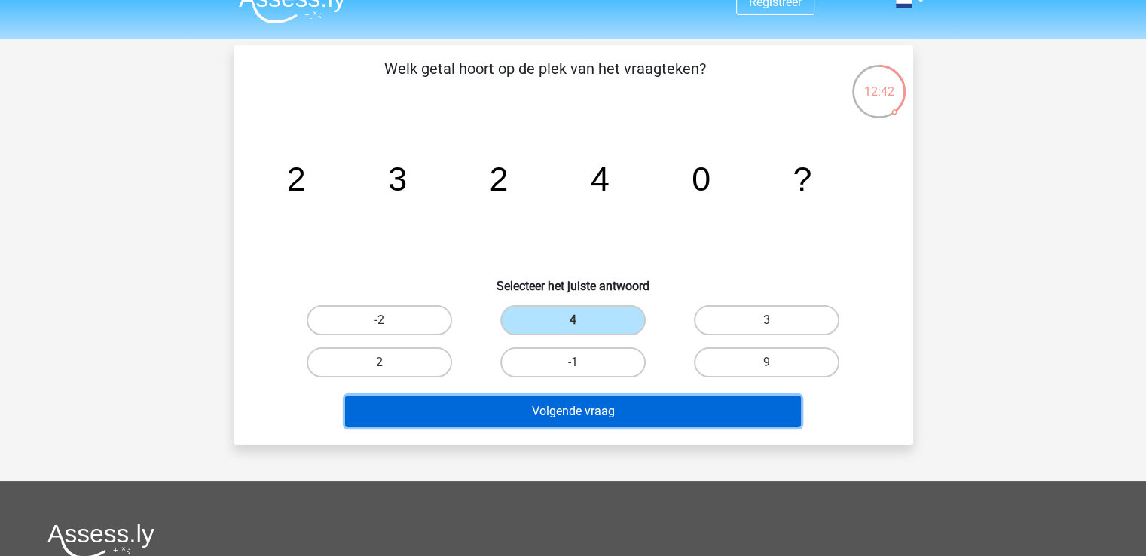
click at [631, 414] on button "Volgende vraag" at bounding box center [573, 412] width 456 height 32
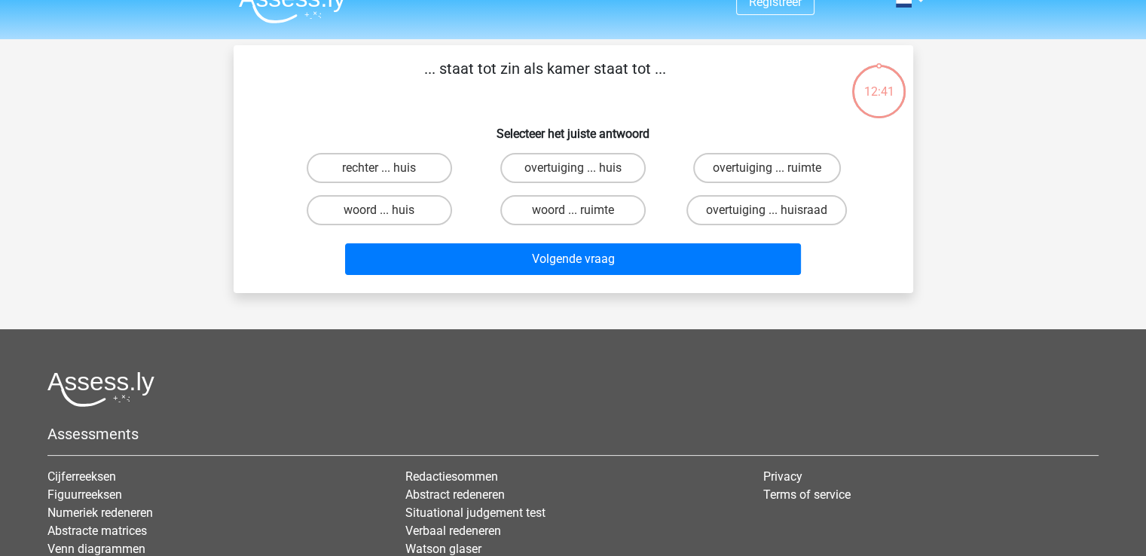
scroll to position [0, 0]
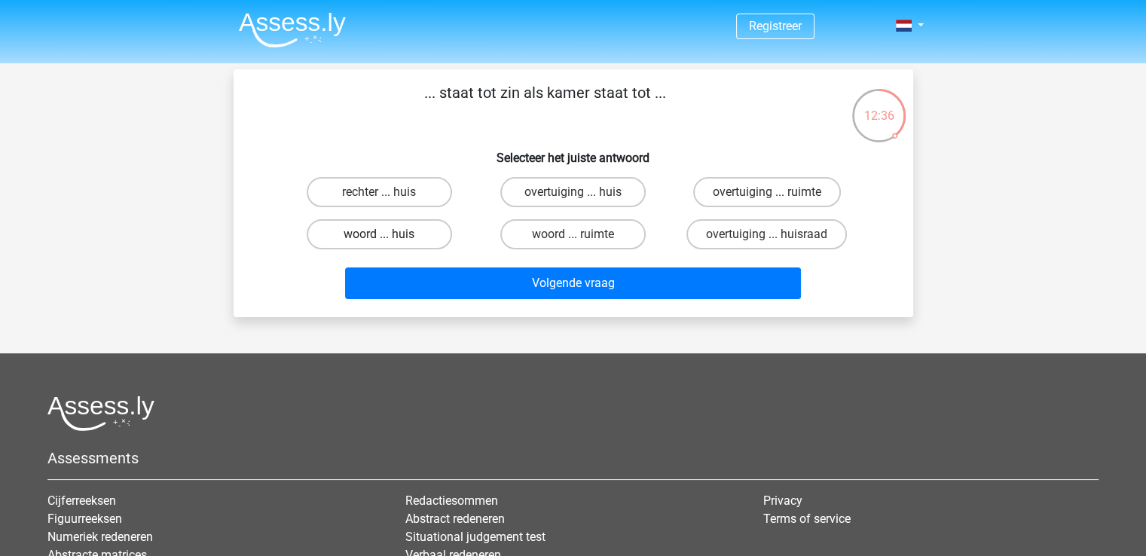
click at [318, 237] on label "woord ... huis" at bounding box center [379, 234] width 145 height 30
click at [379, 237] on input "woord ... huis" at bounding box center [384, 239] width 10 height 10
radio input "true"
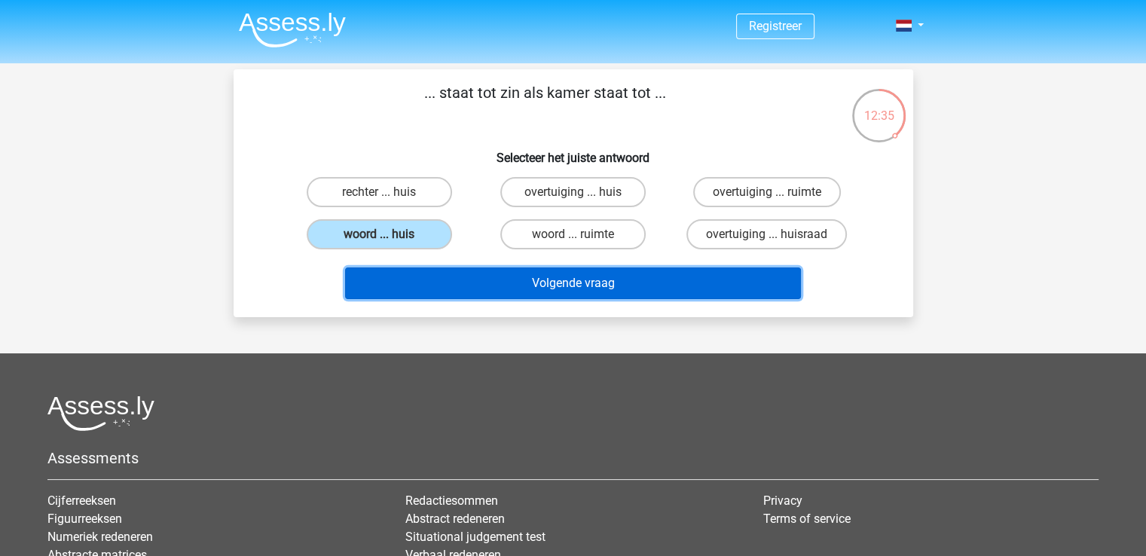
click at [416, 268] on button "Volgende vraag" at bounding box center [573, 283] width 456 height 32
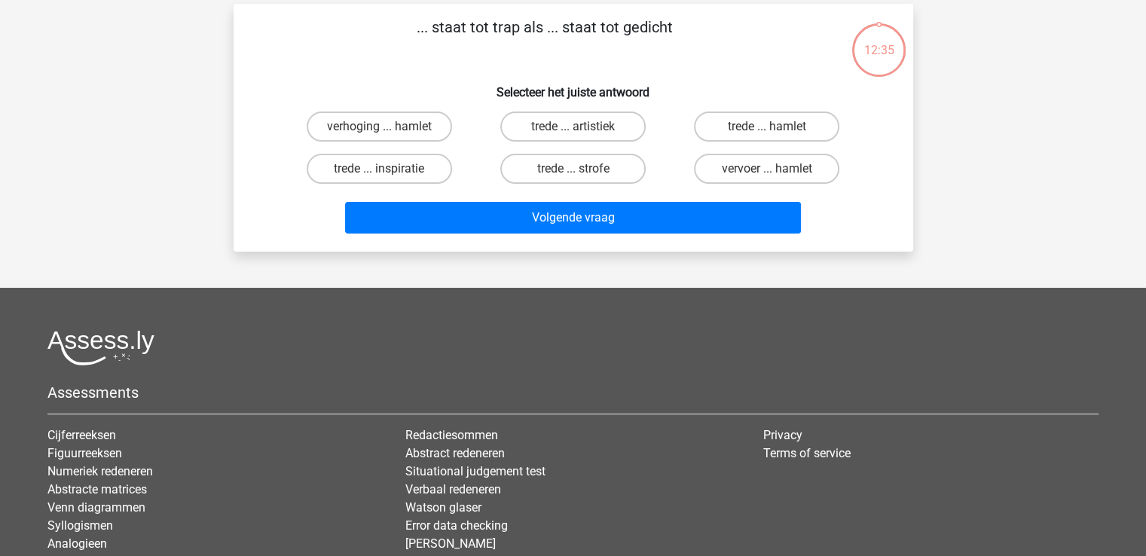
scroll to position [69, 0]
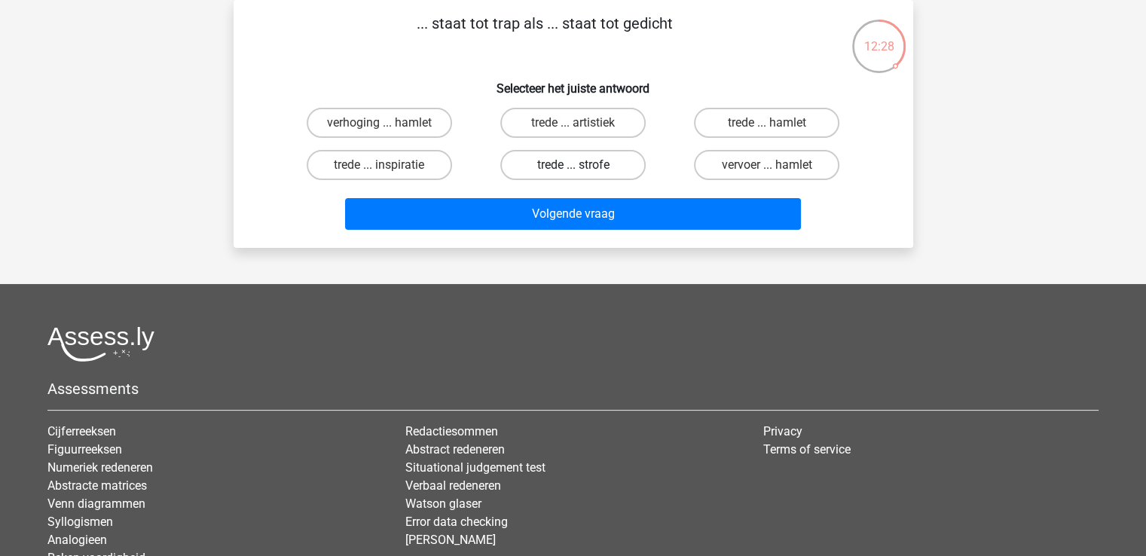
click at [557, 166] on label "trede ... strofe" at bounding box center [572, 165] width 145 height 30
click at [573, 166] on input "trede ... strofe" at bounding box center [578, 170] width 10 height 10
radio input "true"
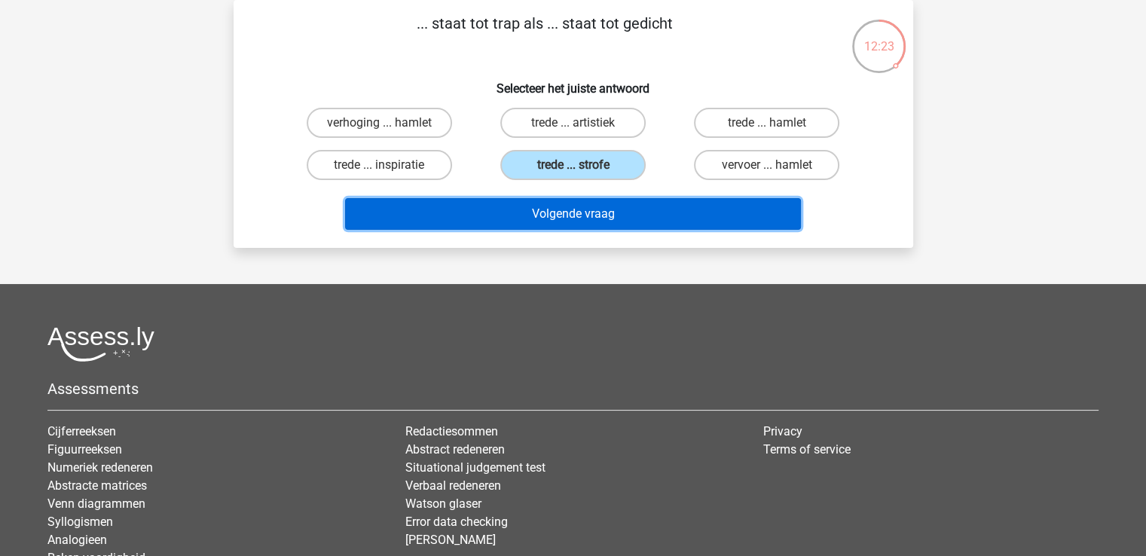
click at [606, 215] on button "Volgende vraag" at bounding box center [573, 214] width 456 height 32
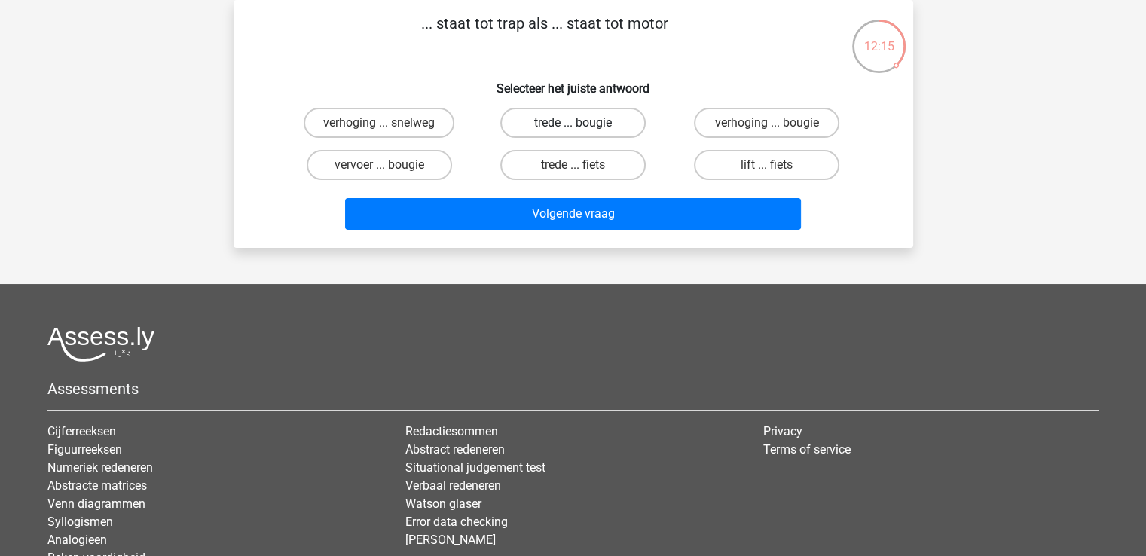
click at [592, 127] on label "trede ... bougie" at bounding box center [572, 123] width 145 height 30
click at [582, 127] on input "trede ... bougie" at bounding box center [578, 128] width 10 height 10
radio input "true"
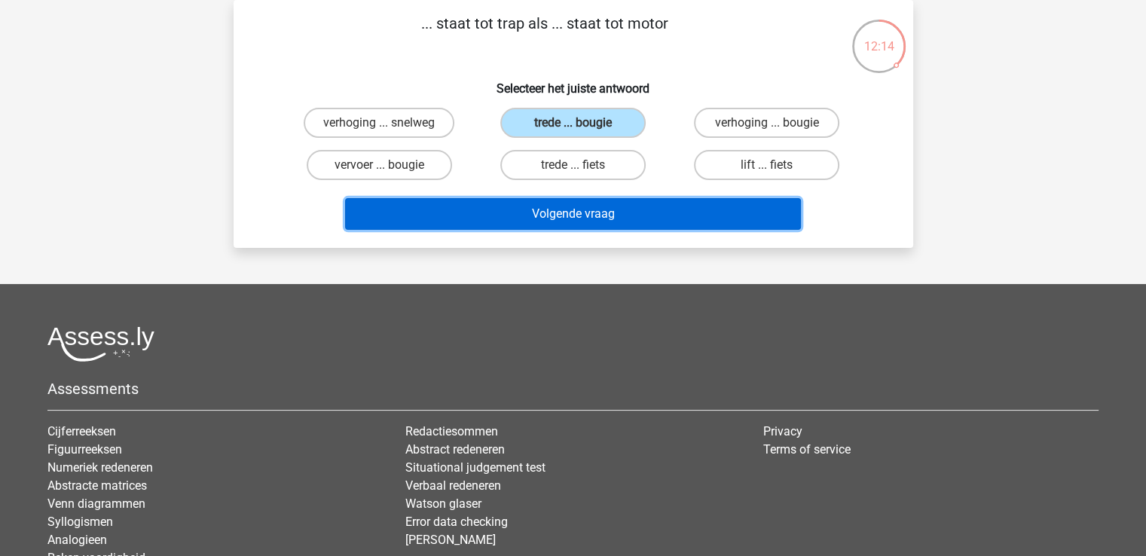
click at [581, 209] on button "Volgende vraag" at bounding box center [573, 214] width 456 height 32
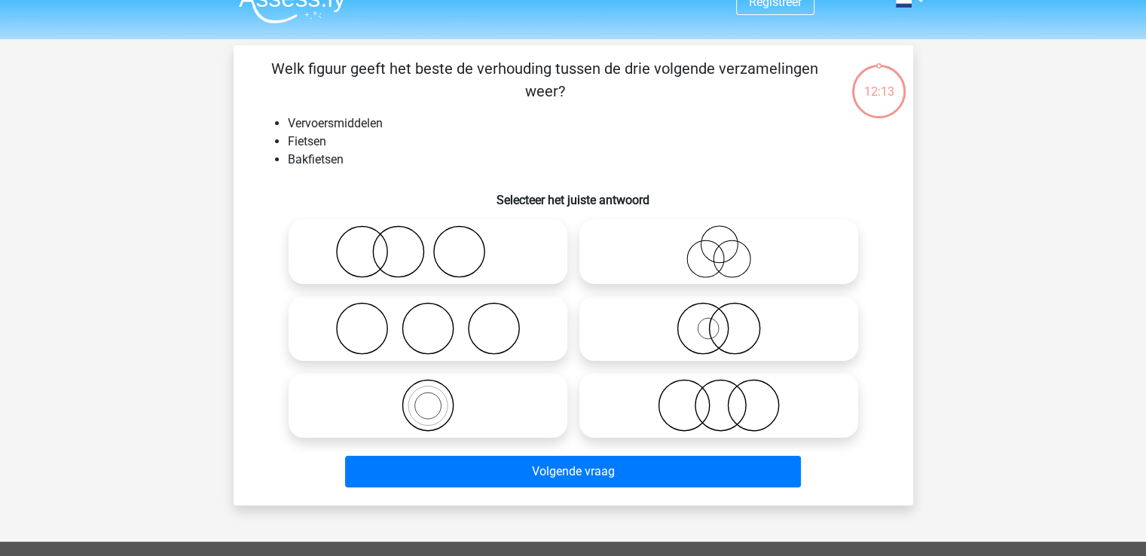
scroll to position [0, 0]
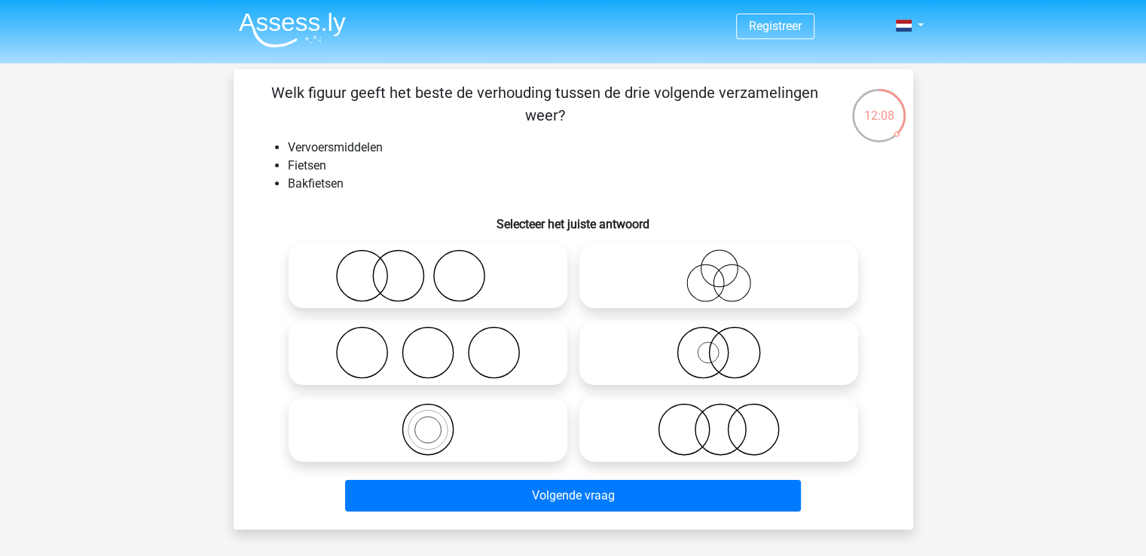
click at [705, 339] on icon at bounding box center [718, 352] width 267 height 53
click at [719, 339] on input "radio" at bounding box center [724, 340] width 10 height 10
radio input "true"
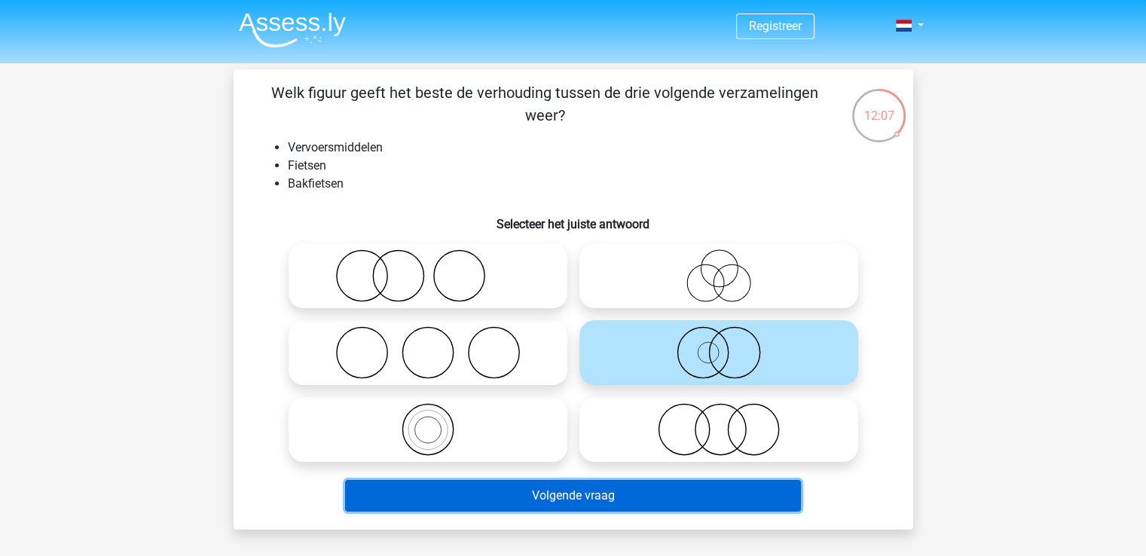
click at [725, 496] on button "Volgende vraag" at bounding box center [573, 496] width 456 height 32
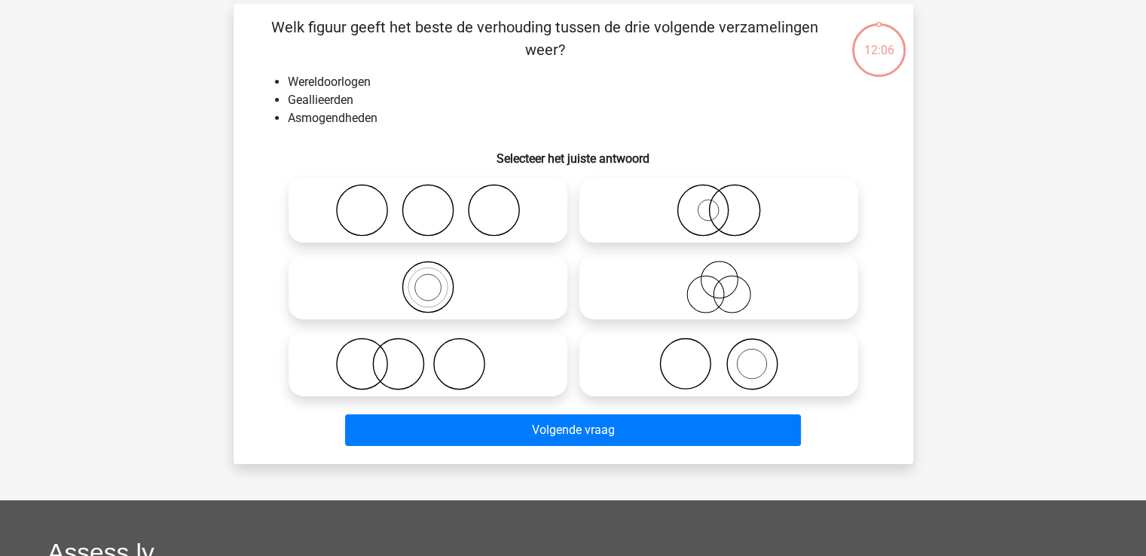
scroll to position [69, 0]
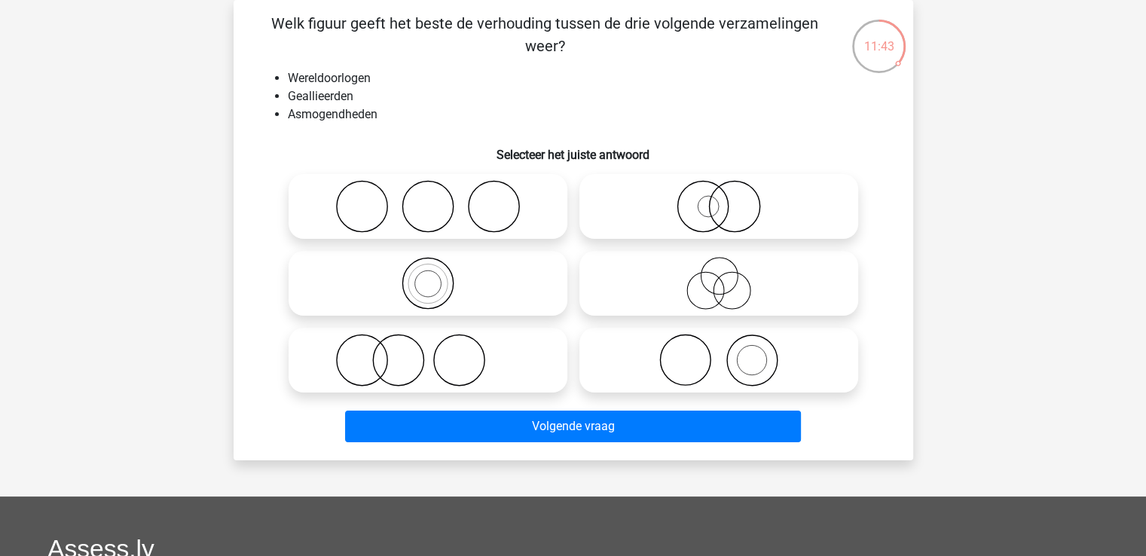
click at [703, 338] on icon at bounding box center [718, 360] width 267 height 53
click at [719, 343] on input "radio" at bounding box center [724, 348] width 10 height 10
radio input "true"
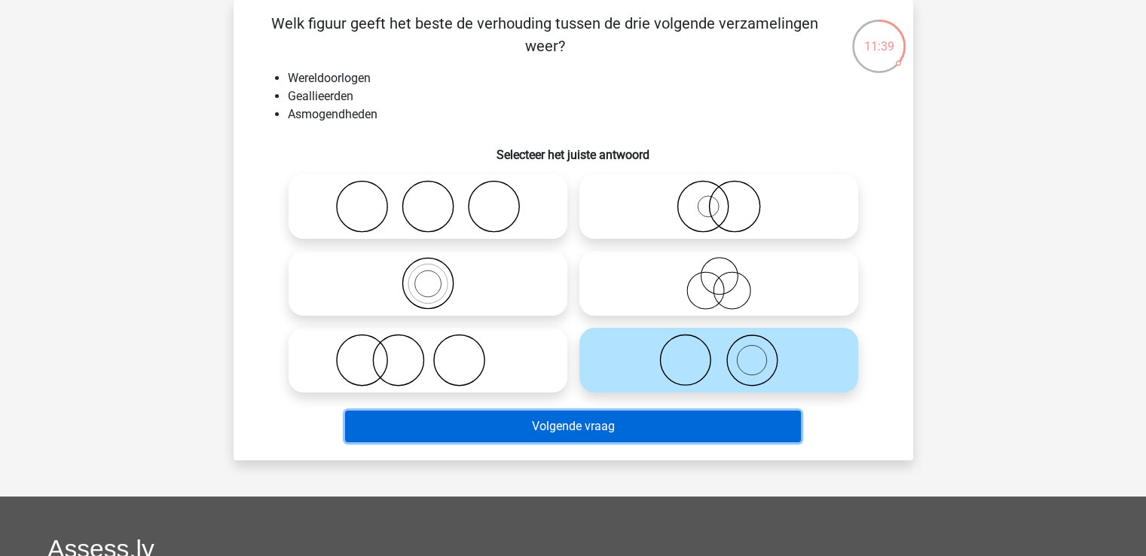
click at [636, 423] on button "Volgende vraag" at bounding box center [573, 427] width 456 height 32
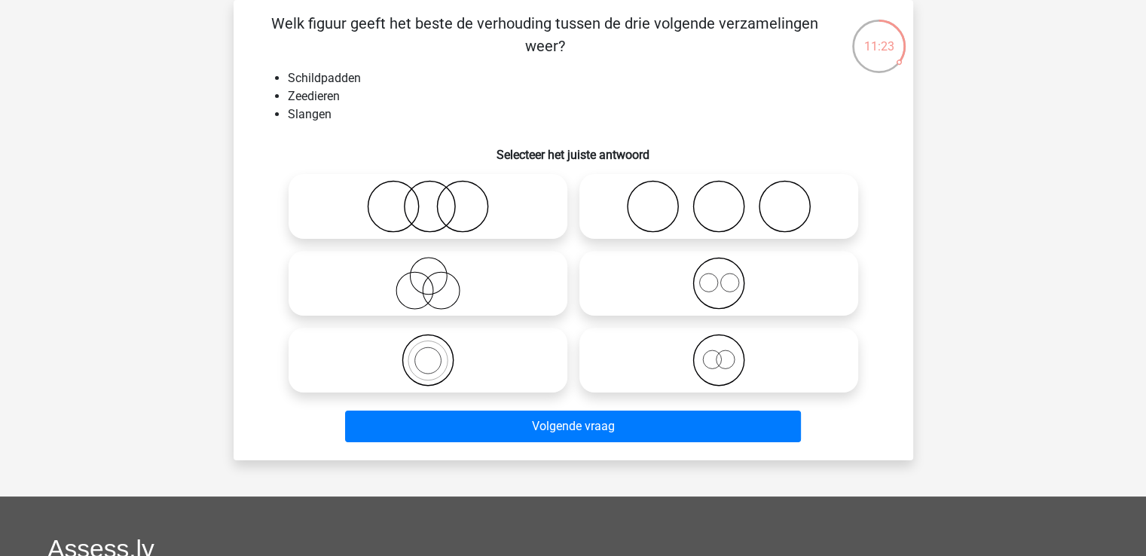
click at [452, 203] on icon at bounding box center [428, 206] width 267 height 53
click at [438, 199] on input "radio" at bounding box center [433, 194] width 10 height 10
radio input "true"
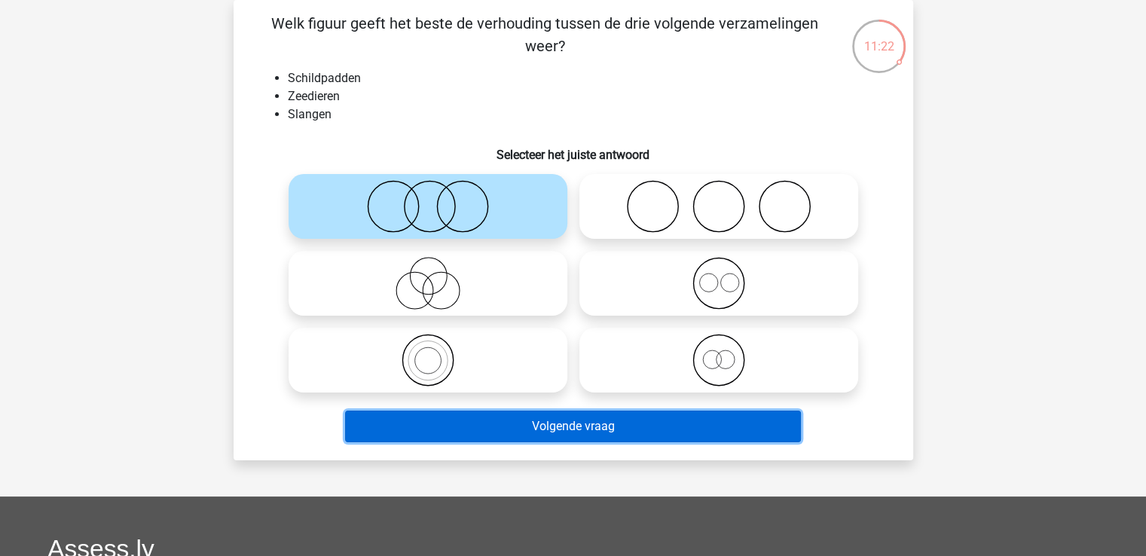
click at [612, 428] on button "Volgende vraag" at bounding box center [573, 427] width 456 height 32
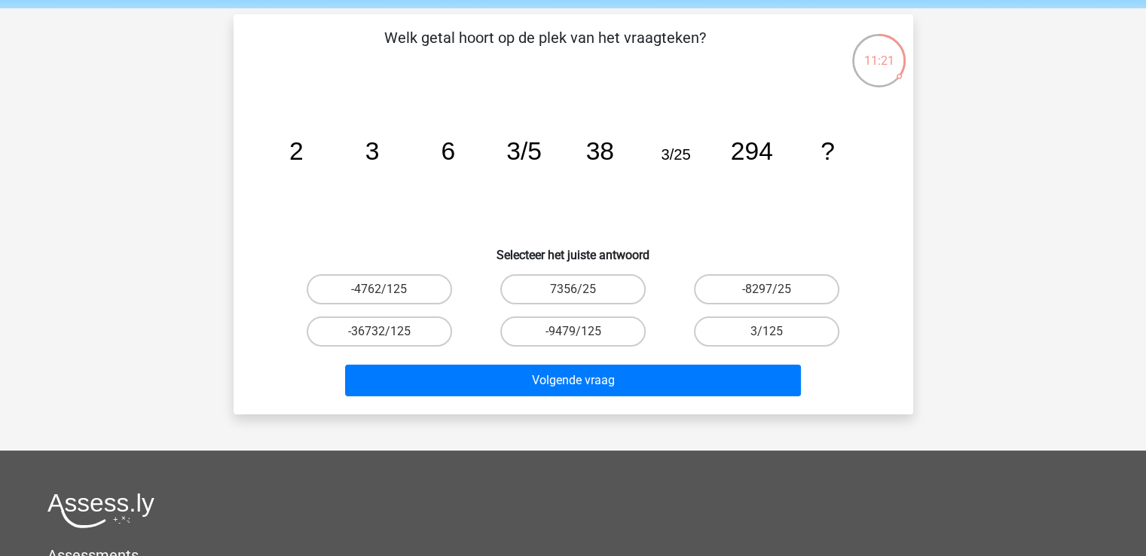
scroll to position [56, 0]
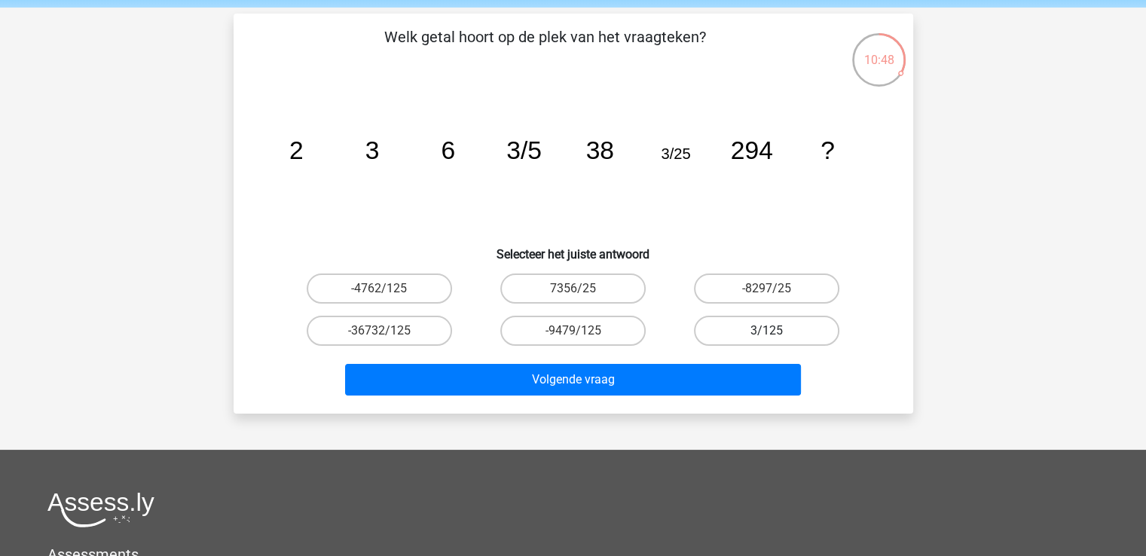
click at [809, 332] on label "3/125" at bounding box center [766, 331] width 145 height 30
click at [777, 332] on input "3/125" at bounding box center [772, 336] width 10 height 10
radio input "true"
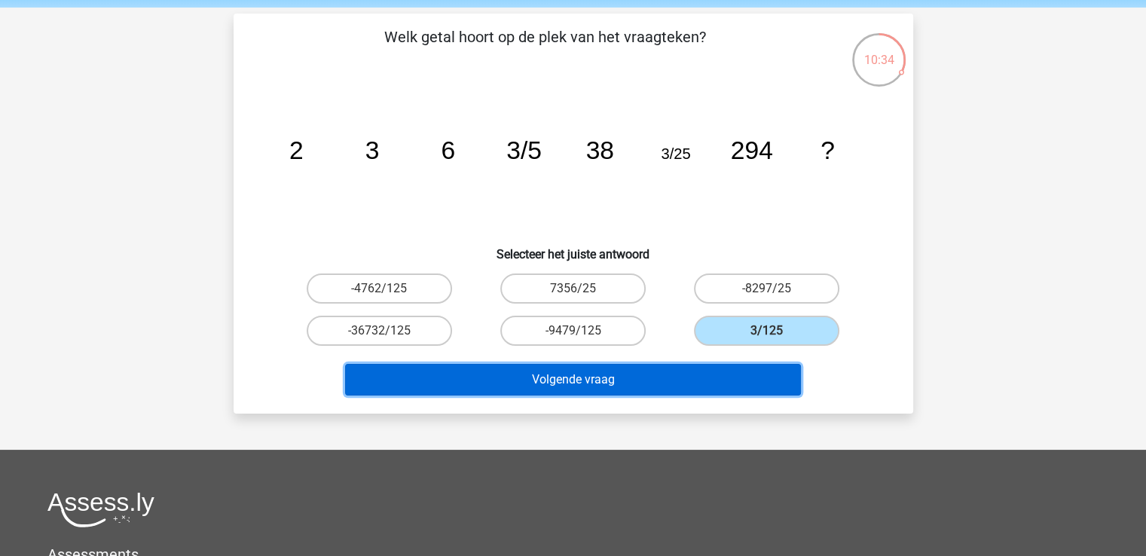
click at [618, 376] on button "Volgende vraag" at bounding box center [573, 380] width 456 height 32
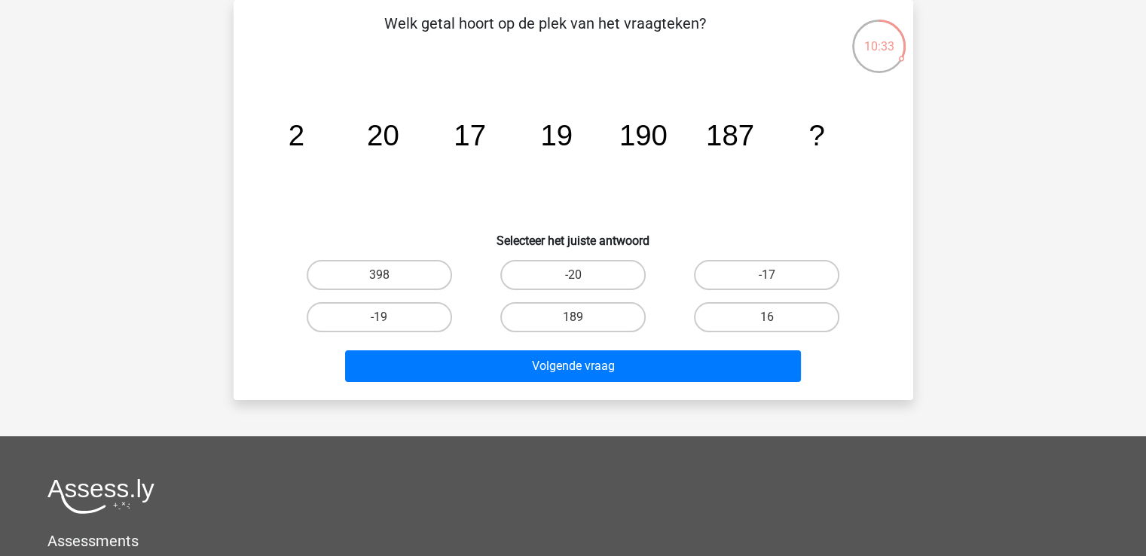
scroll to position [45, 0]
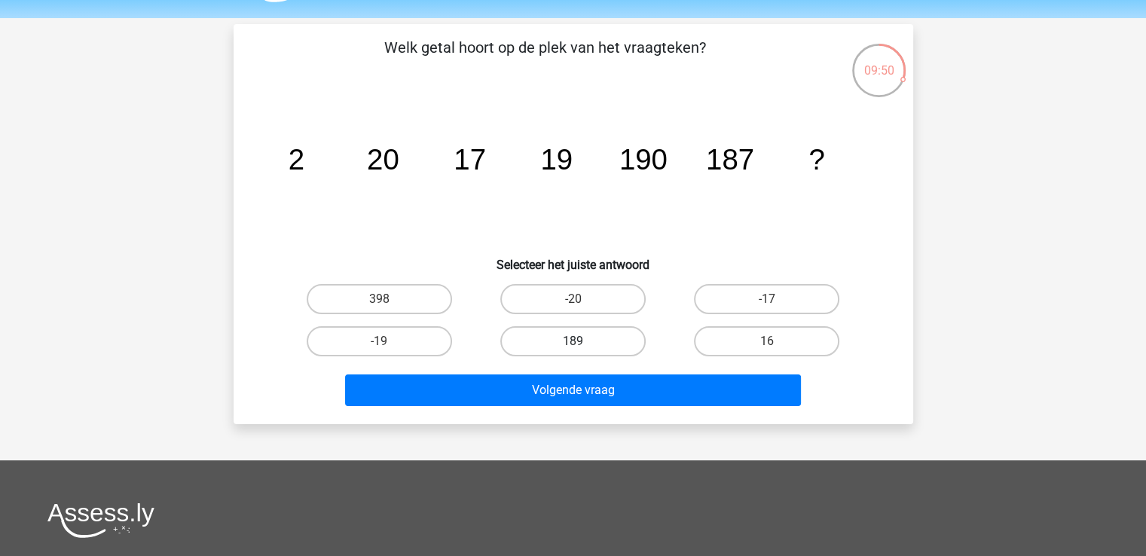
click at [597, 340] on label "189" at bounding box center [572, 341] width 145 height 30
click at [582, 341] on input "189" at bounding box center [578, 346] width 10 height 10
radio input "true"
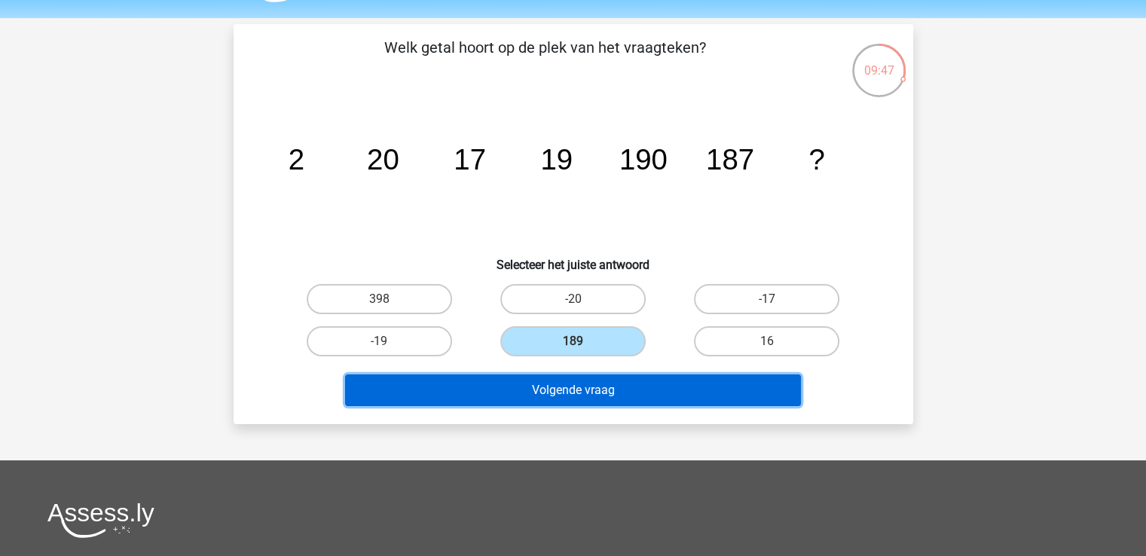
click at [641, 387] on button "Volgende vraag" at bounding box center [573, 390] width 456 height 32
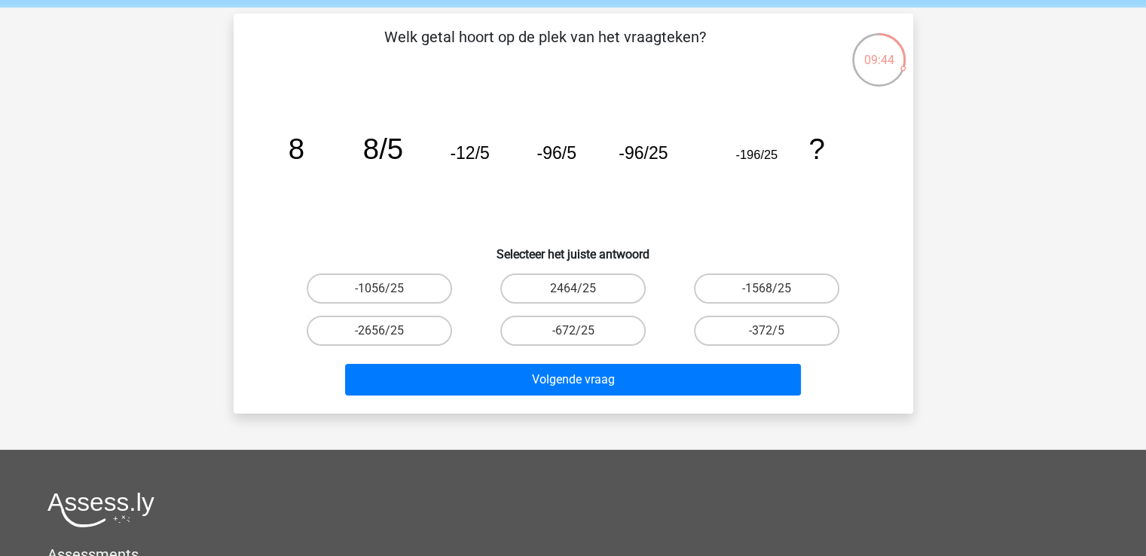
scroll to position [51, 0]
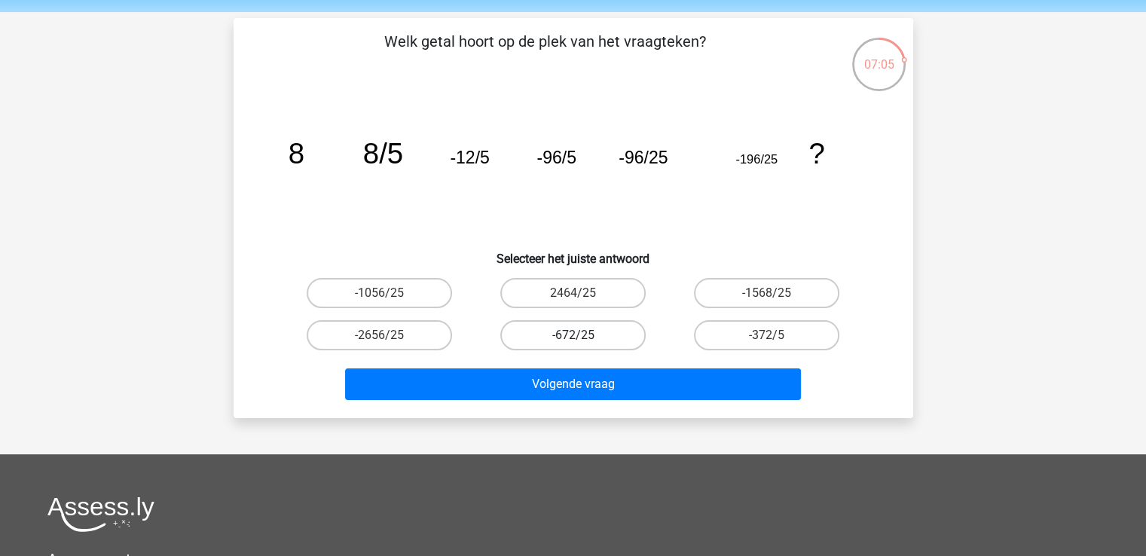
click at [623, 347] on label "-672/25" at bounding box center [572, 335] width 145 height 30
click at [582, 345] on input "-672/25" at bounding box center [578, 340] width 10 height 10
radio input "true"
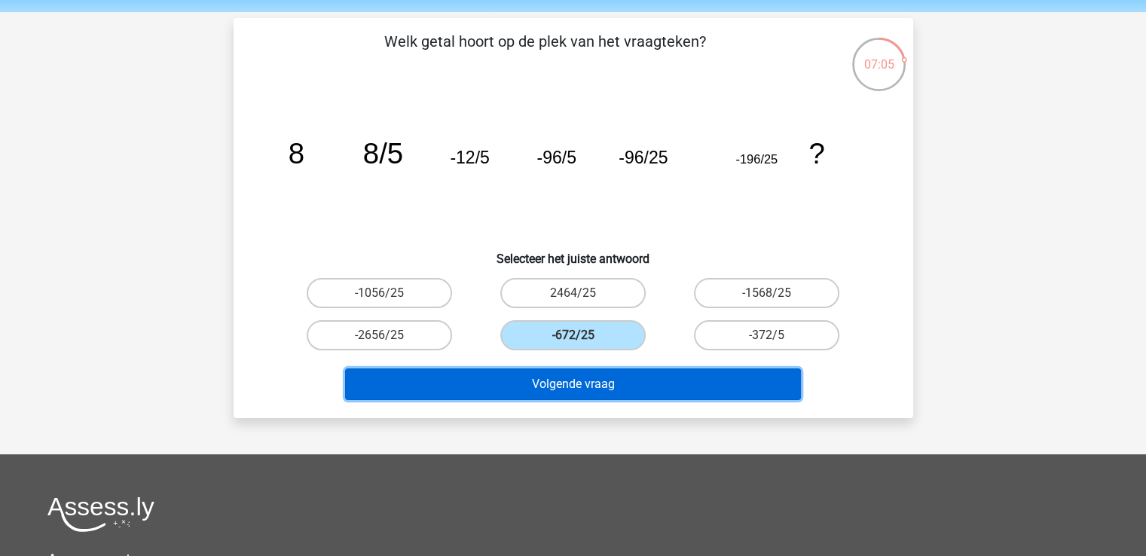
click at [607, 383] on button "Volgende vraag" at bounding box center [573, 384] width 456 height 32
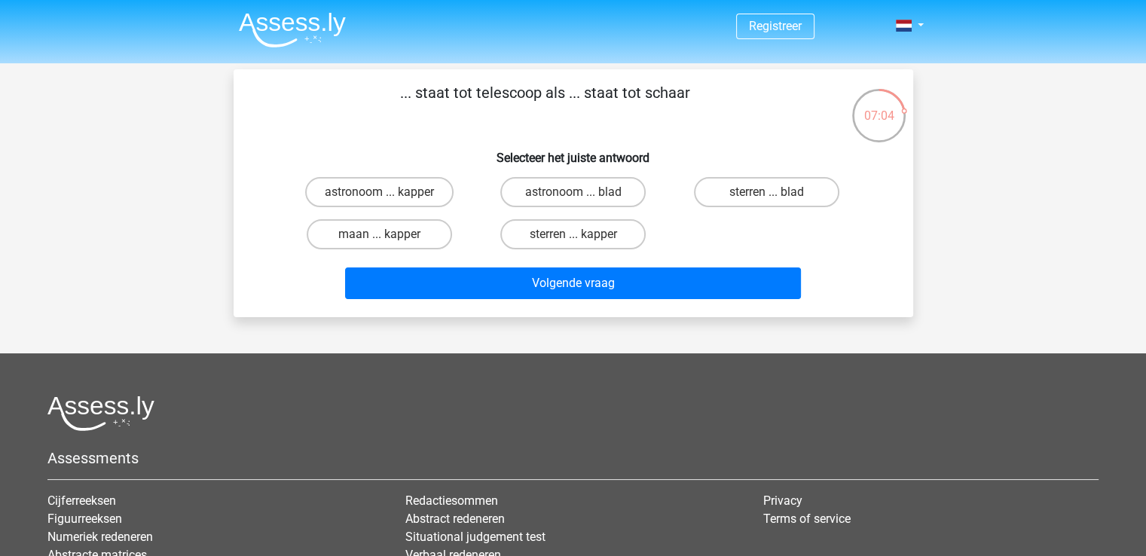
scroll to position [0, 0]
click at [405, 197] on label "astronoom ... kapper" at bounding box center [379, 192] width 148 height 30
click at [389, 197] on input "astronoom ... kapper" at bounding box center [384, 197] width 10 height 10
radio input "true"
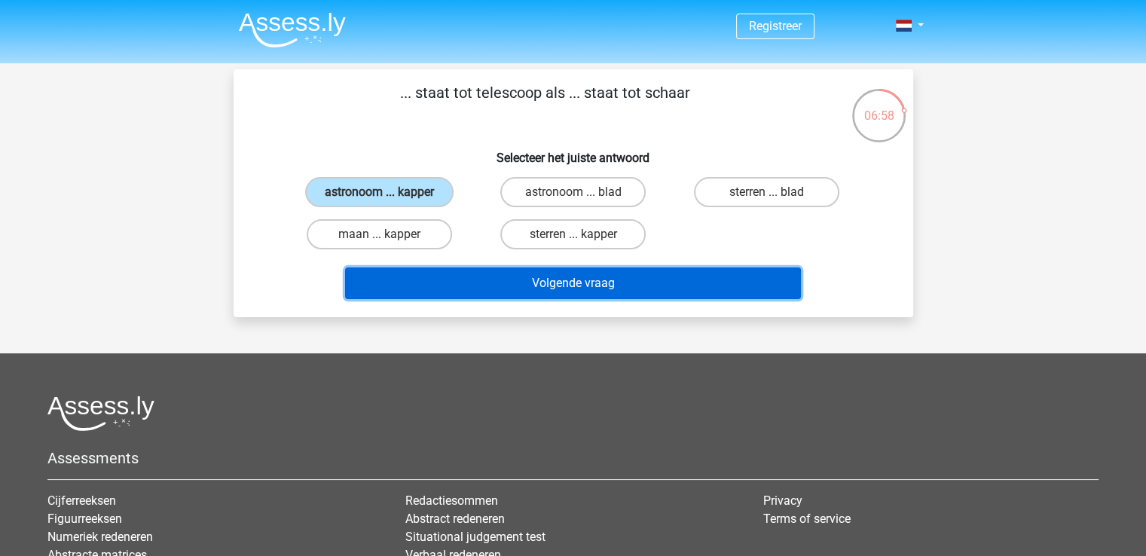
click at [565, 283] on button "Volgende vraag" at bounding box center [573, 283] width 456 height 32
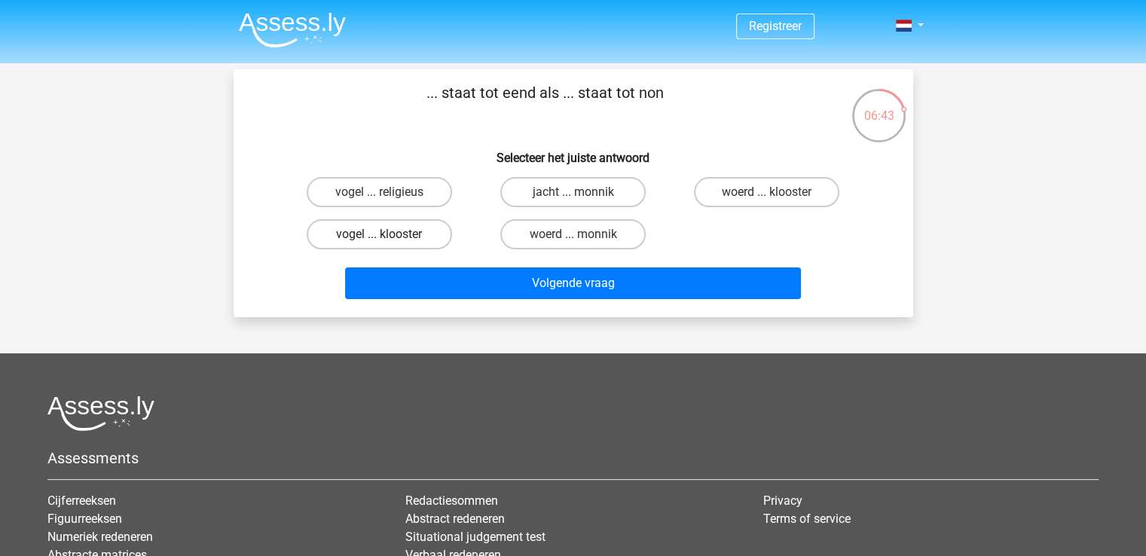
click at [399, 236] on label "vogel ... klooster" at bounding box center [379, 234] width 145 height 30
click at [389, 236] on input "vogel ... klooster" at bounding box center [384, 239] width 10 height 10
radio input "true"
click at [389, 185] on label "vogel ... religieus" at bounding box center [379, 192] width 145 height 30
click at [389, 192] on input "vogel ... religieus" at bounding box center [384, 197] width 10 height 10
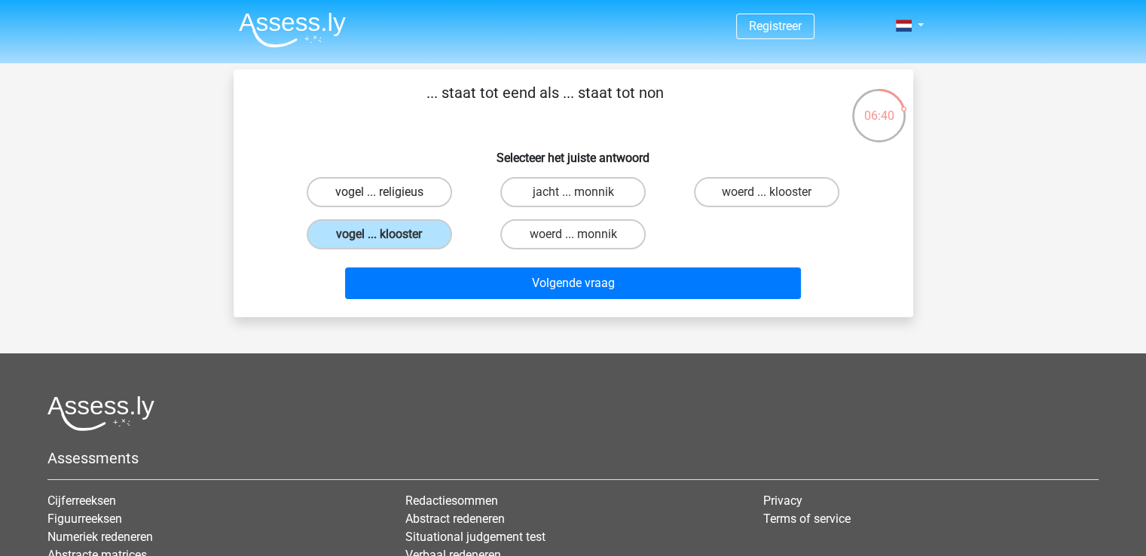
radio input "true"
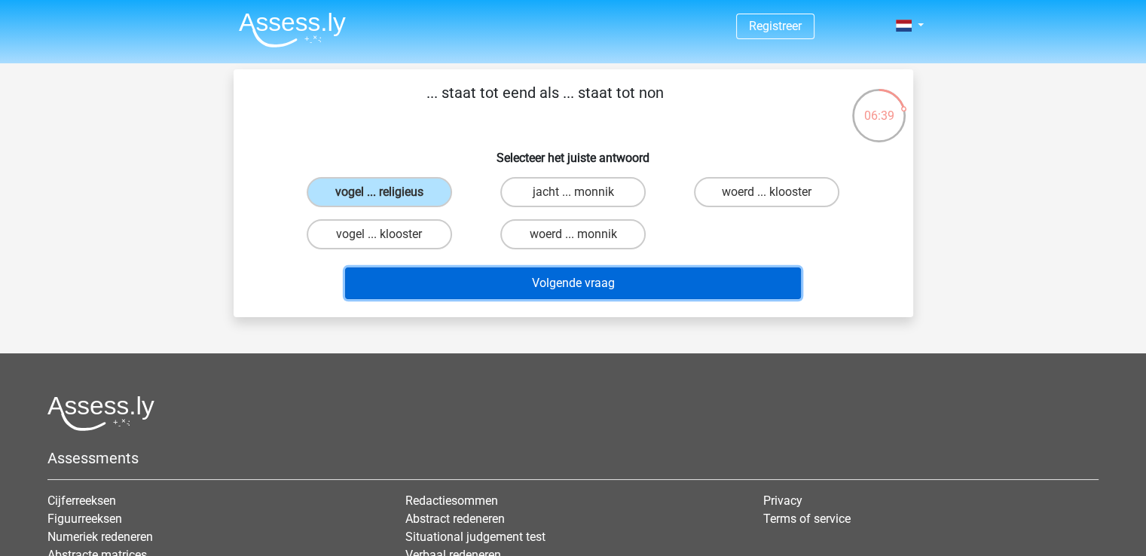
click at [434, 280] on button "Volgende vraag" at bounding box center [573, 283] width 456 height 32
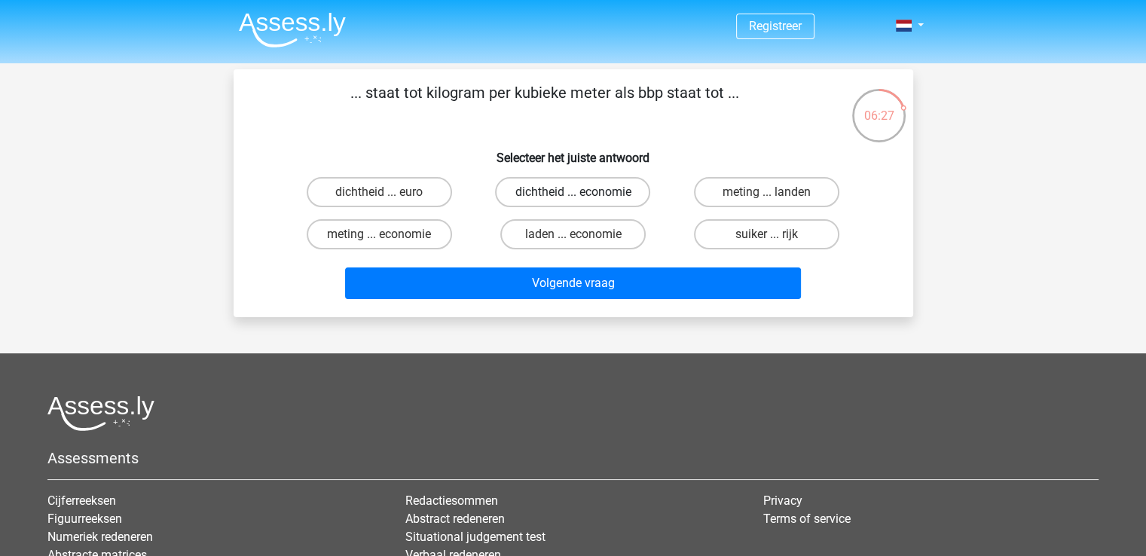
click at [529, 194] on label "dichtheid ... economie" at bounding box center [572, 192] width 155 height 30
click at [573, 194] on input "dichtheid ... economie" at bounding box center [578, 197] width 10 height 10
radio input "true"
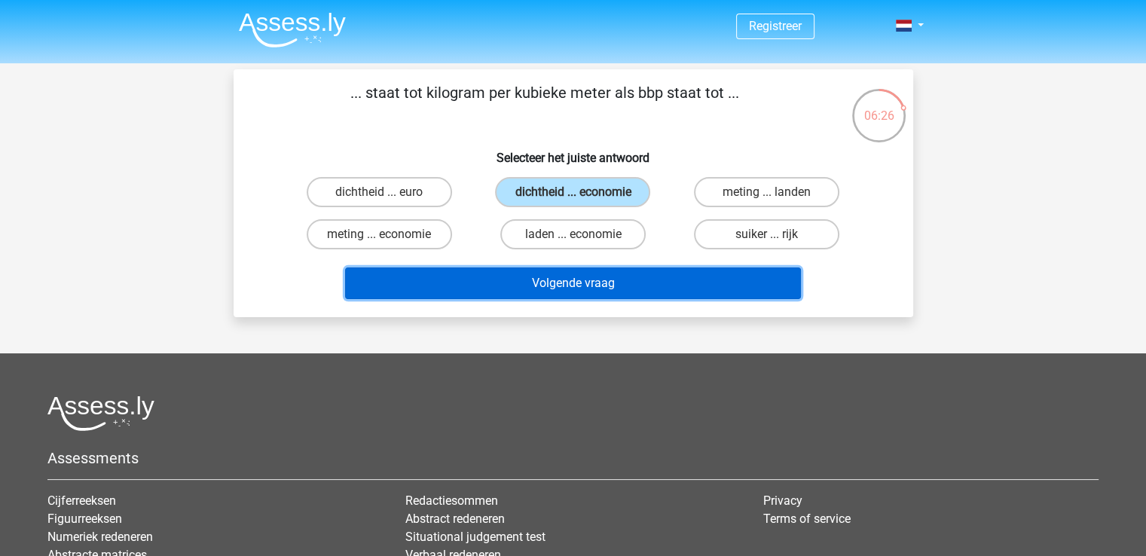
click at [593, 276] on button "Volgende vraag" at bounding box center [573, 283] width 456 height 32
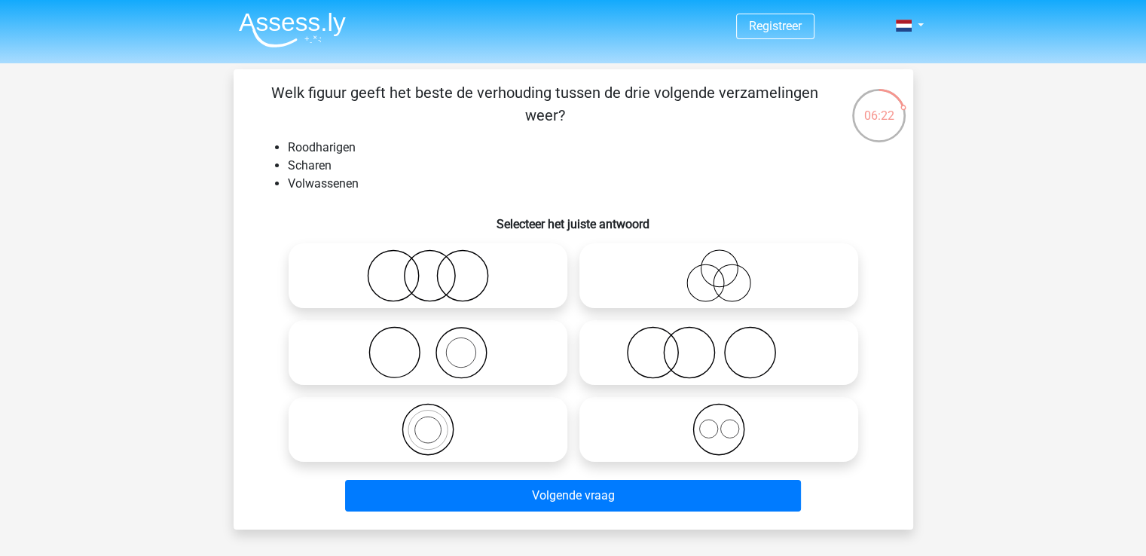
drag, startPoint x: 307, startPoint y: 91, endPoint x: 650, endPoint y: 121, distance: 344.1
click at [650, 121] on p "Welk figuur geeft het beste de verhouding tussen de drie volgende verzamelingen…" at bounding box center [545, 103] width 575 height 45
click at [467, 350] on icon at bounding box center [428, 352] width 267 height 53
click at [438, 345] on input "radio" at bounding box center [433, 340] width 10 height 10
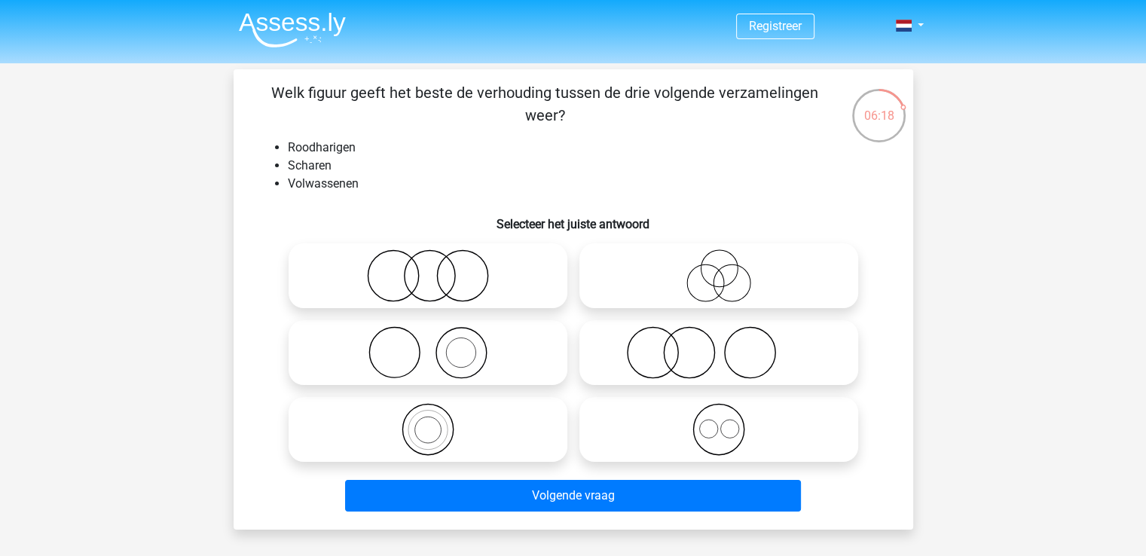
radio input "true"
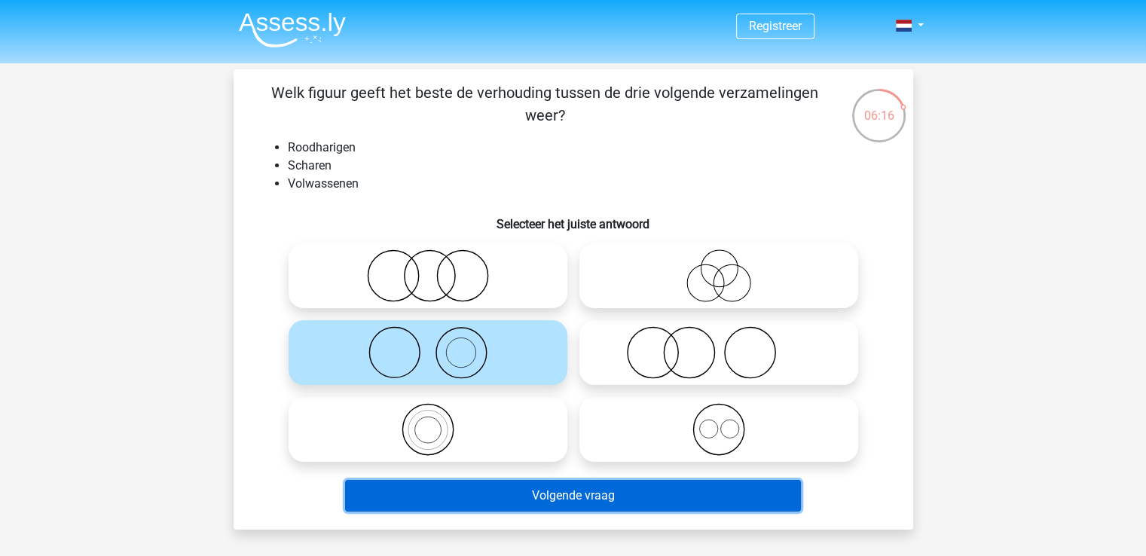
click at [506, 492] on button "Volgende vraag" at bounding box center [573, 496] width 456 height 32
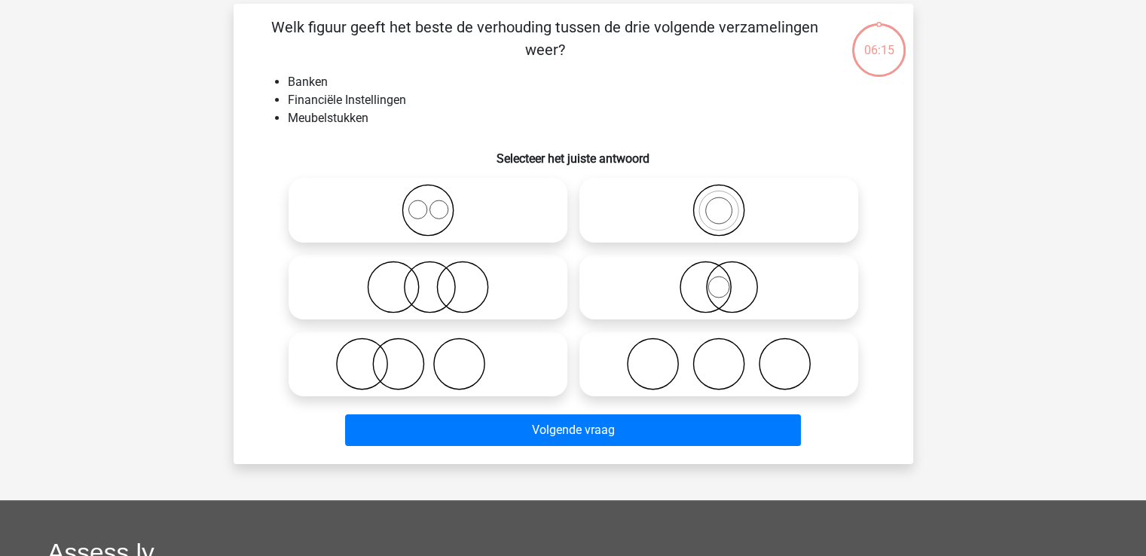
scroll to position [69, 0]
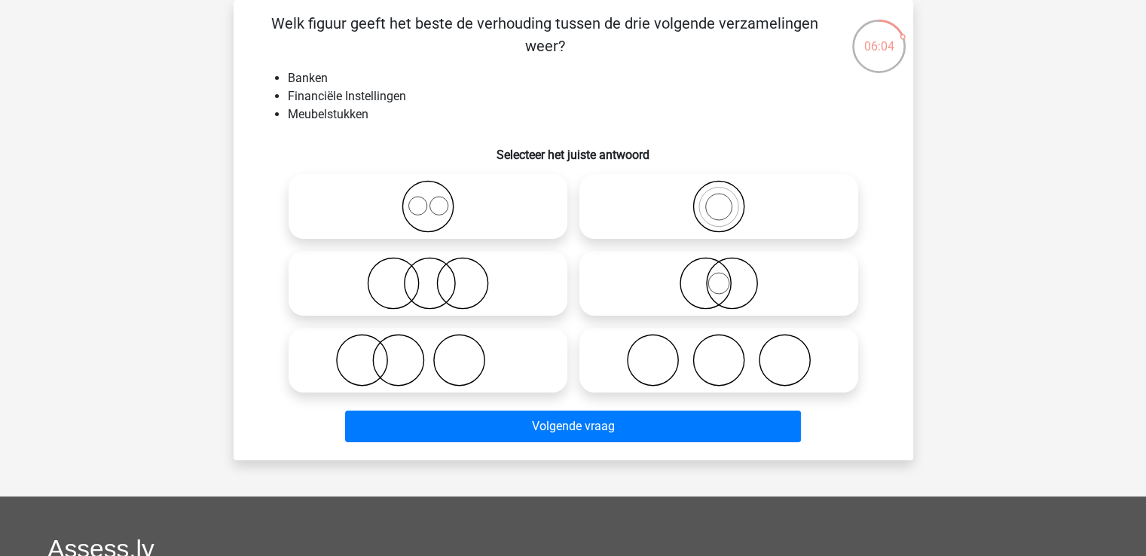
click at [447, 286] on icon at bounding box center [428, 283] width 267 height 53
click at [438, 276] on input "radio" at bounding box center [433, 271] width 10 height 10
radio input "true"
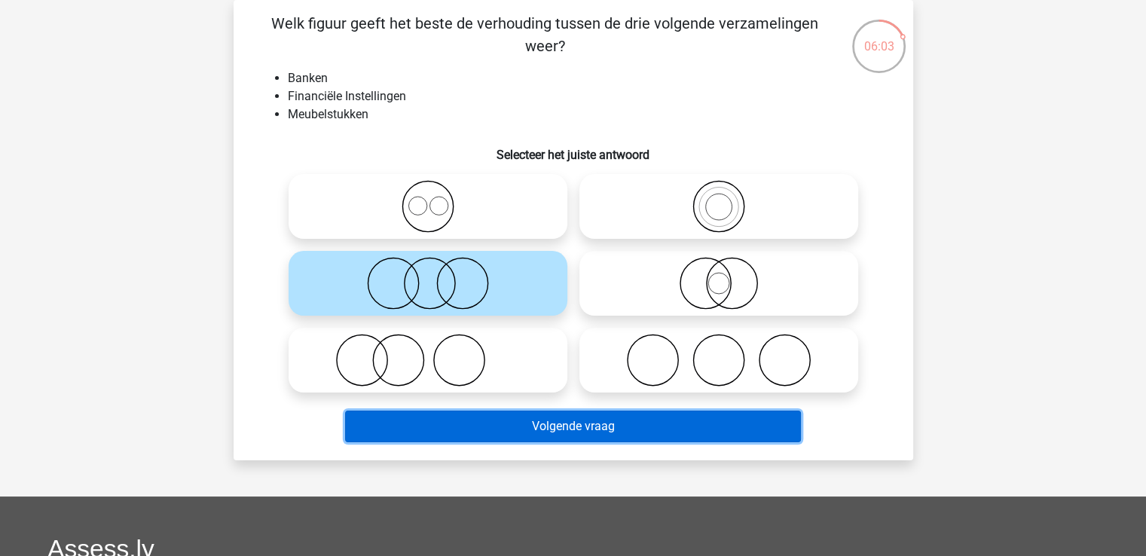
click at [588, 422] on button "Volgende vraag" at bounding box center [573, 427] width 456 height 32
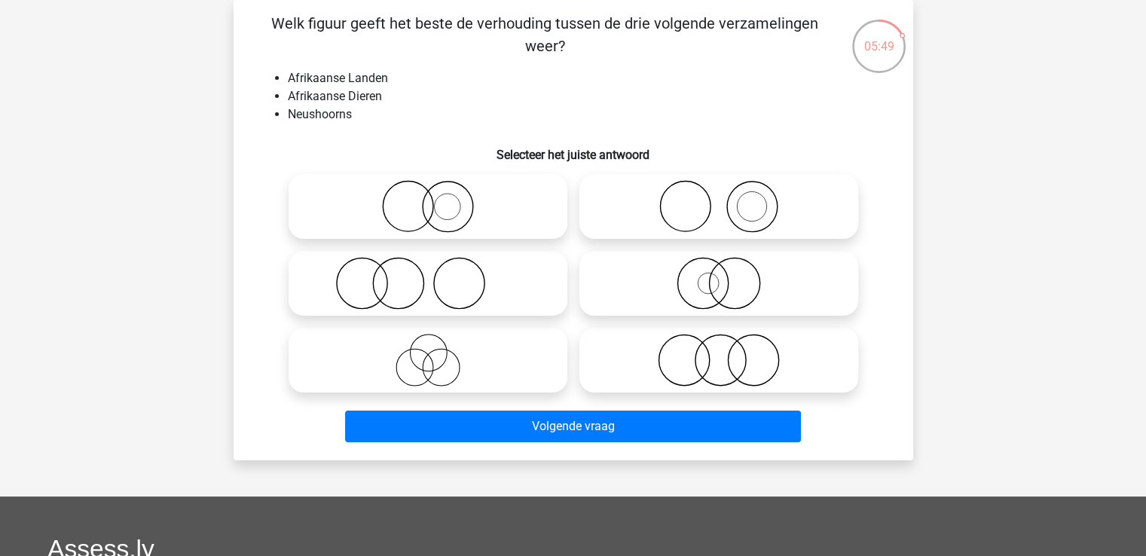
click at [713, 204] on icon at bounding box center [718, 206] width 267 height 53
click at [719, 199] on input "radio" at bounding box center [724, 194] width 10 height 10
radio input "true"
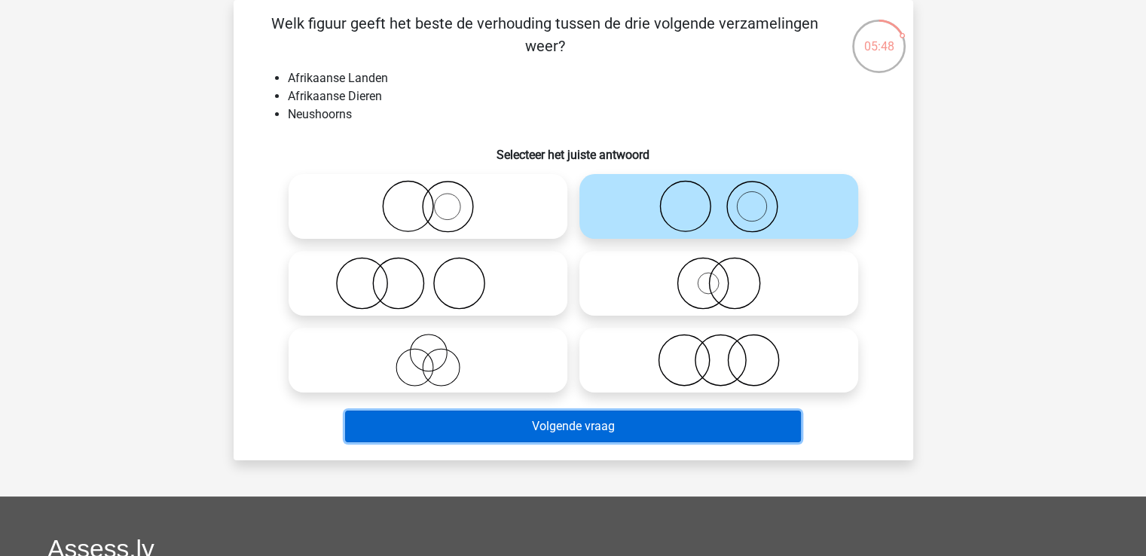
click at [663, 426] on button "Volgende vraag" at bounding box center [573, 427] width 456 height 32
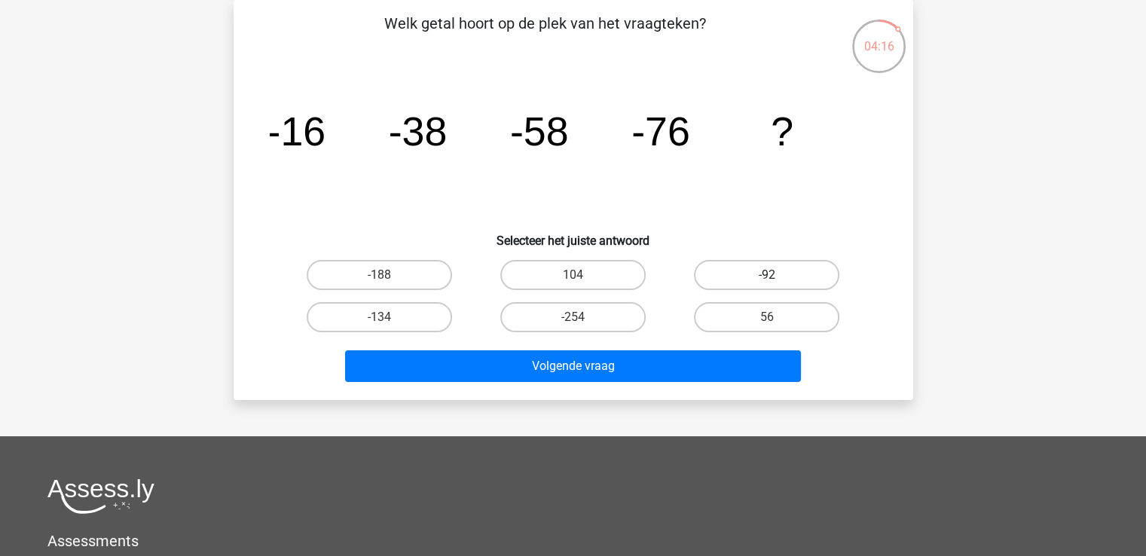
click at [738, 279] on label "-92" at bounding box center [766, 275] width 145 height 30
click at [767, 279] on input "-92" at bounding box center [772, 280] width 10 height 10
radio input "true"
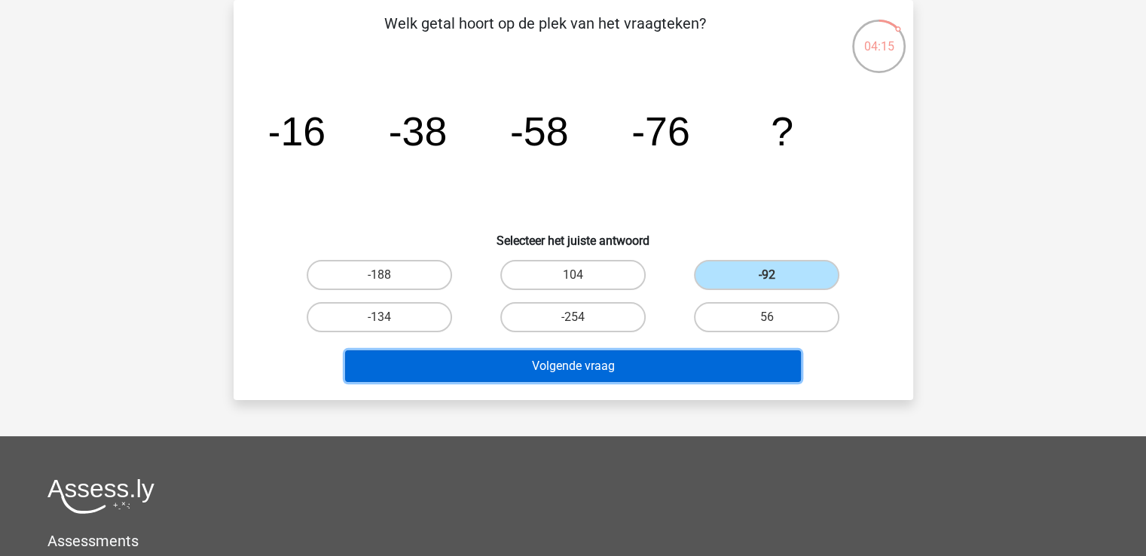
click at [725, 365] on button "Volgende vraag" at bounding box center [573, 366] width 456 height 32
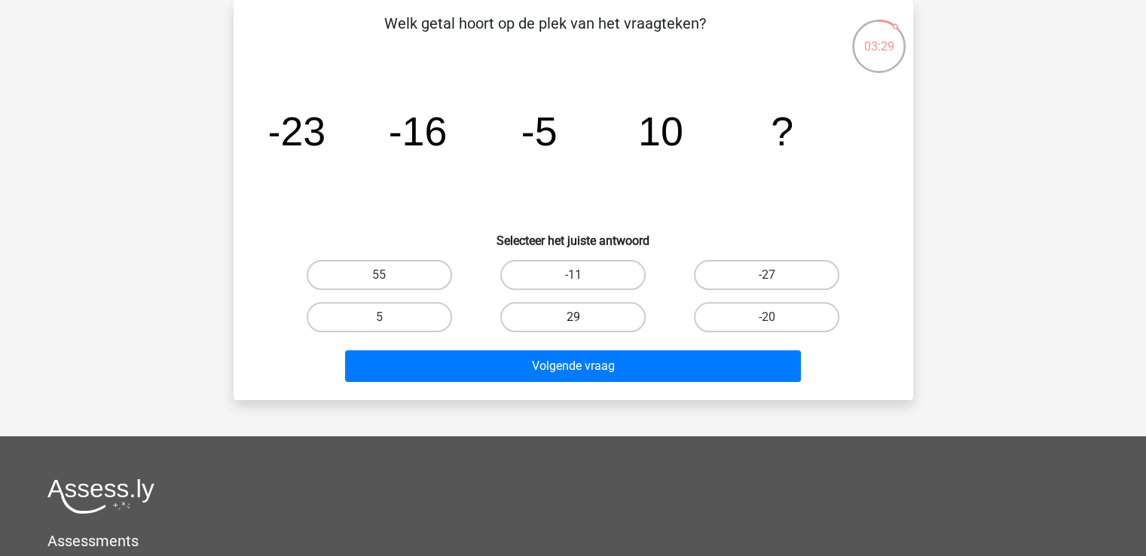
click at [604, 307] on label "29" at bounding box center [572, 317] width 145 height 30
click at [582, 317] on input "29" at bounding box center [578, 322] width 10 height 10
radio input "true"
click at [606, 382] on div "Volgende vraag" at bounding box center [574, 369] width 582 height 38
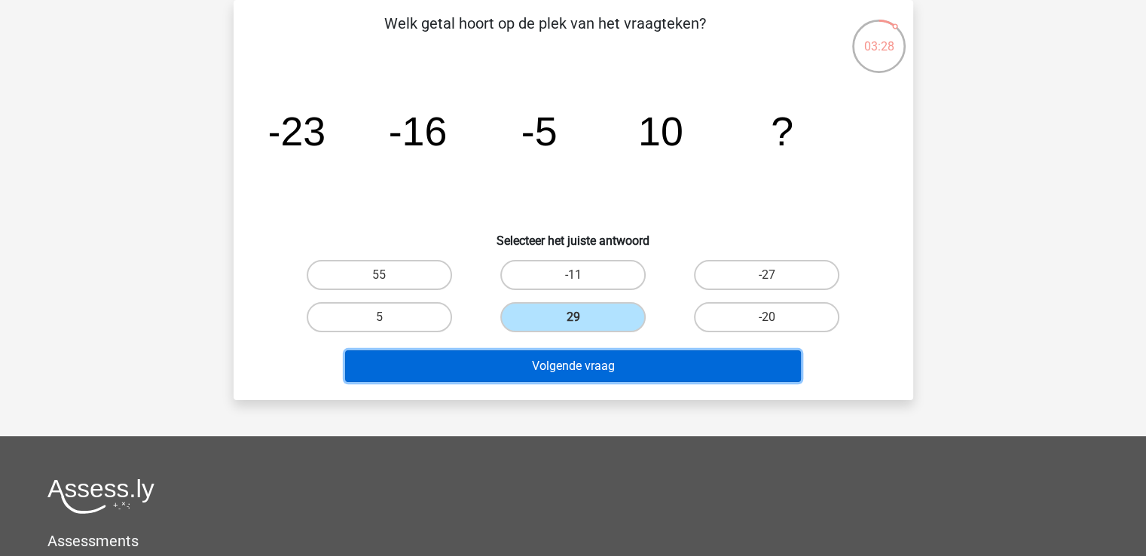
click at [611, 370] on button "Volgende vraag" at bounding box center [573, 366] width 456 height 32
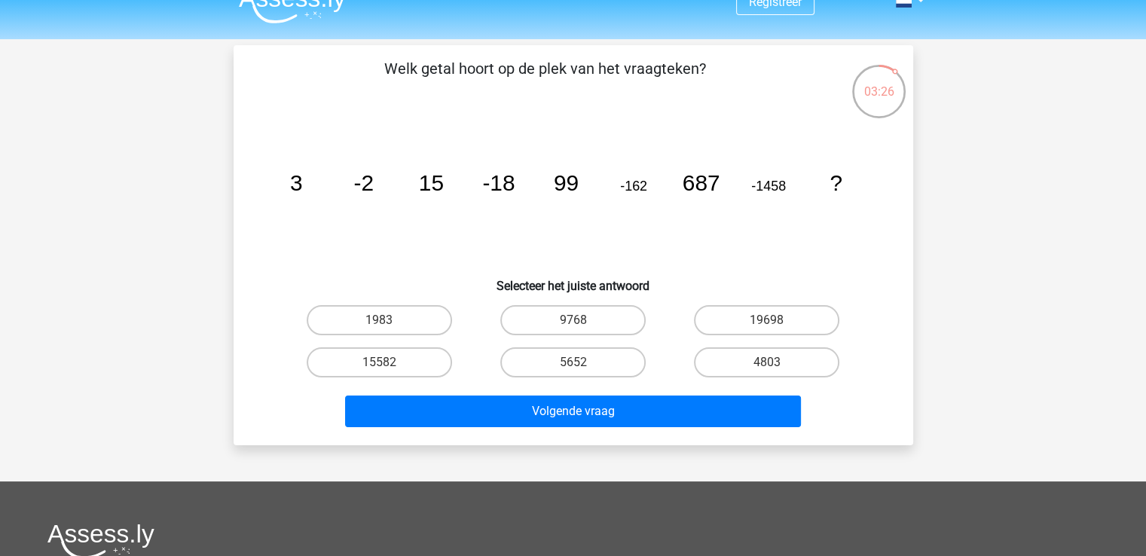
scroll to position [0, 0]
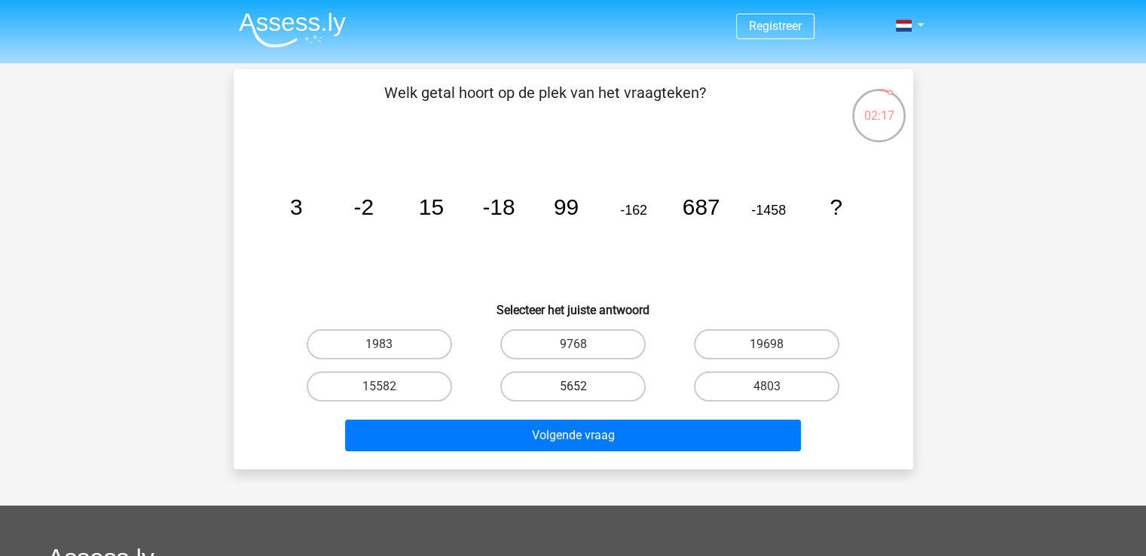
click at [625, 383] on label "5652" at bounding box center [572, 386] width 145 height 30
click at [582, 386] on input "5652" at bounding box center [578, 391] width 10 height 10
radio input "true"
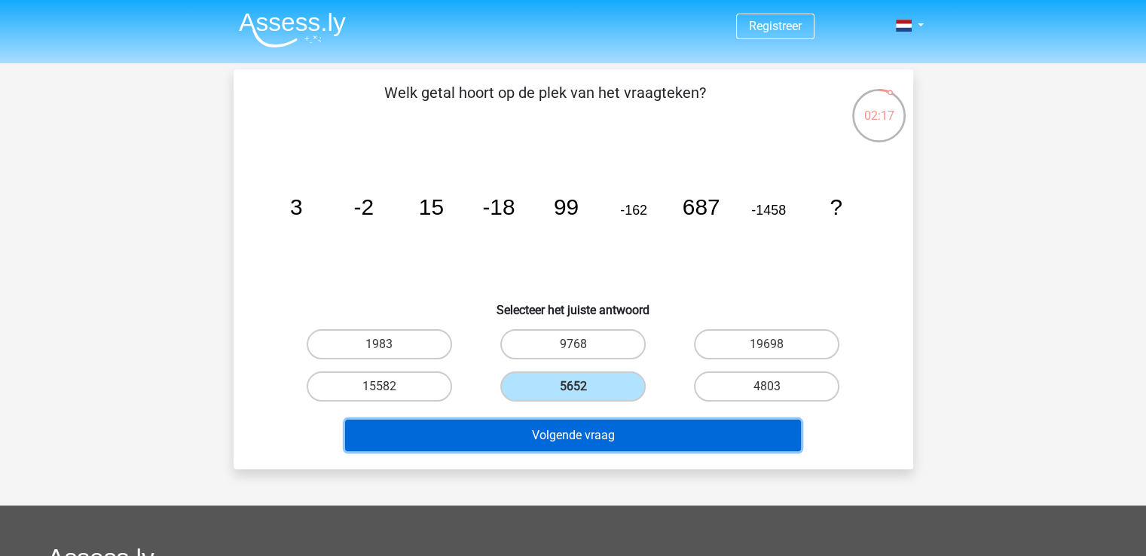
click at [649, 420] on button "Volgende vraag" at bounding box center [573, 436] width 456 height 32
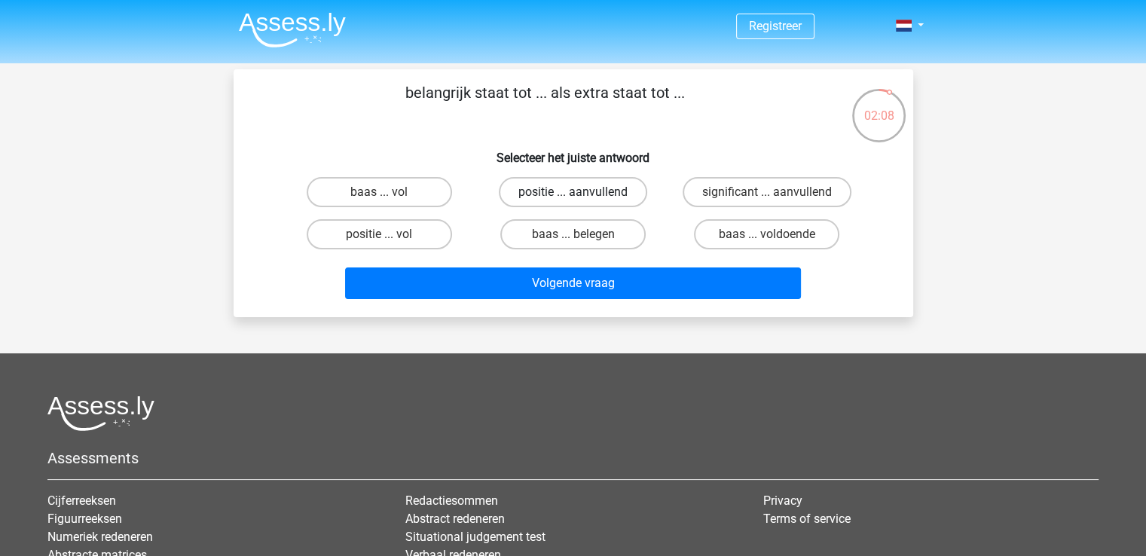
click at [546, 194] on label "positie ... aanvullend" at bounding box center [573, 192] width 148 height 30
click at [573, 194] on input "positie ... aanvullend" at bounding box center [578, 197] width 10 height 10
radio input "true"
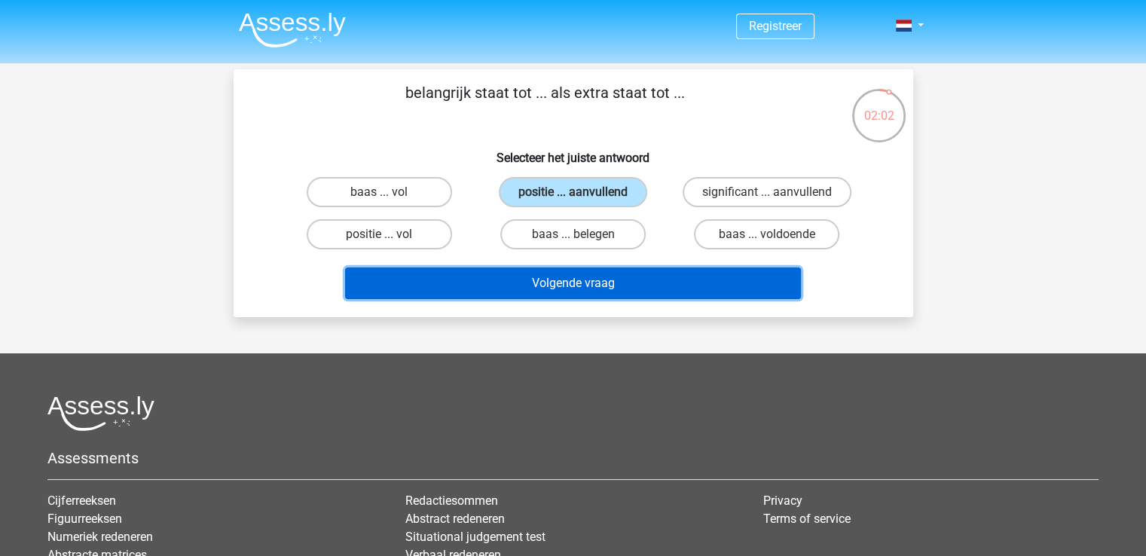
click at [604, 283] on button "Volgende vraag" at bounding box center [573, 283] width 456 height 32
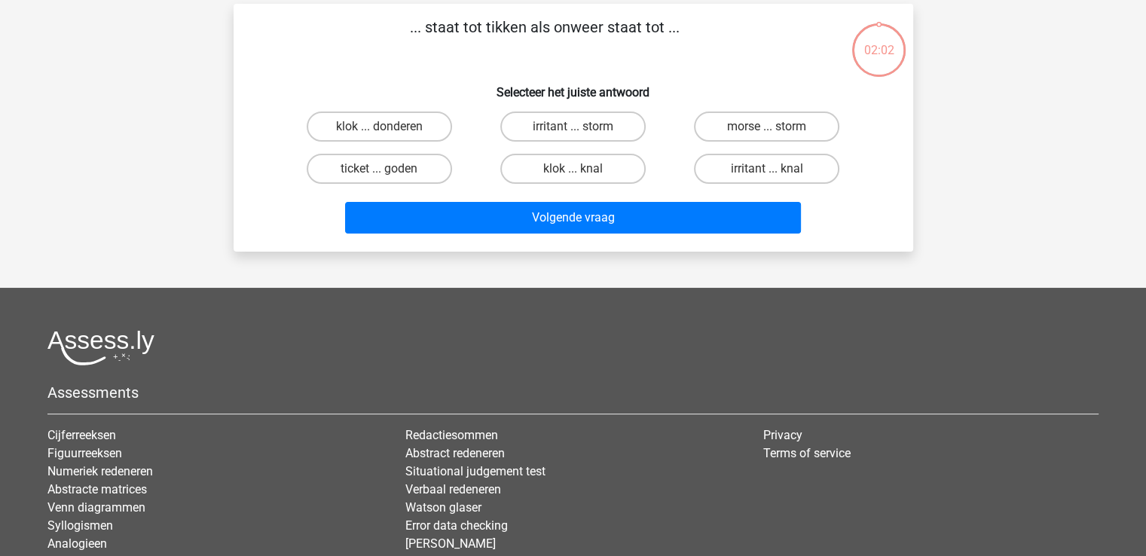
scroll to position [69, 0]
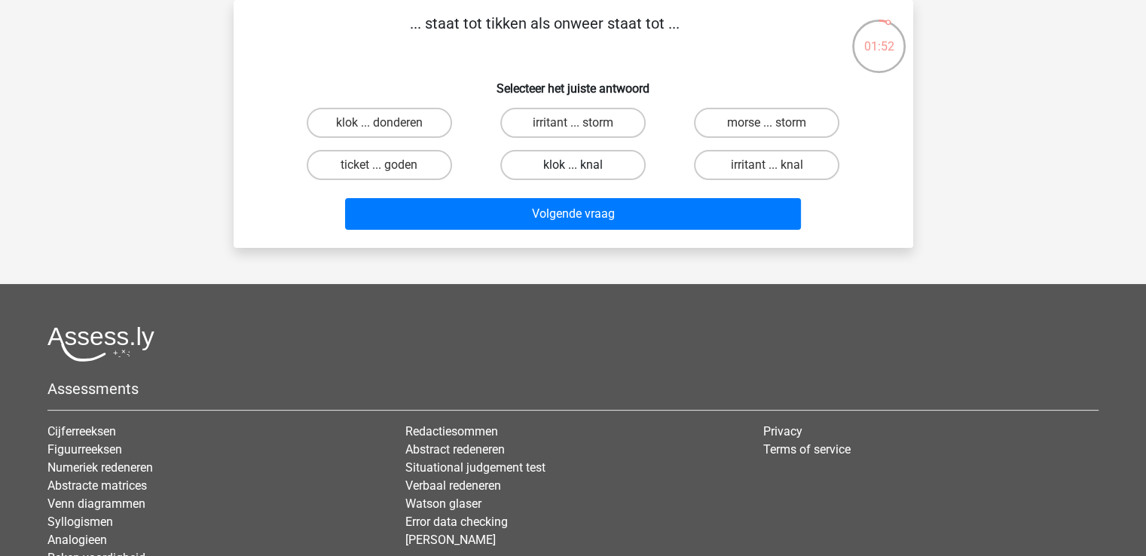
click at [603, 170] on label "klok ... knal" at bounding box center [572, 165] width 145 height 30
click at [582, 170] on input "klok ... knal" at bounding box center [578, 170] width 10 height 10
radio input "true"
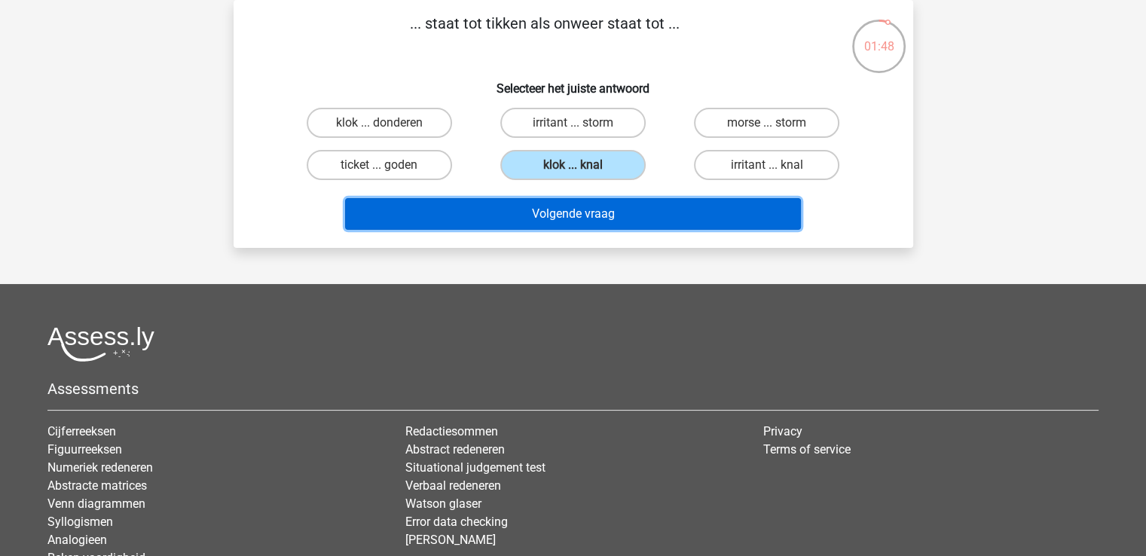
click at [594, 221] on button "Volgende vraag" at bounding box center [573, 214] width 456 height 32
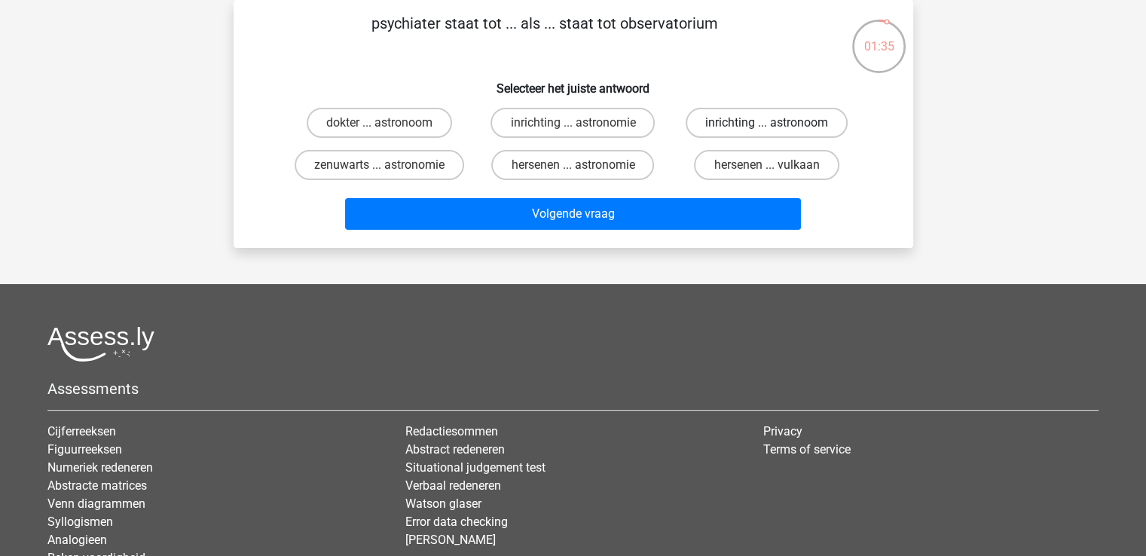
click at [723, 124] on label "inrichting ... astronoom" at bounding box center [767, 123] width 162 height 30
click at [767, 124] on input "inrichting ... astronoom" at bounding box center [772, 128] width 10 height 10
radio input "true"
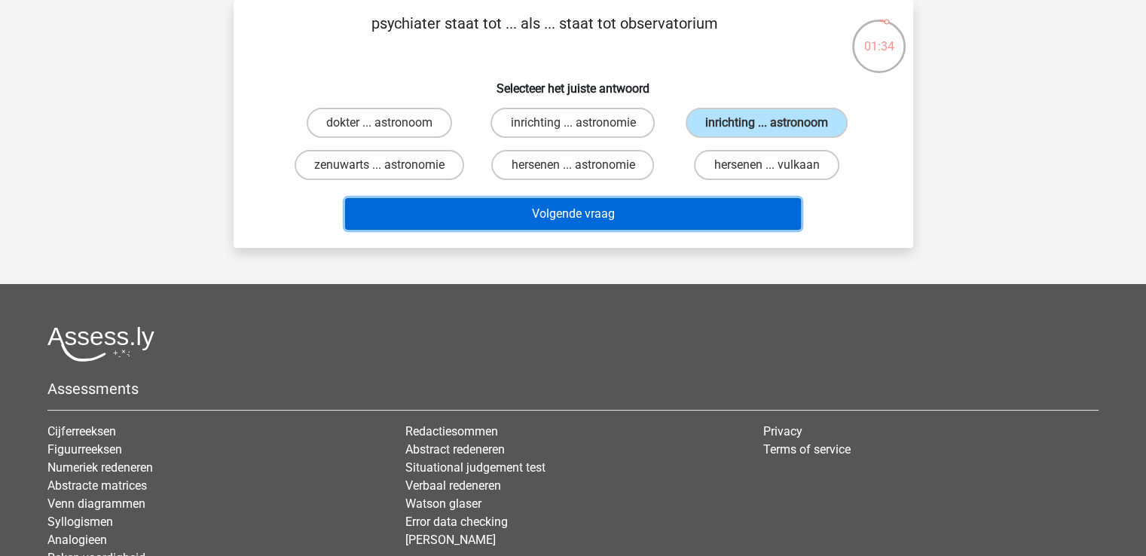
click at [714, 206] on button "Volgende vraag" at bounding box center [573, 214] width 456 height 32
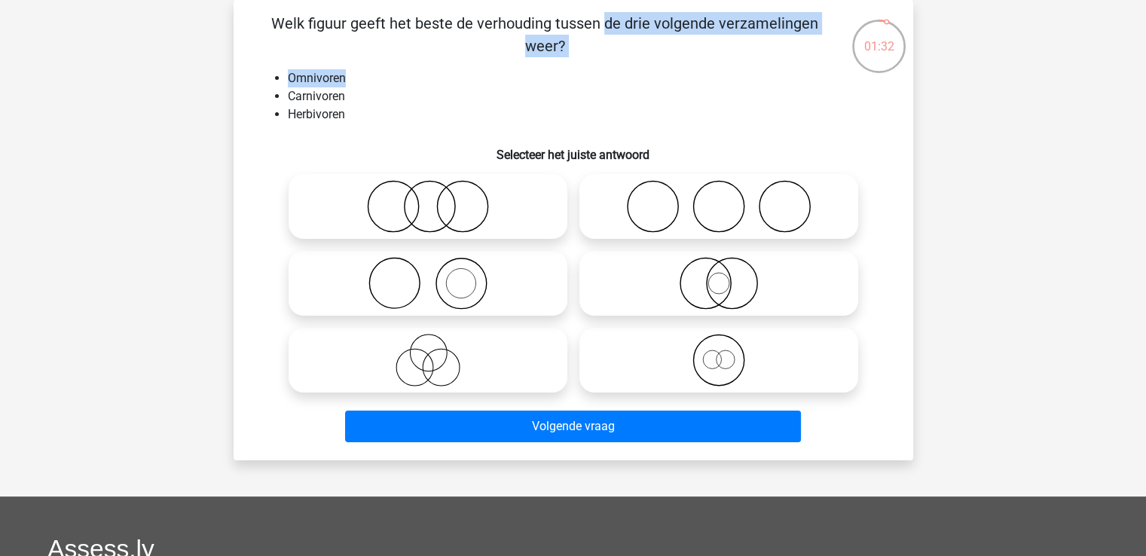
drag, startPoint x: 298, startPoint y: 25, endPoint x: 458, endPoint y: 72, distance: 166.4
click at [458, 72] on div "Welk figuur geeft het beste de verhouding tussen de drie volgende verzamelingen…" at bounding box center [573, 230] width 667 height 436
click at [458, 72] on li "Omnivoren" at bounding box center [588, 78] width 601 height 18
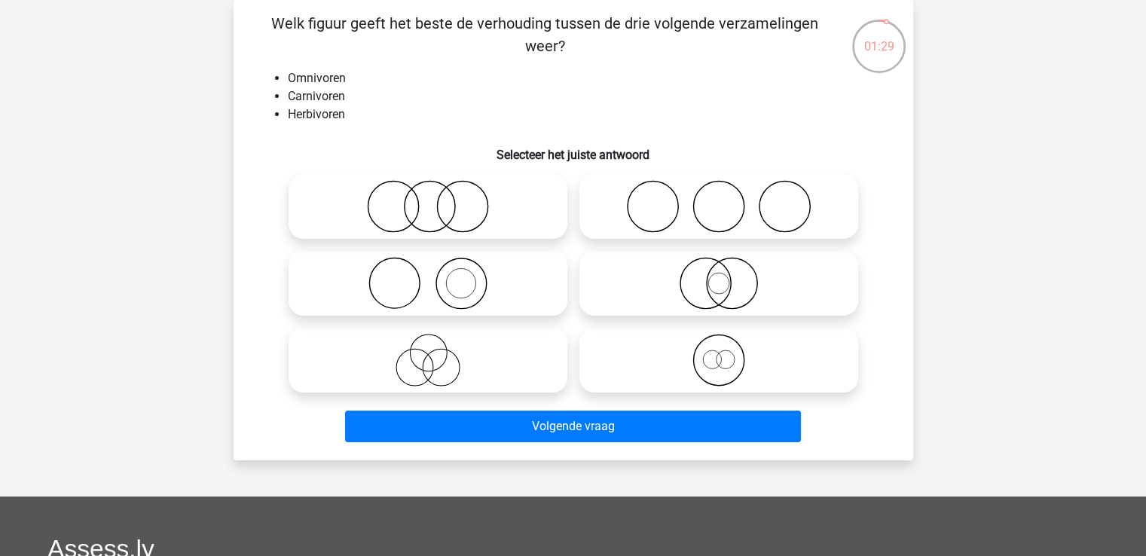
click at [864, 237] on div at bounding box center [573, 283] width 631 height 231
click at [830, 207] on icon at bounding box center [718, 206] width 267 height 53
click at [728, 199] on input "radio" at bounding box center [724, 194] width 10 height 10
radio input "true"
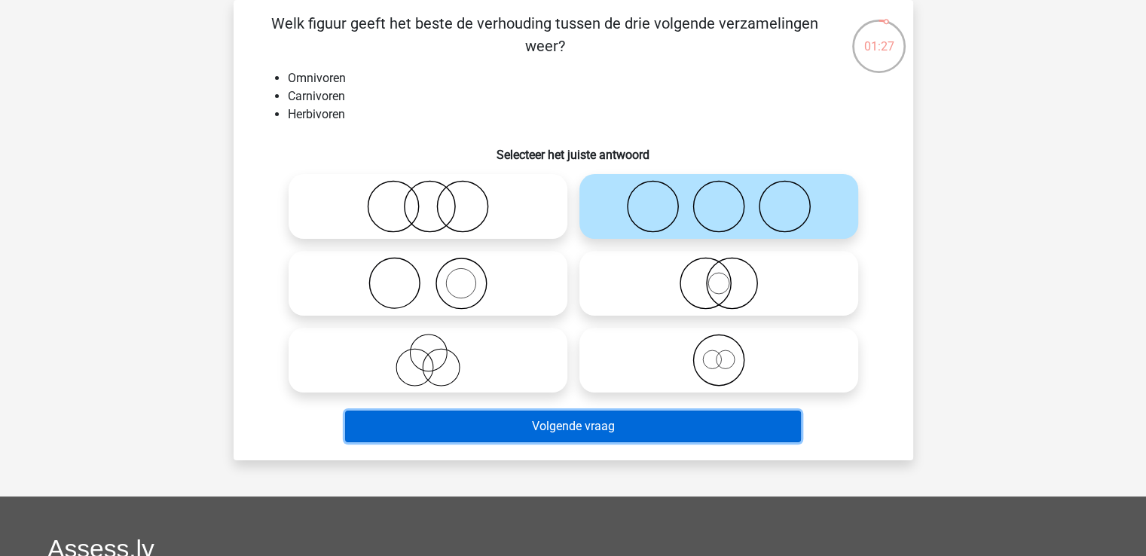
click at [723, 417] on button "Volgende vraag" at bounding box center [573, 427] width 456 height 32
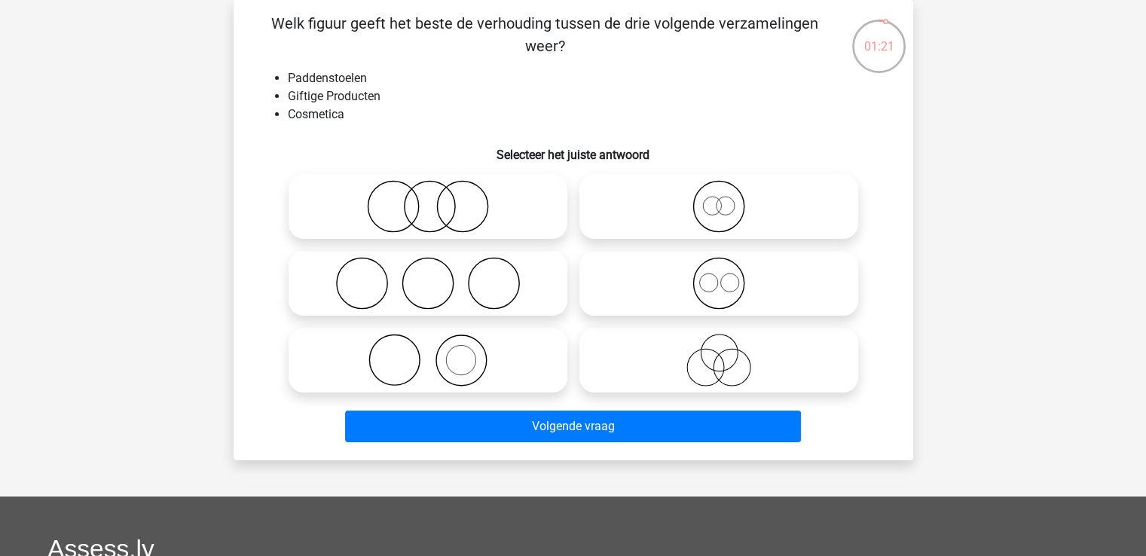
click at [424, 364] on icon at bounding box center [428, 360] width 267 height 53
click at [428, 353] on input "radio" at bounding box center [433, 348] width 10 height 10
radio input "true"
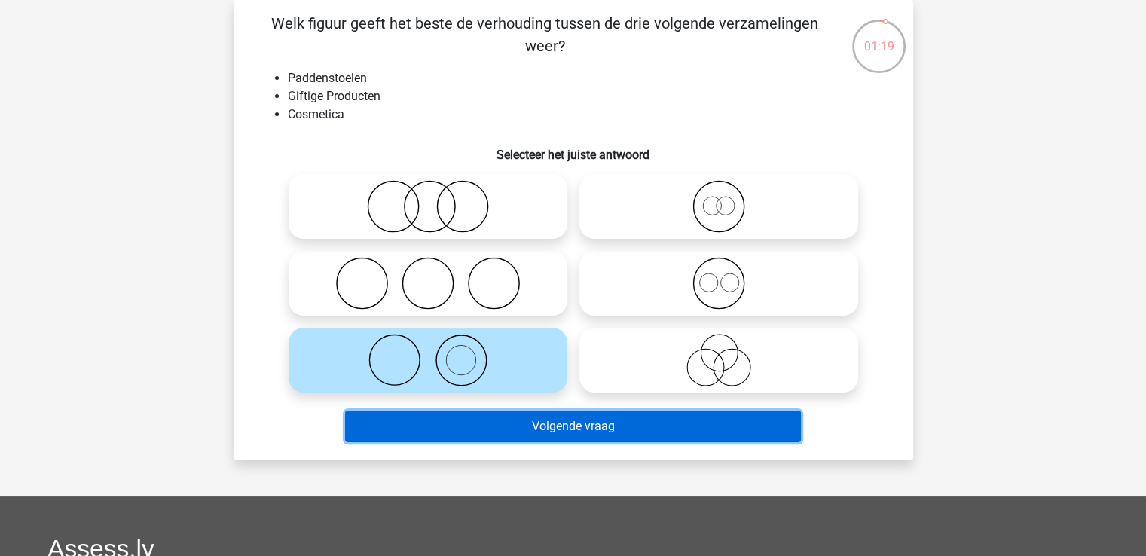
click at [496, 423] on button "Volgende vraag" at bounding box center [573, 427] width 456 height 32
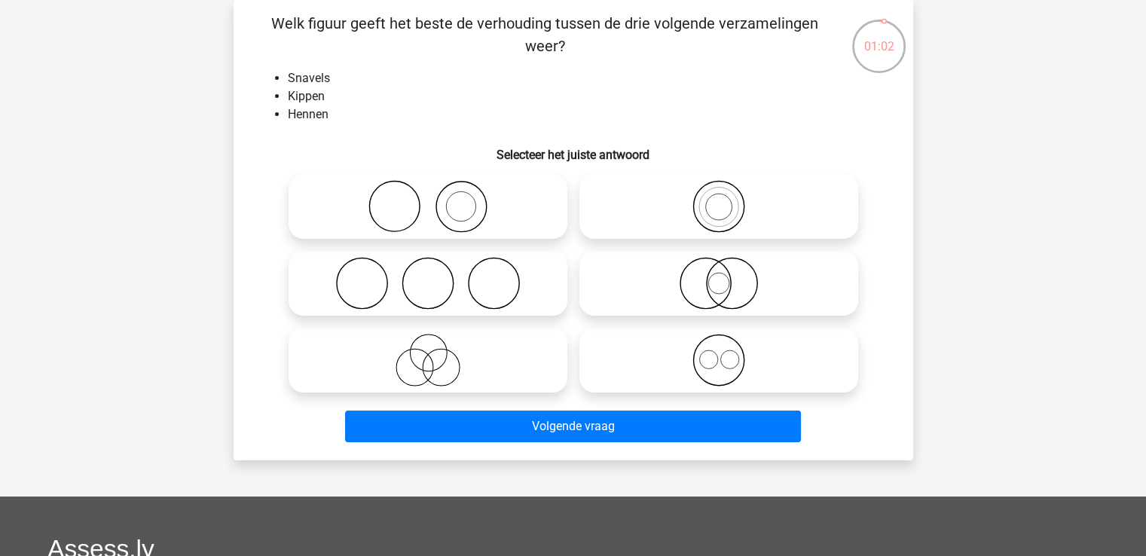
click at [721, 293] on icon at bounding box center [718, 283] width 267 height 53
click at [721, 276] on input "radio" at bounding box center [724, 271] width 10 height 10
radio input "true"
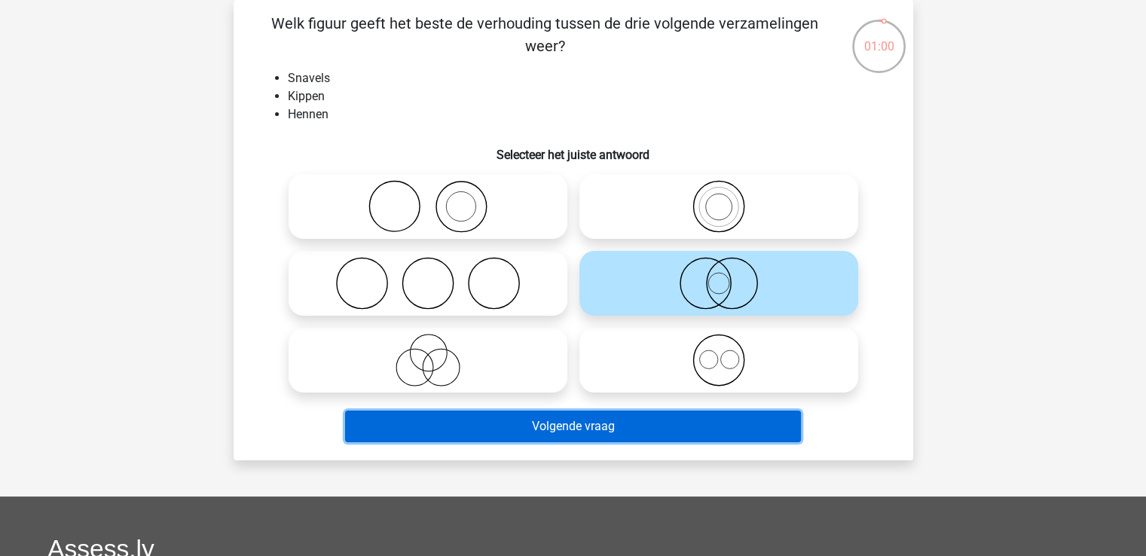
click at [615, 432] on button "Volgende vraag" at bounding box center [573, 427] width 456 height 32
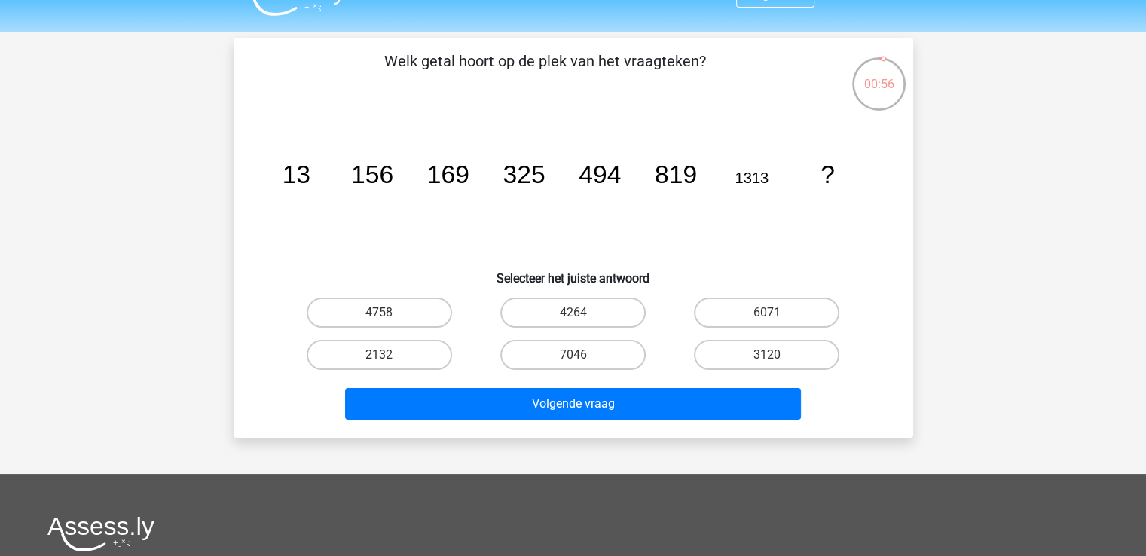
scroll to position [0, 0]
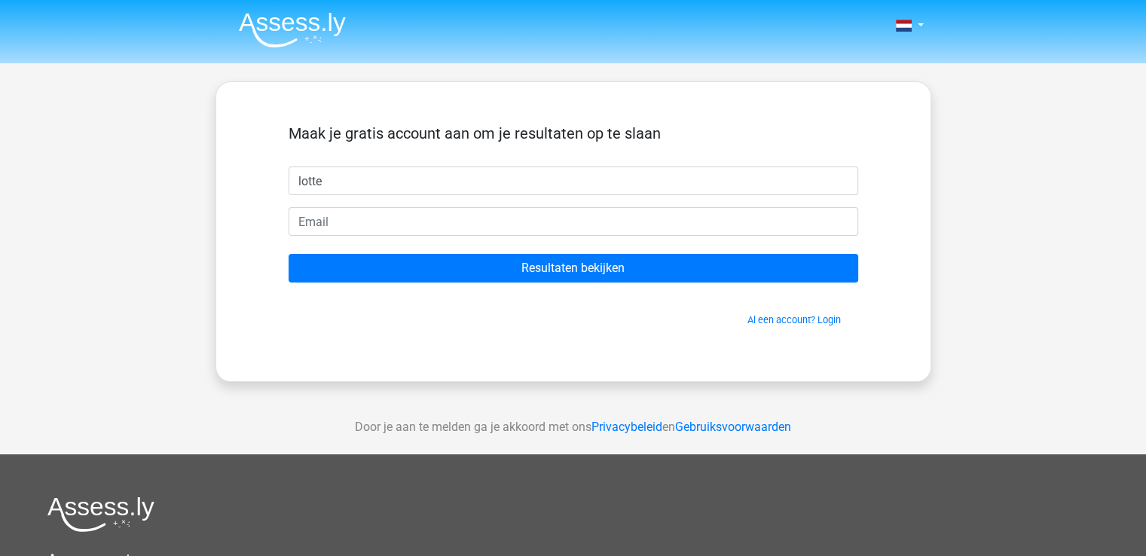
type input "lotte"
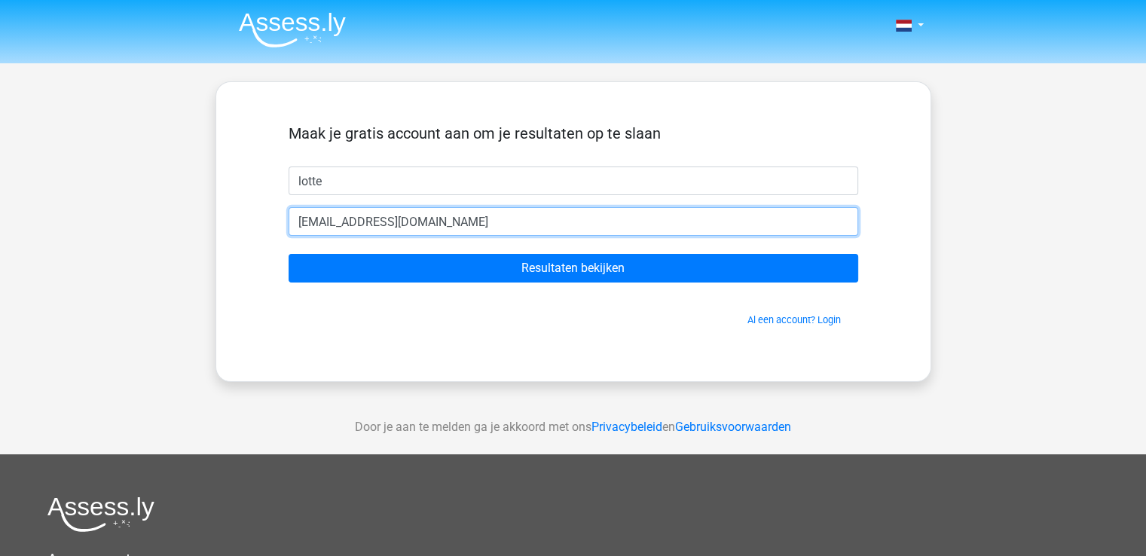
type input "[EMAIL_ADDRESS][DOMAIN_NAME]"
click at [289, 254] on input "Resultaten bekijken" at bounding box center [574, 268] width 570 height 29
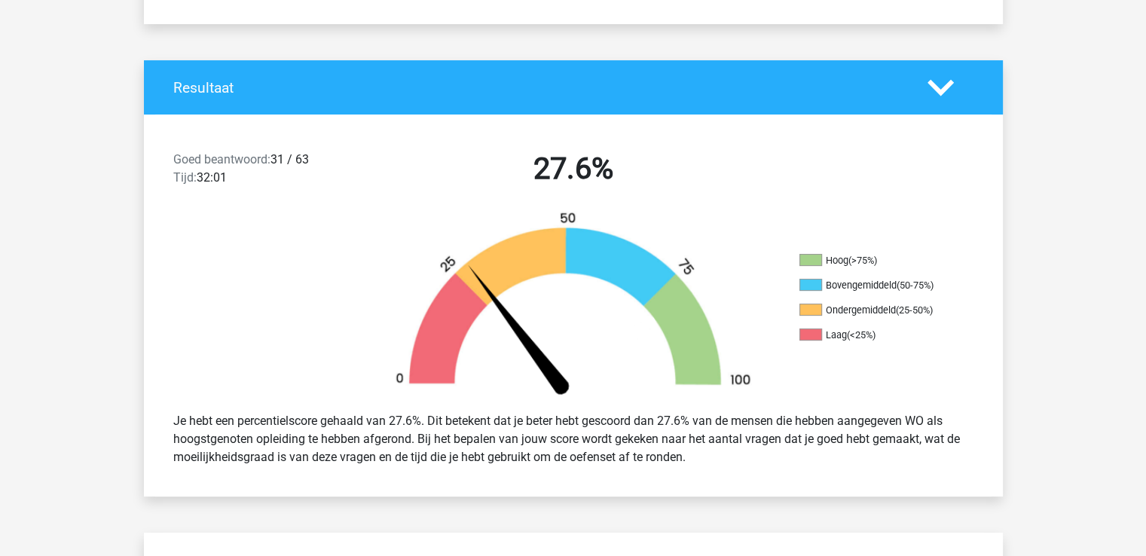
scroll to position [268, 0]
click at [705, 293] on img at bounding box center [573, 305] width 407 height 189
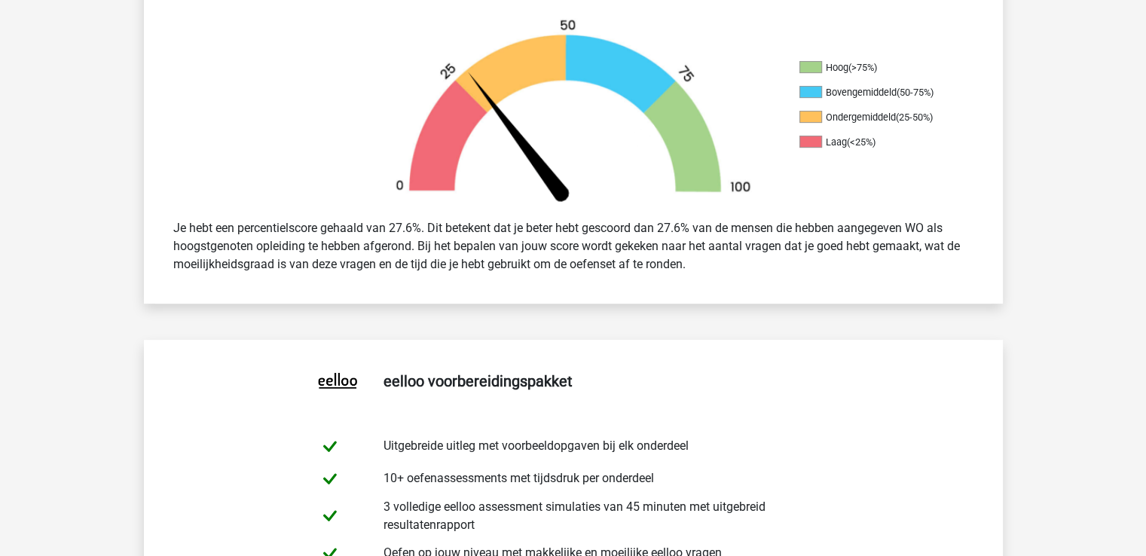
drag, startPoint x: 328, startPoint y: 235, endPoint x: 732, endPoint y: 281, distance: 405.7
click at [732, 281] on div "Je hebt een percentielscore gehaald van 27.6%. Dit betekent dat je beter hebt g…" at bounding box center [573, 246] width 859 height 78
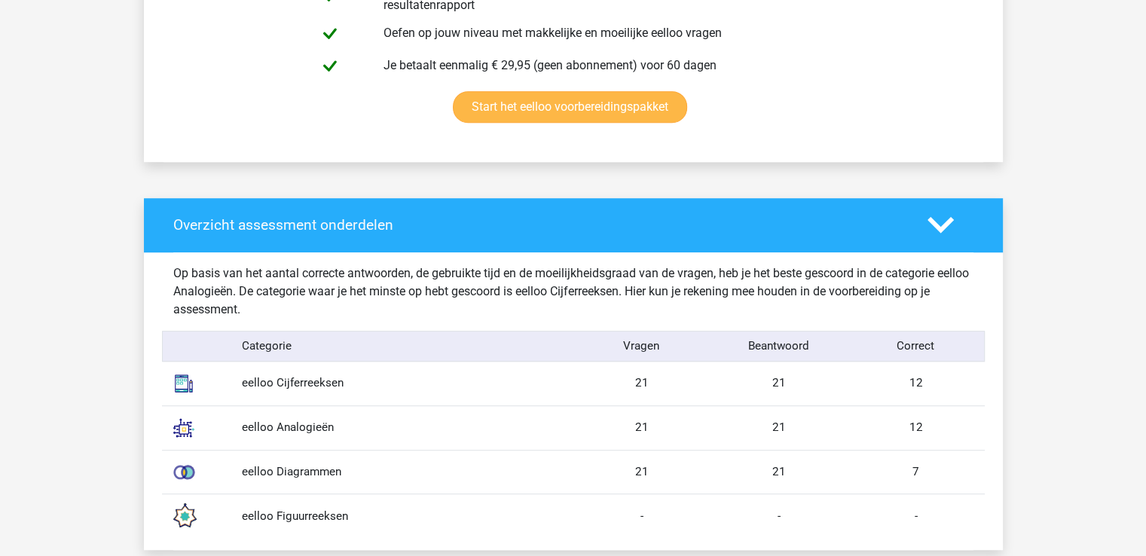
scroll to position [1157, 0]
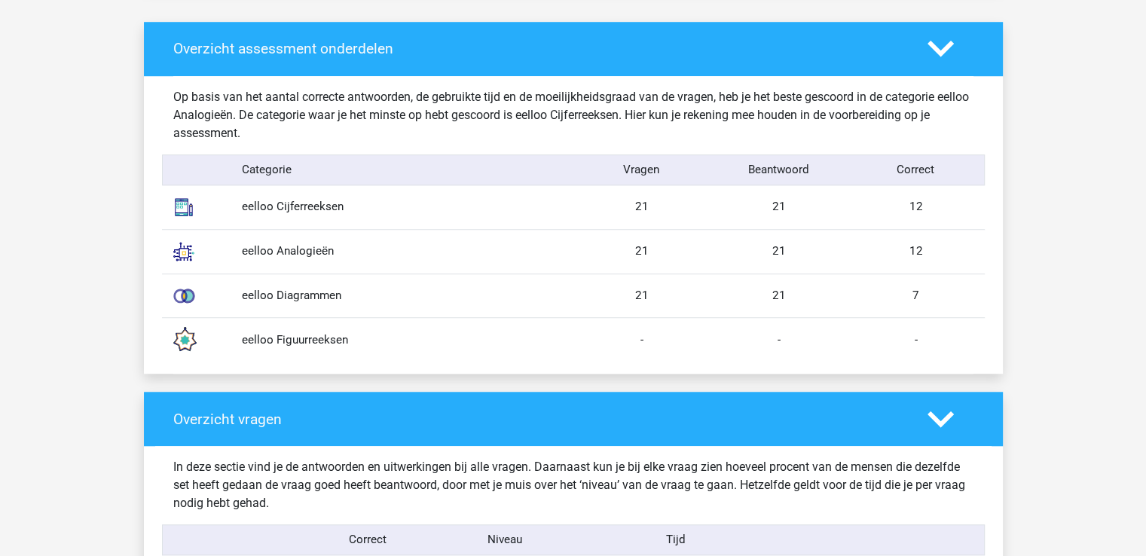
click at [267, 293] on div "eelloo Diagrammen" at bounding box center [402, 295] width 343 height 17
click at [924, 253] on div "12" at bounding box center [916, 251] width 137 height 17
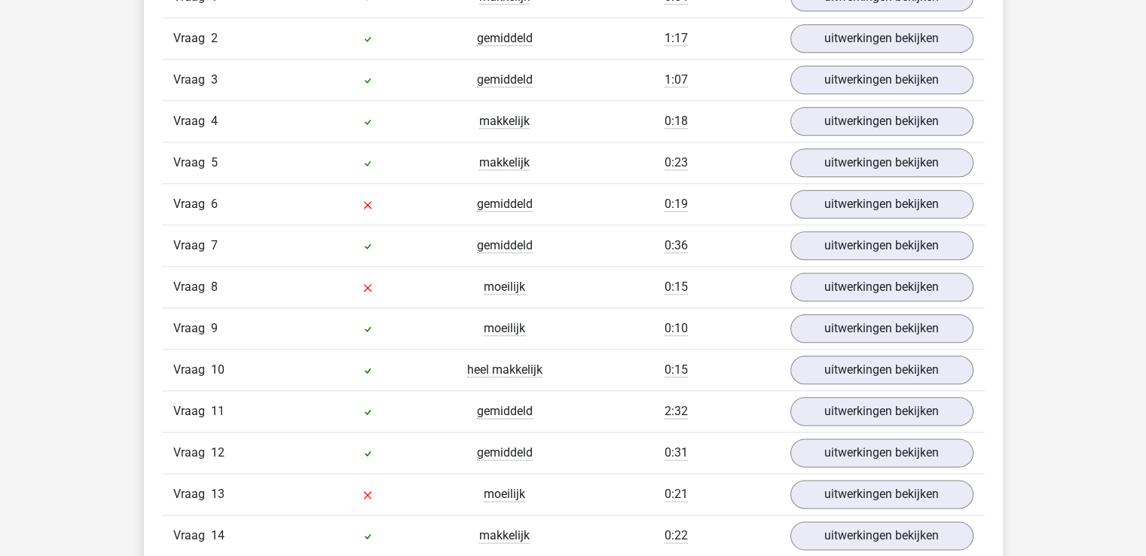
scroll to position [1744, 0]
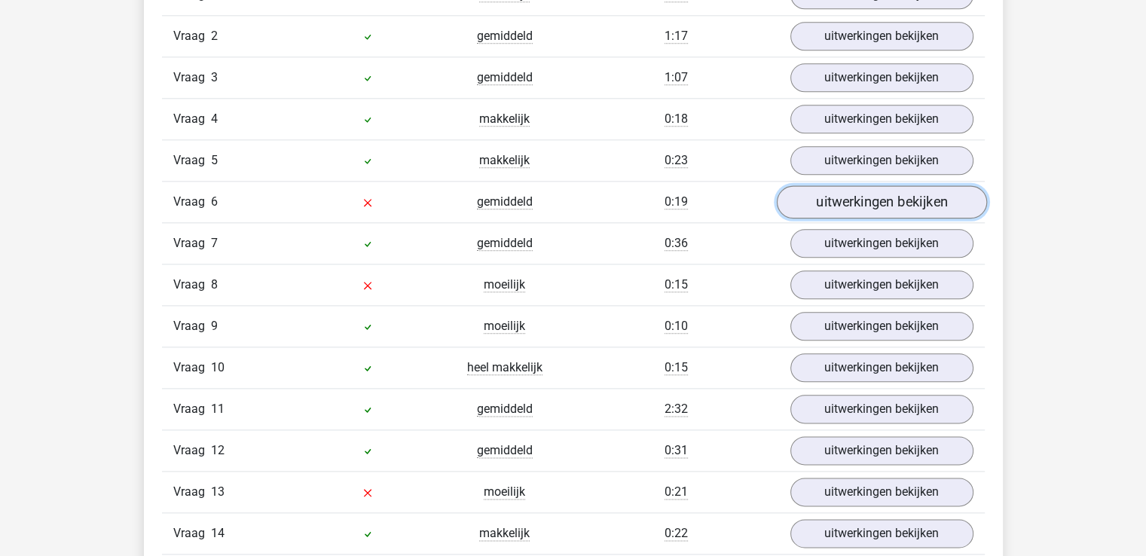
click at [883, 195] on link "uitwerkingen bekijken" at bounding box center [881, 201] width 210 height 33
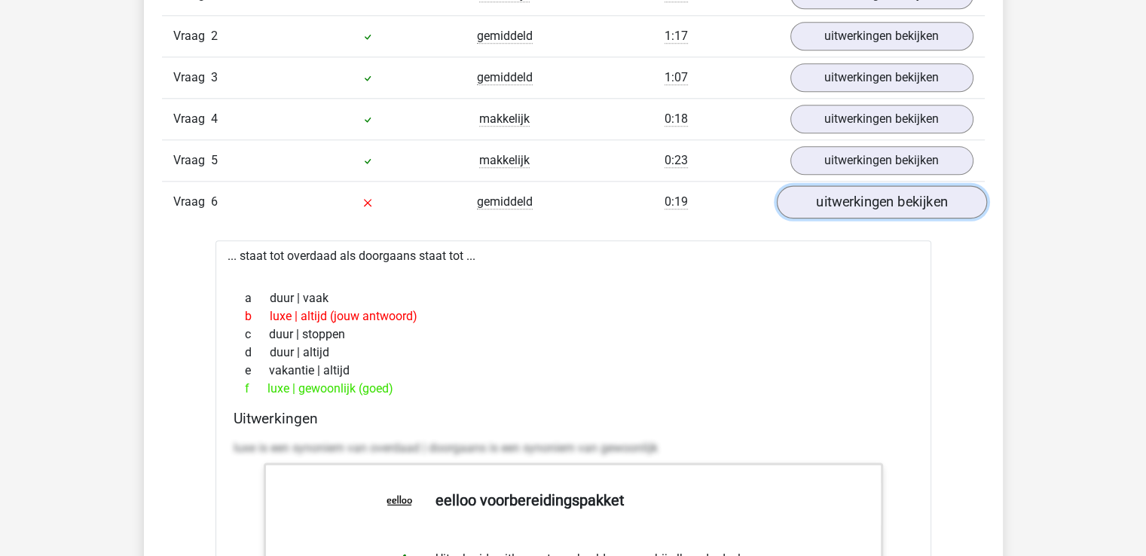
click at [865, 196] on link "uitwerkingen bekijken" at bounding box center [881, 201] width 210 height 33
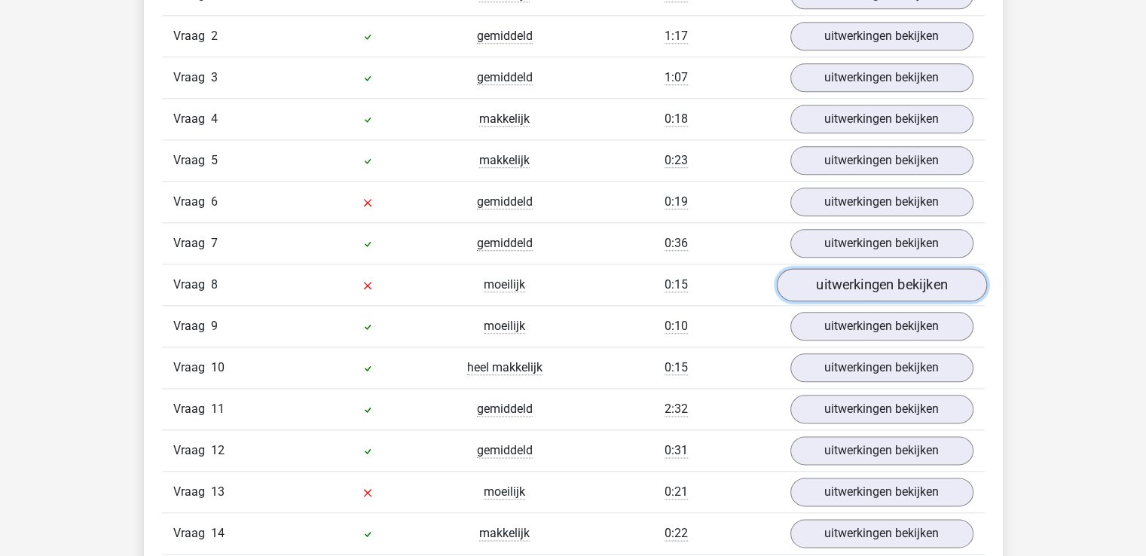
click at [850, 276] on link "uitwerkingen bekijken" at bounding box center [881, 284] width 210 height 33
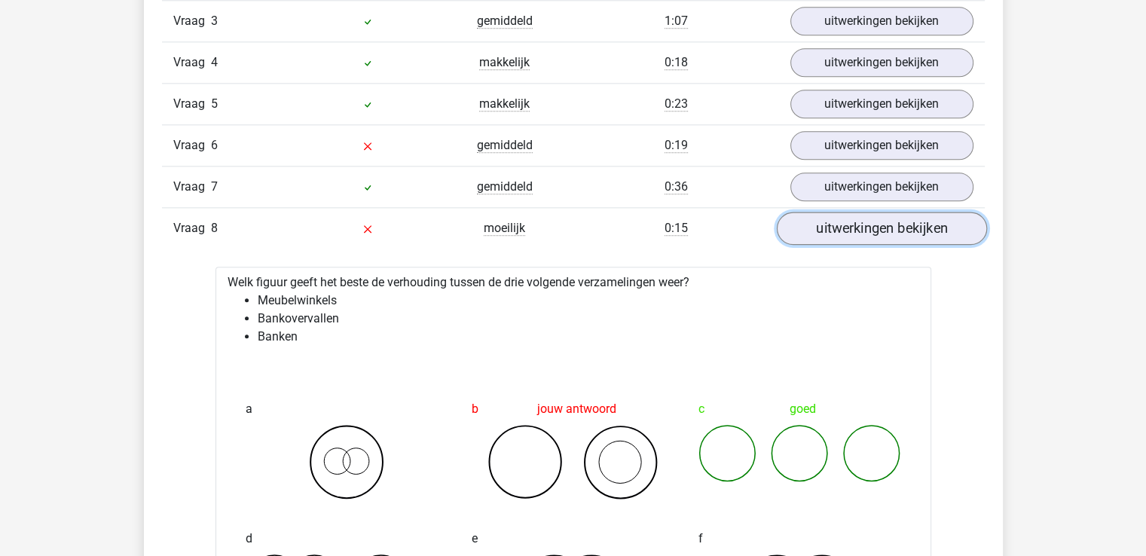
scroll to position [1844, 0]
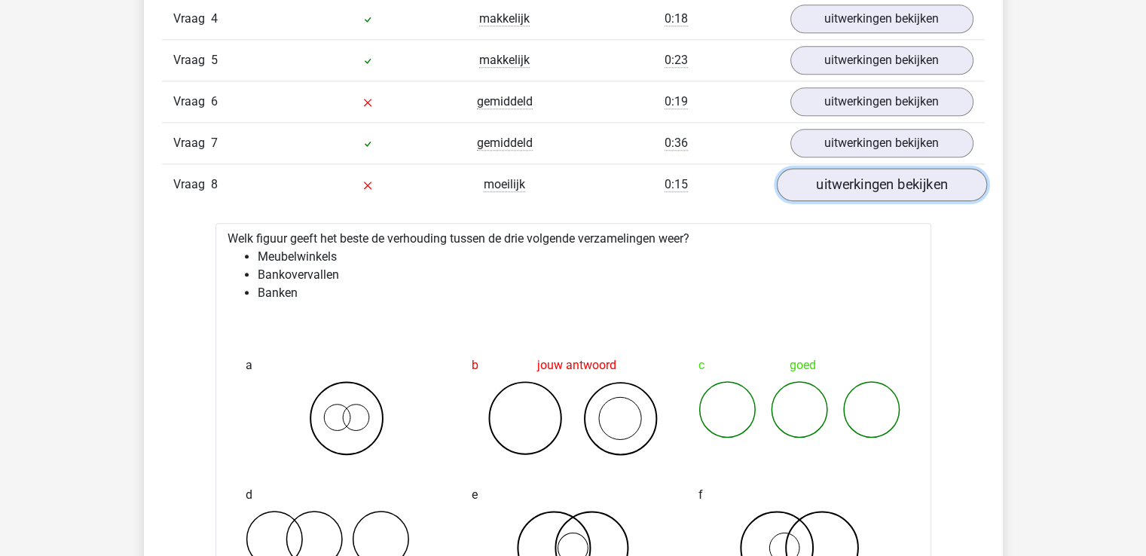
click at [845, 182] on link "uitwerkingen bekijken" at bounding box center [881, 184] width 210 height 33
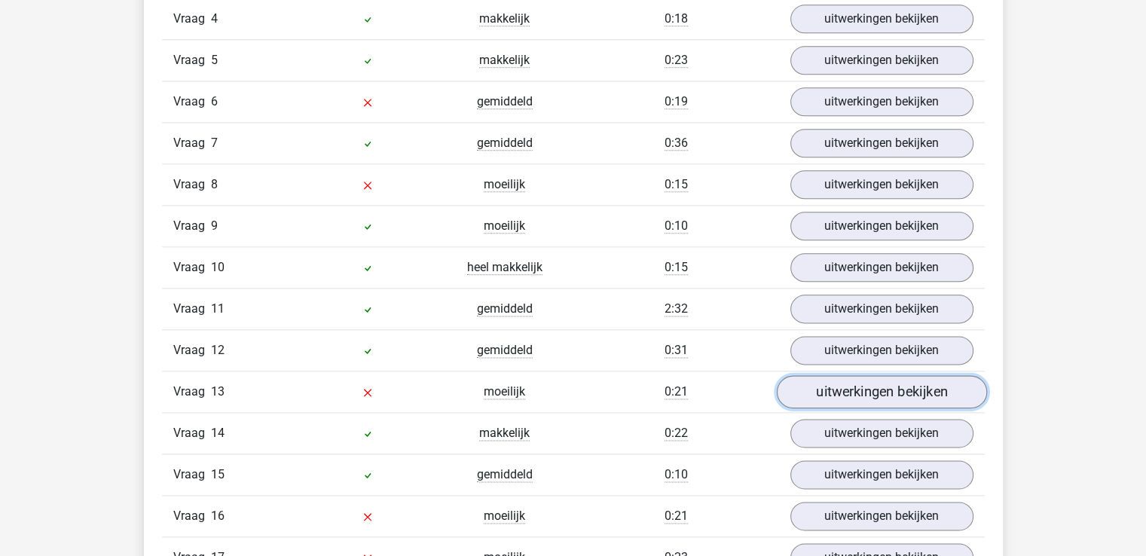
click at [829, 396] on link "uitwerkingen bekijken" at bounding box center [881, 391] width 210 height 33
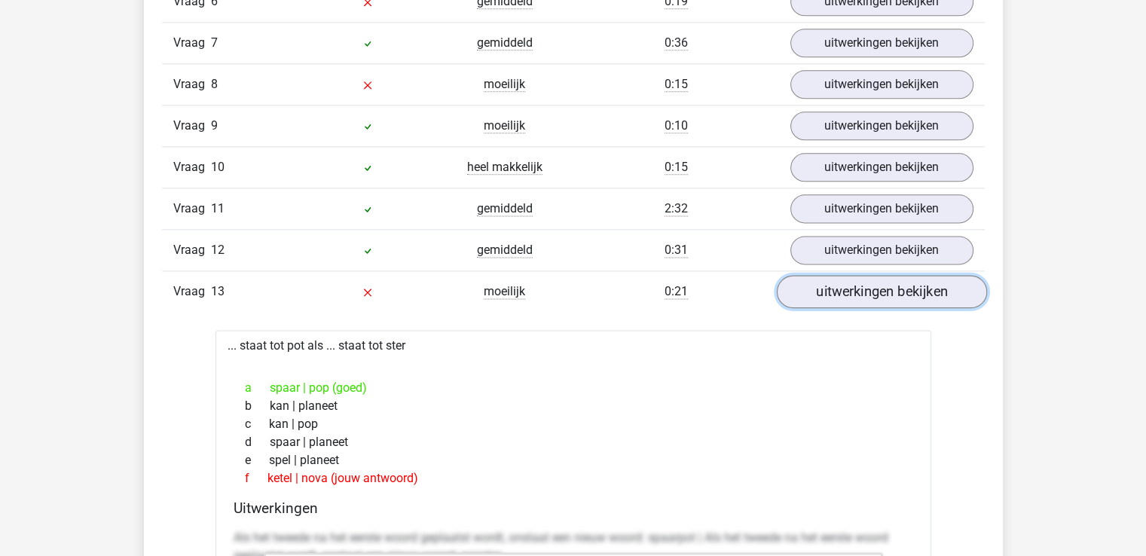
scroll to position [2045, 0]
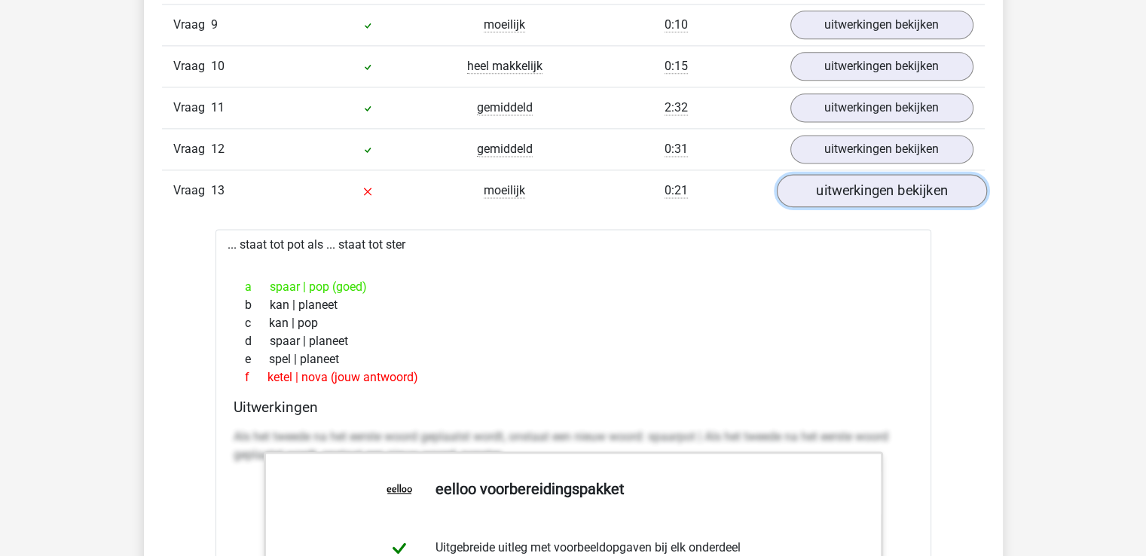
click at [846, 194] on link "uitwerkingen bekijken" at bounding box center [881, 190] width 210 height 33
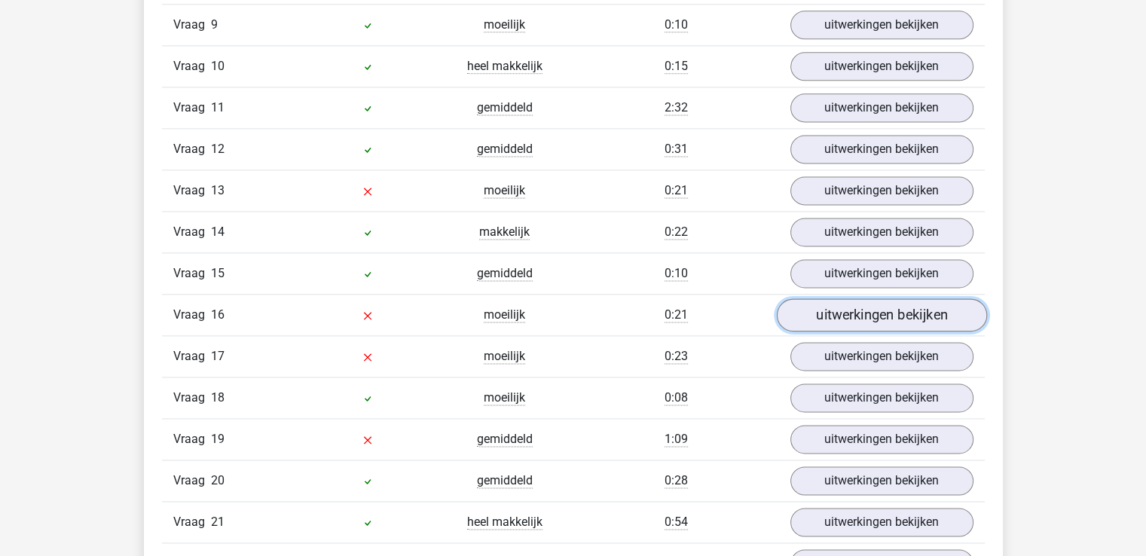
click at [892, 314] on link "uitwerkingen bekijken" at bounding box center [881, 314] width 210 height 33
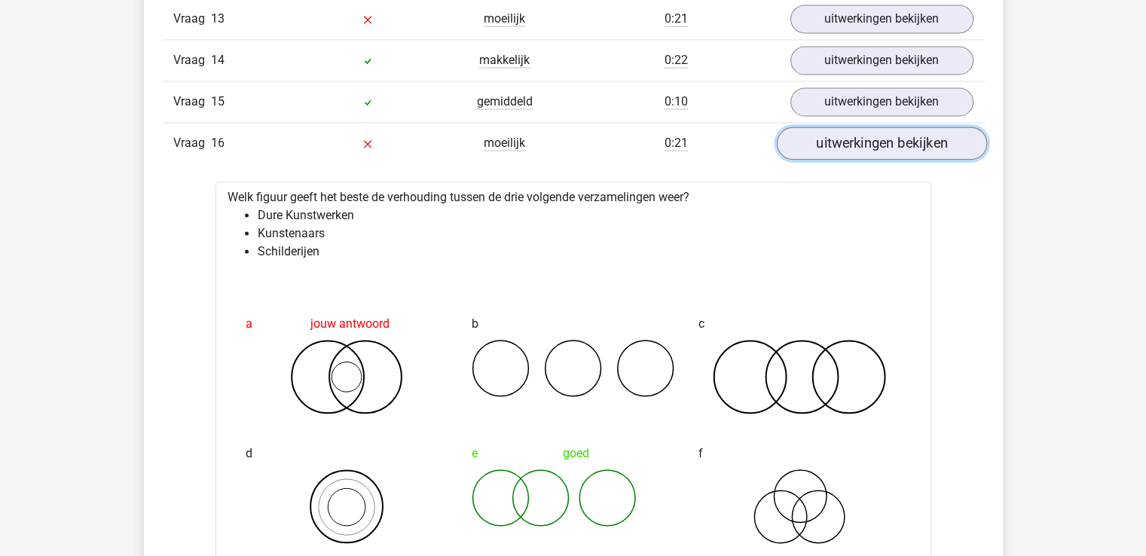
scroll to position [2246, 0]
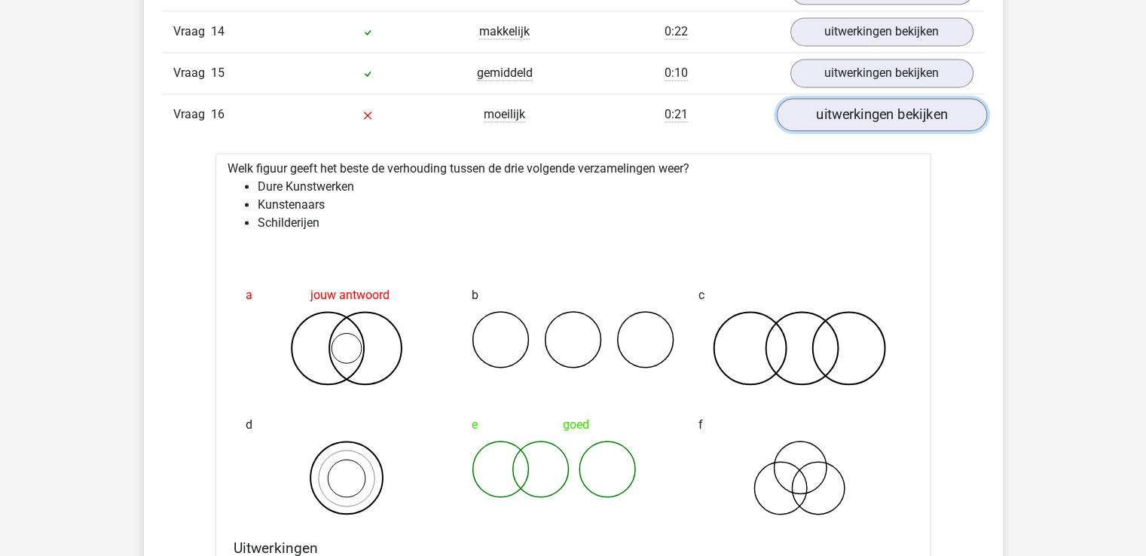
click at [932, 115] on link "uitwerkingen bekijken" at bounding box center [881, 114] width 210 height 33
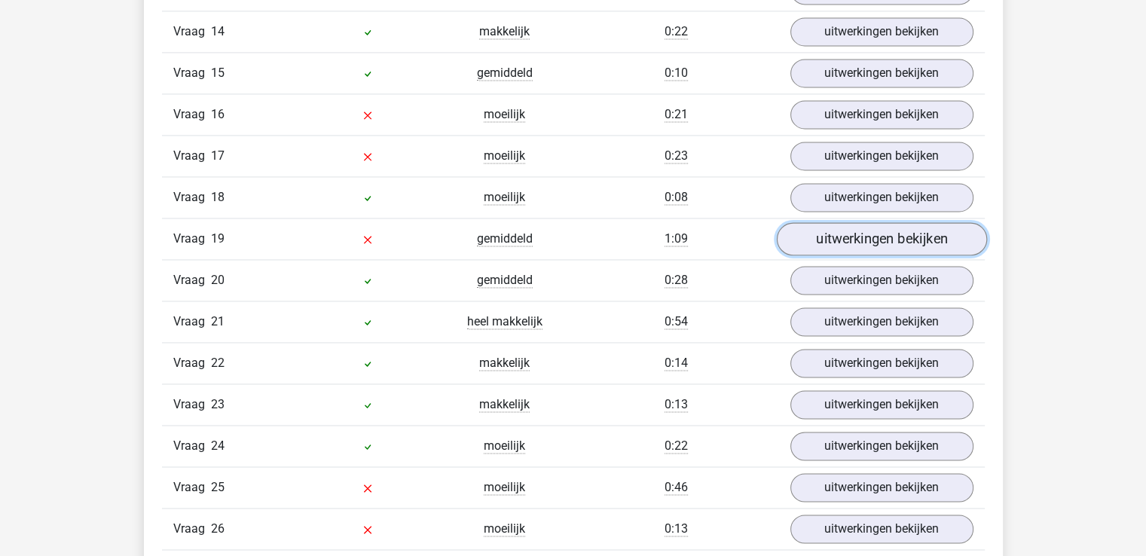
click at [896, 231] on link "uitwerkingen bekijken" at bounding box center [881, 238] width 210 height 33
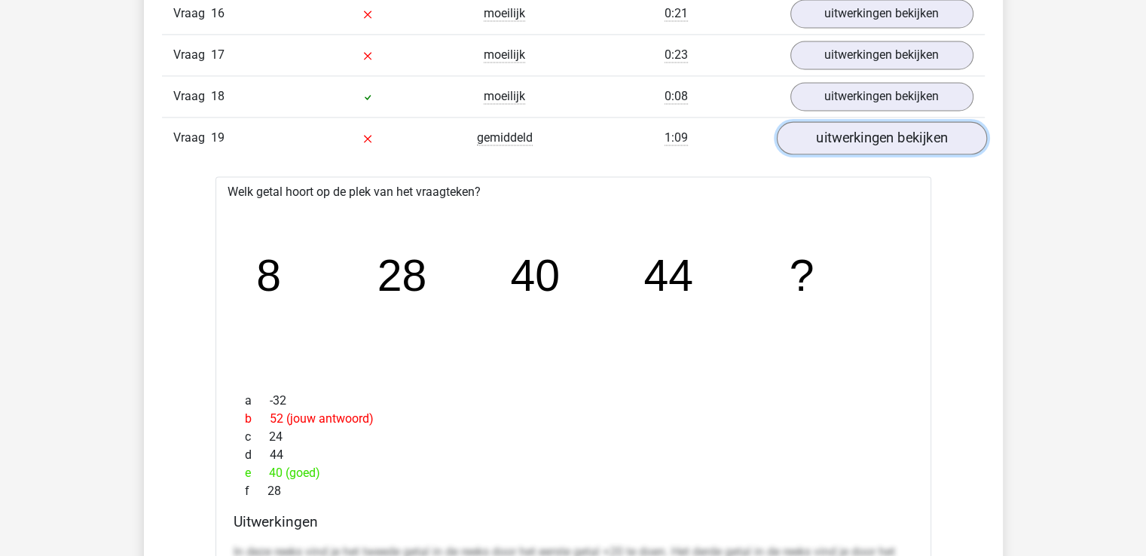
scroll to position [2447, 0]
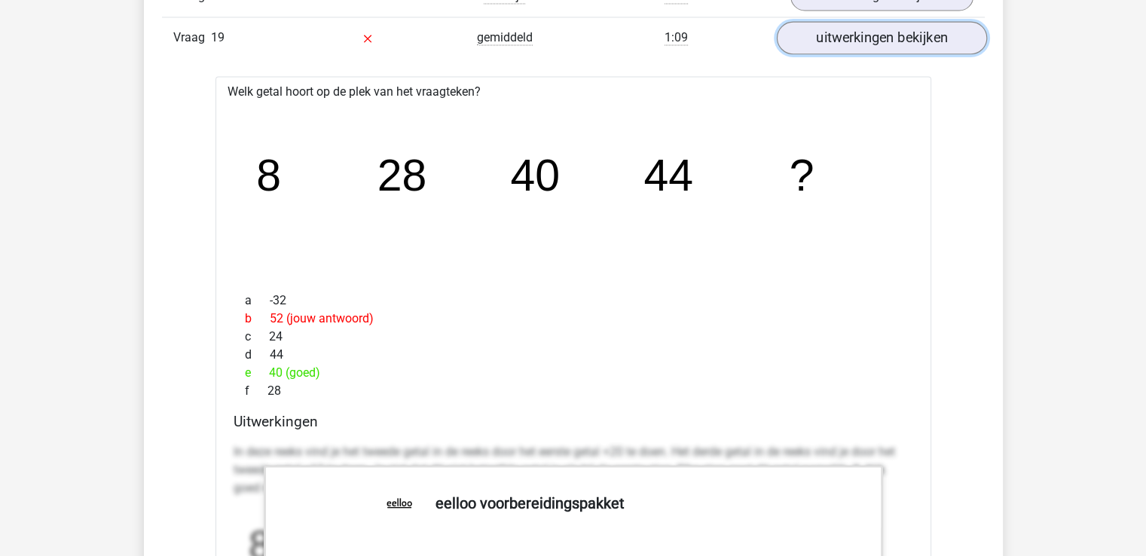
click at [861, 27] on link "uitwerkingen bekijken" at bounding box center [881, 37] width 210 height 33
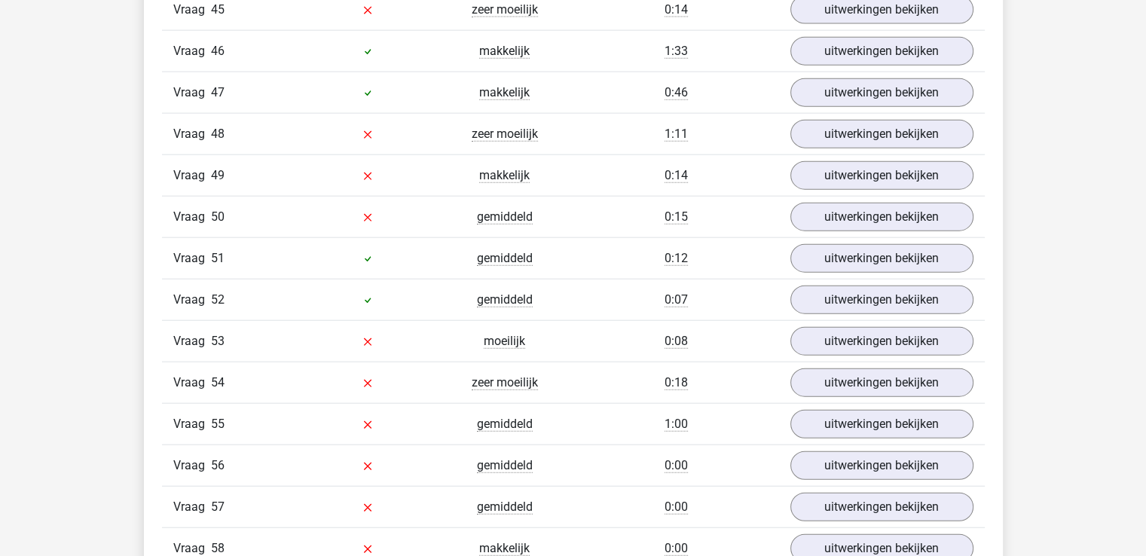
scroll to position [3652, 0]
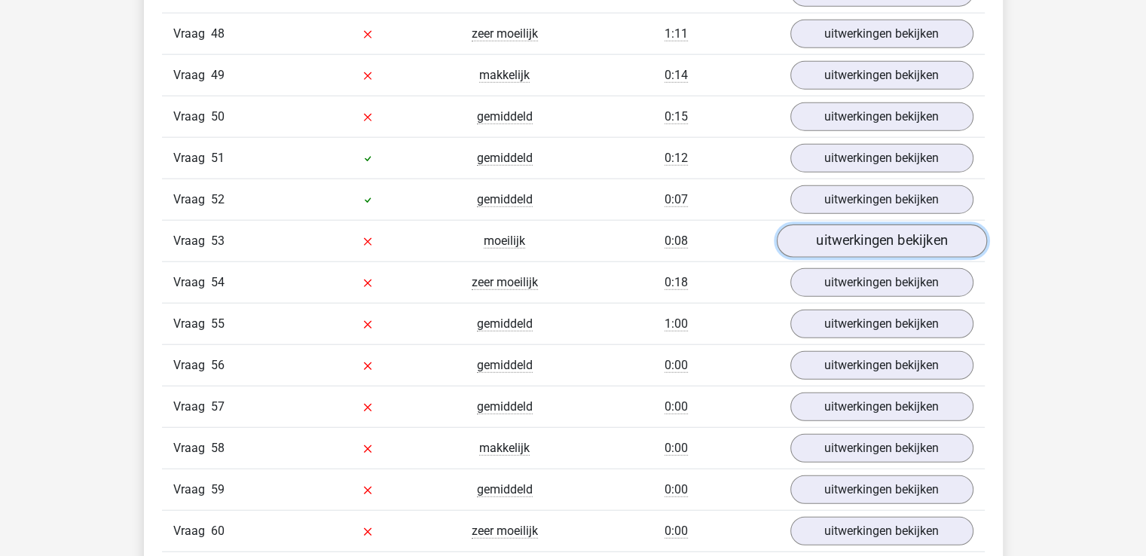
click at [869, 224] on link "uitwerkingen bekijken" at bounding box center [881, 240] width 210 height 33
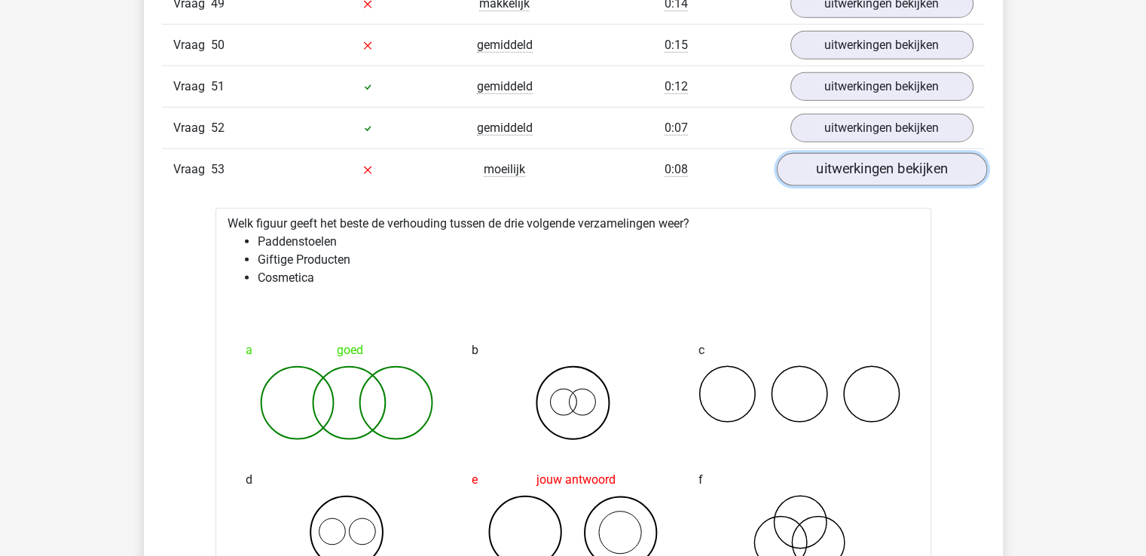
scroll to position [3752, 0]
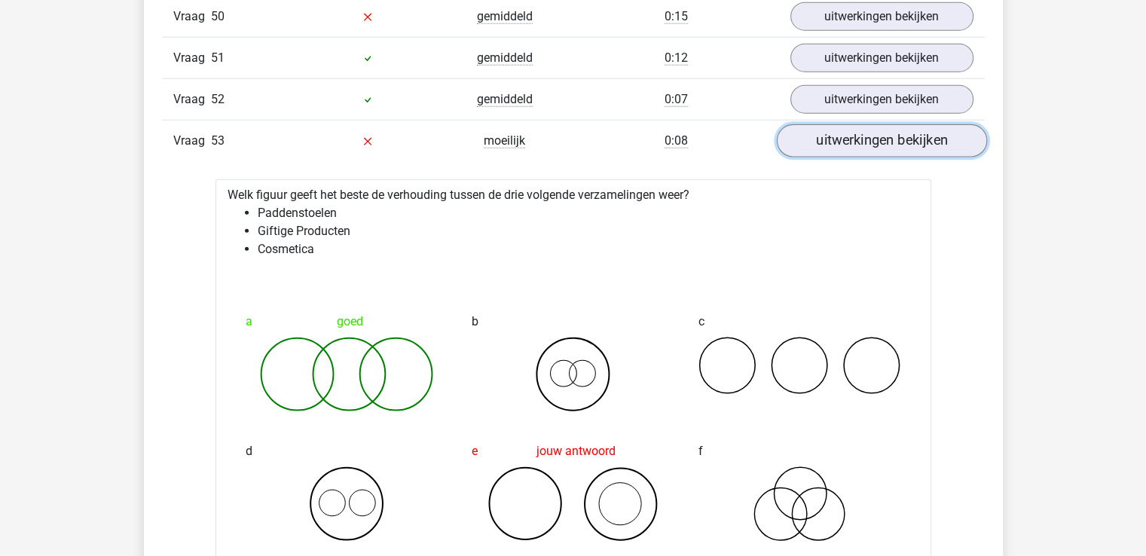
click at [860, 124] on link "uitwerkingen bekijken" at bounding box center [881, 140] width 210 height 33
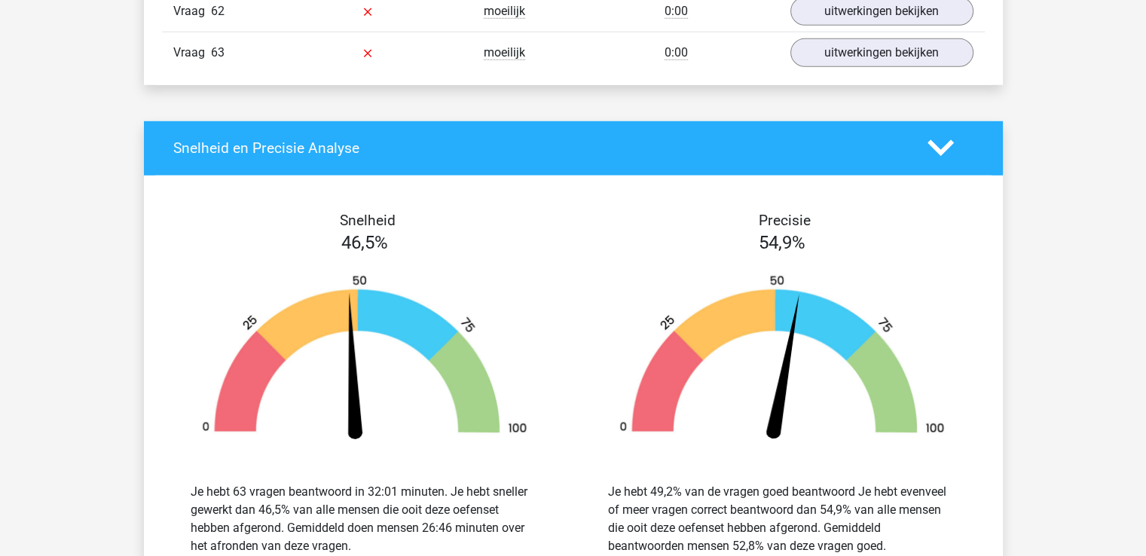
scroll to position [4355, 0]
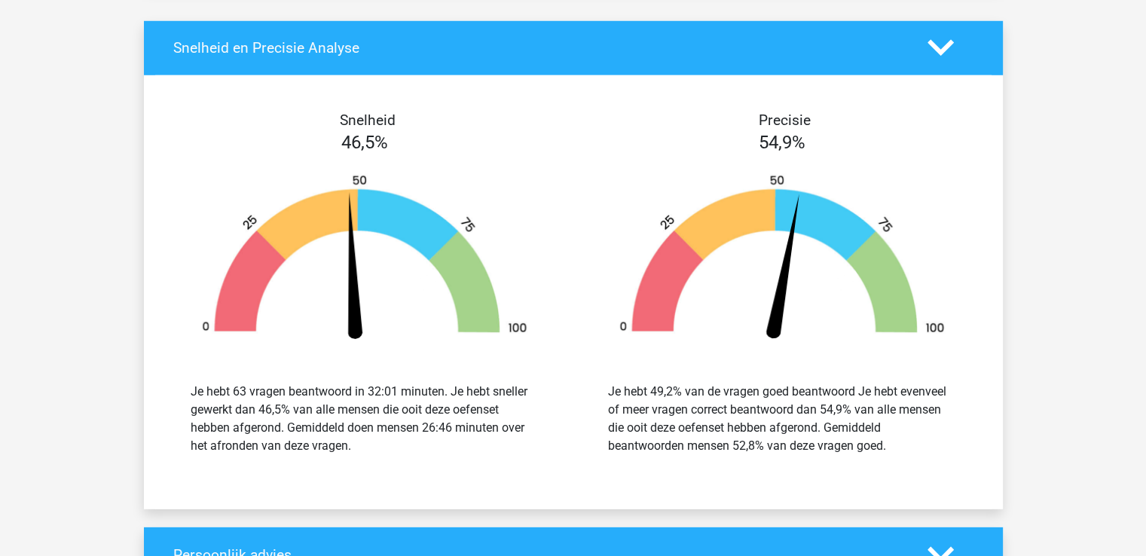
drag, startPoint x: 250, startPoint y: 359, endPoint x: 465, endPoint y: 436, distance: 228.0
click at [465, 436] on div "Je hebt 63 vragen beantwoord in 32:01 minuten. Je hebt sneller gewerkt dan 46,5…" at bounding box center [364, 419] width 395 height 108
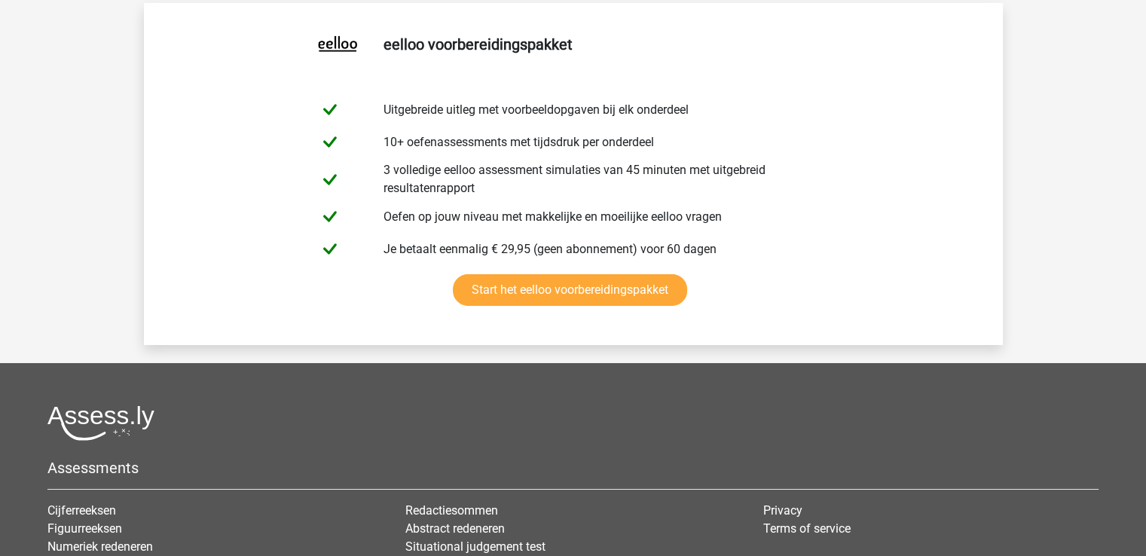
scroll to position [5159, 0]
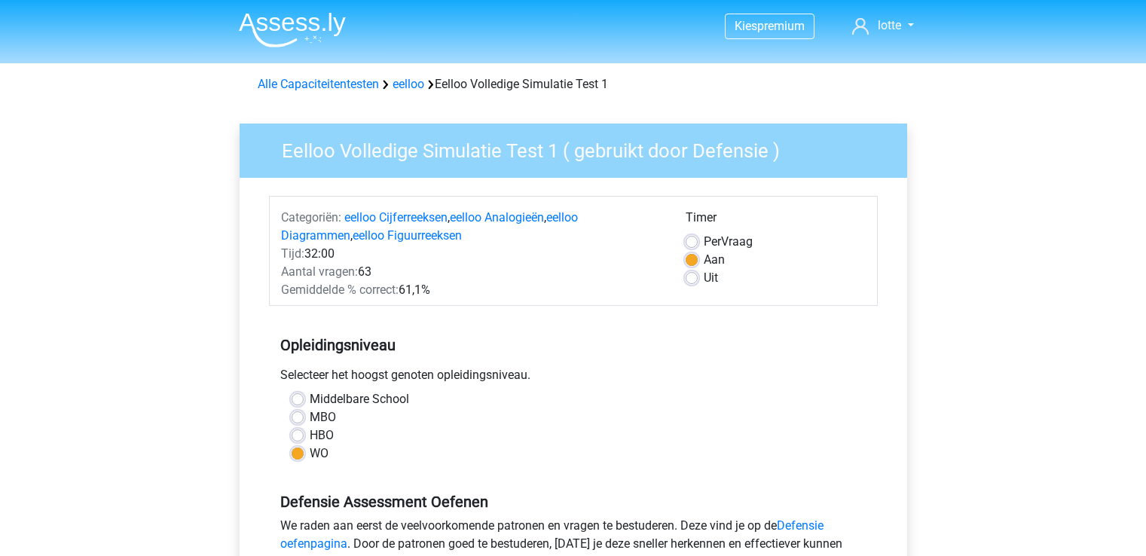
scroll to position [301, 0]
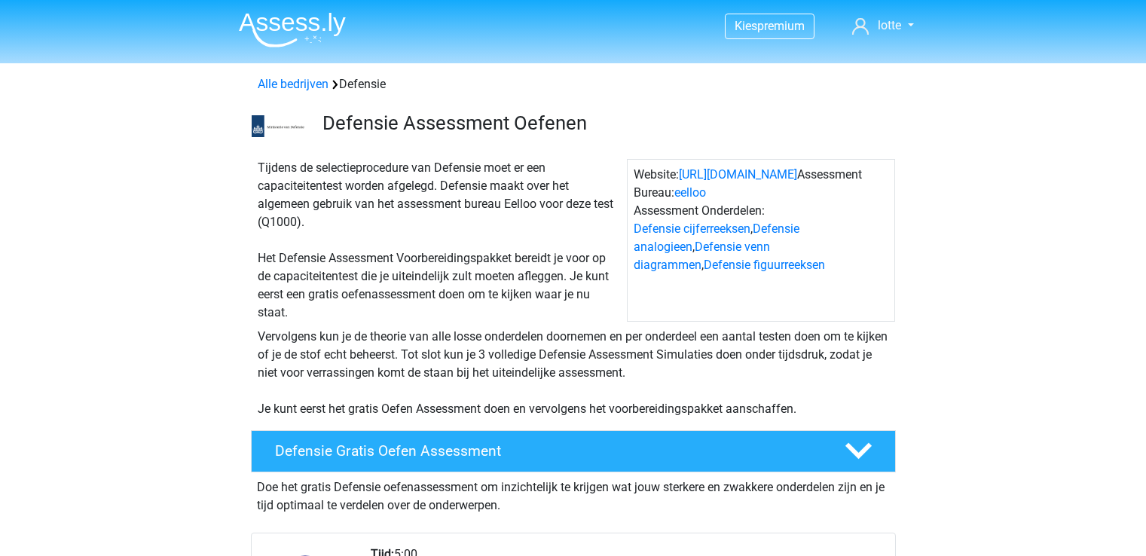
scroll to position [1205, 0]
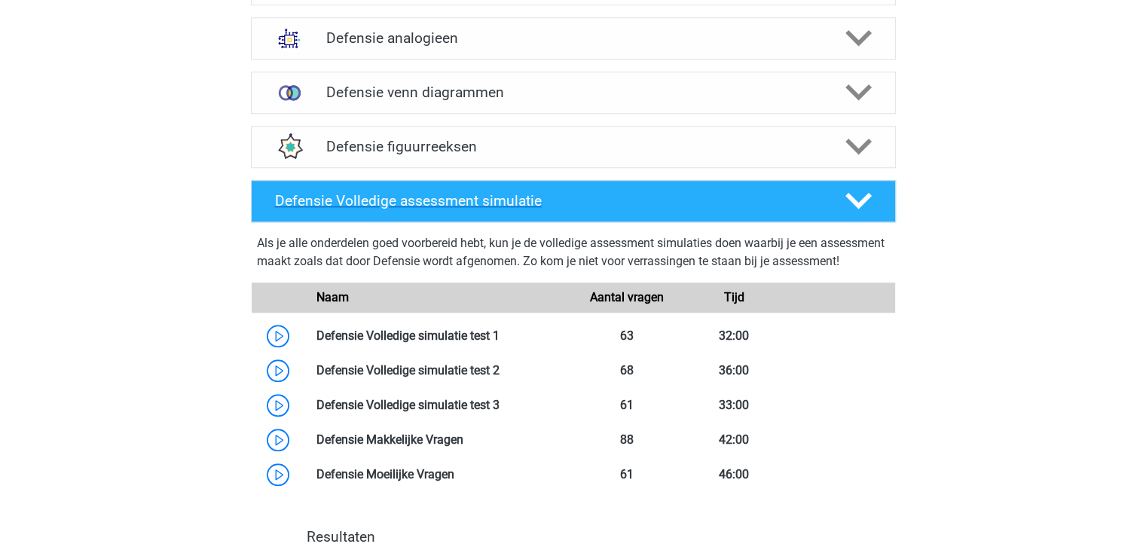
click at [612, 192] on h4 "Defensie Volledige assessment simulatie" at bounding box center [547, 200] width 545 height 17
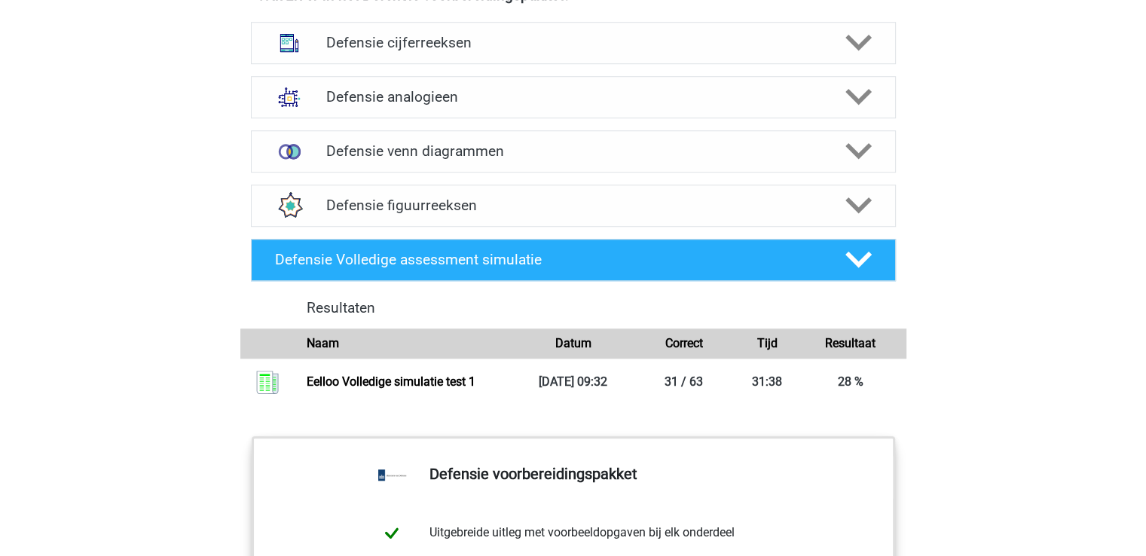
scroll to position [1104, 0]
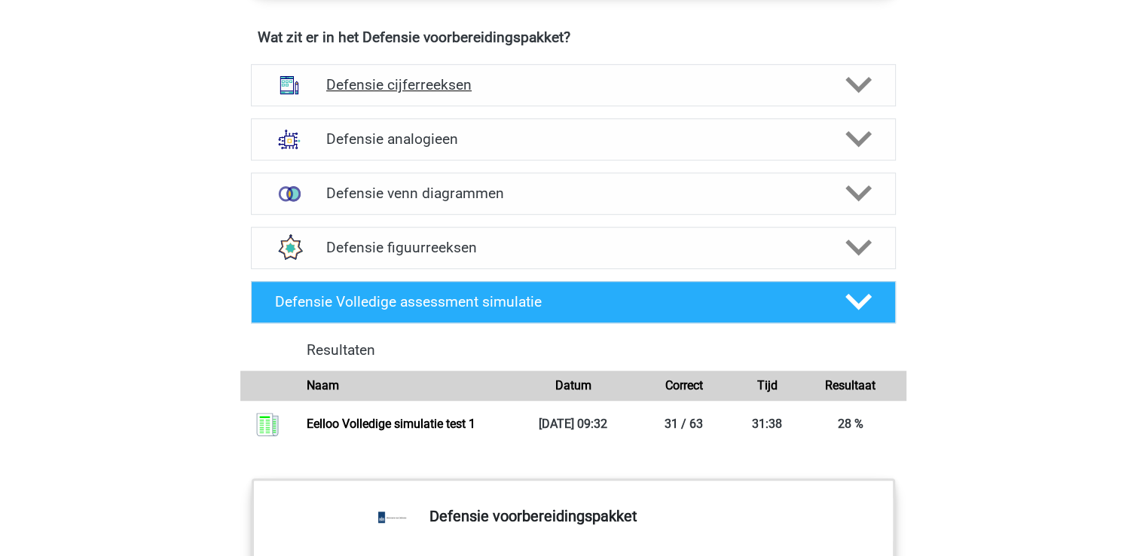
click at [746, 81] on h4 "Defensie cijferreeksen" at bounding box center [572, 84] width 493 height 17
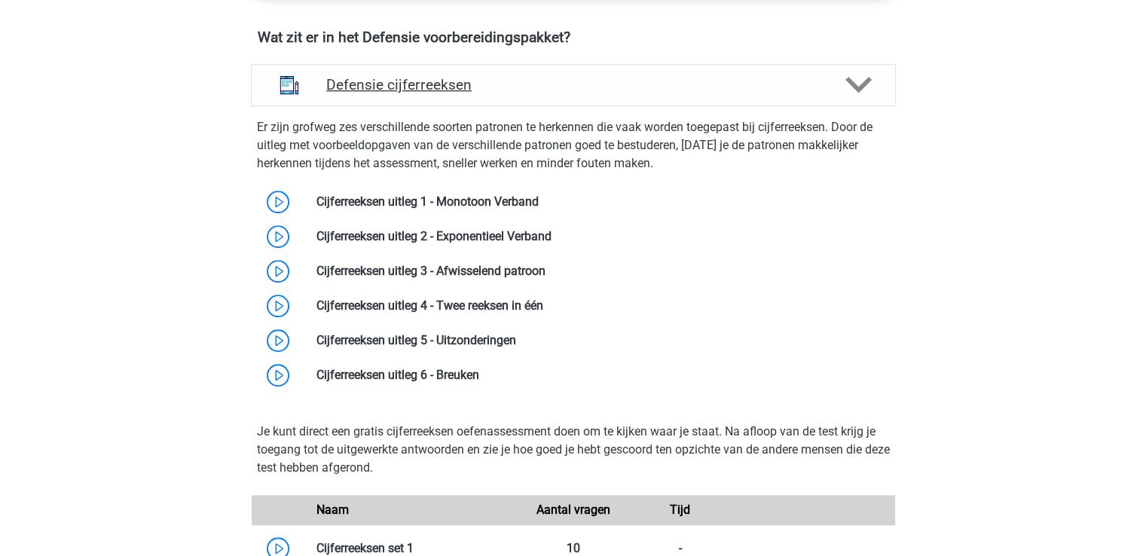
click at [746, 81] on h4 "Defensie cijferreeksen" at bounding box center [572, 84] width 493 height 17
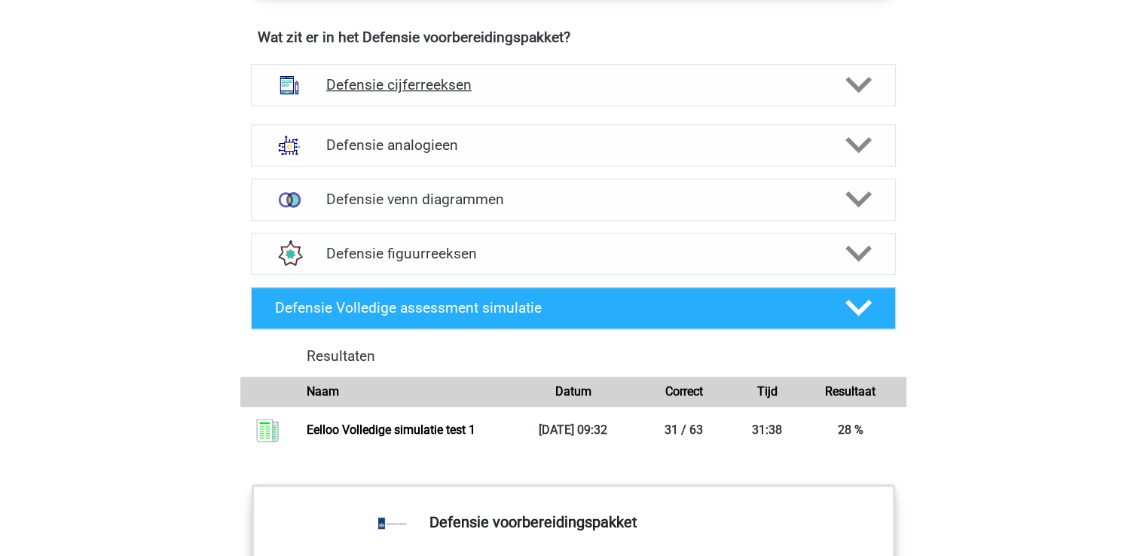
click at [746, 81] on h4 "Defensie cijferreeksen" at bounding box center [572, 84] width 493 height 17
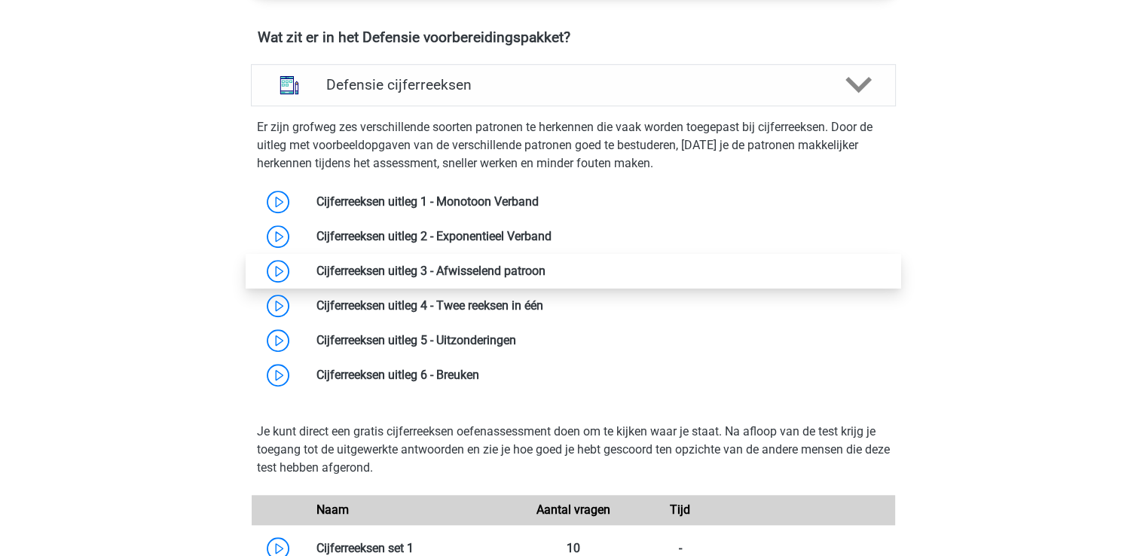
click at [545, 264] on link at bounding box center [545, 271] width 0 height 14
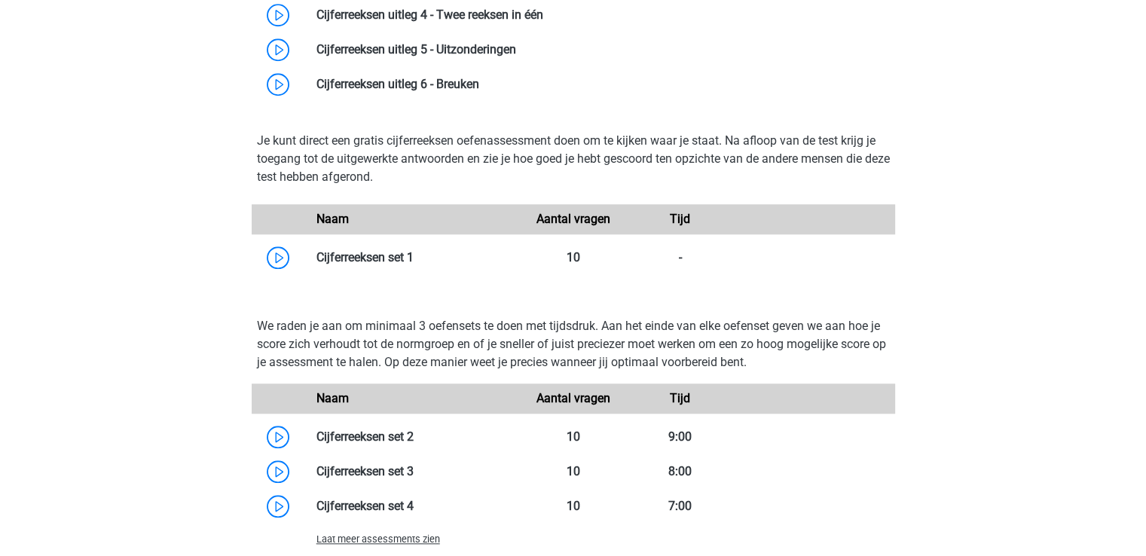
scroll to position [1306, 0]
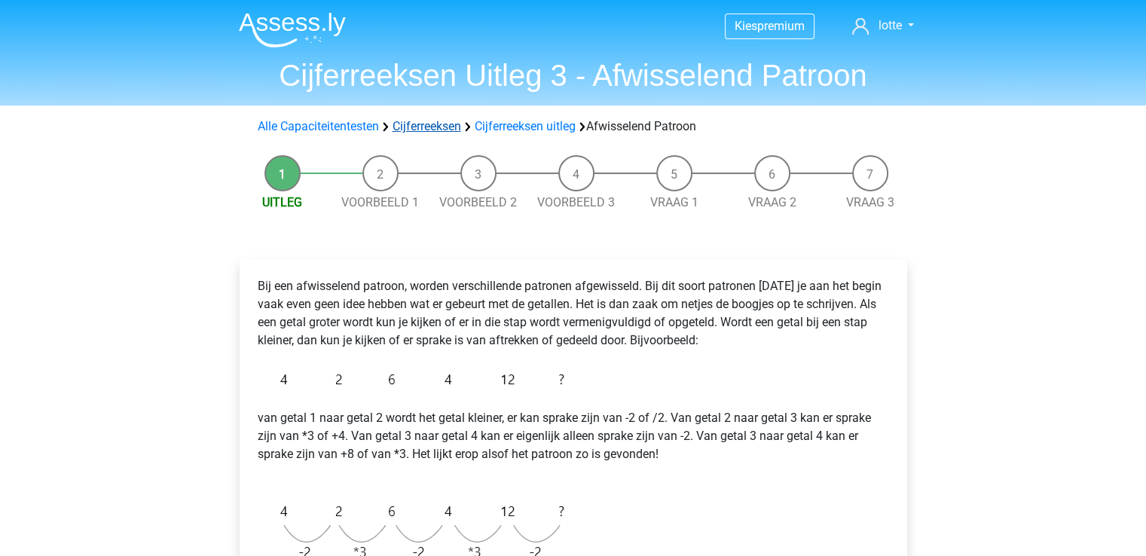
click at [454, 124] on link "Cijferreeksen" at bounding box center [426, 126] width 69 height 14
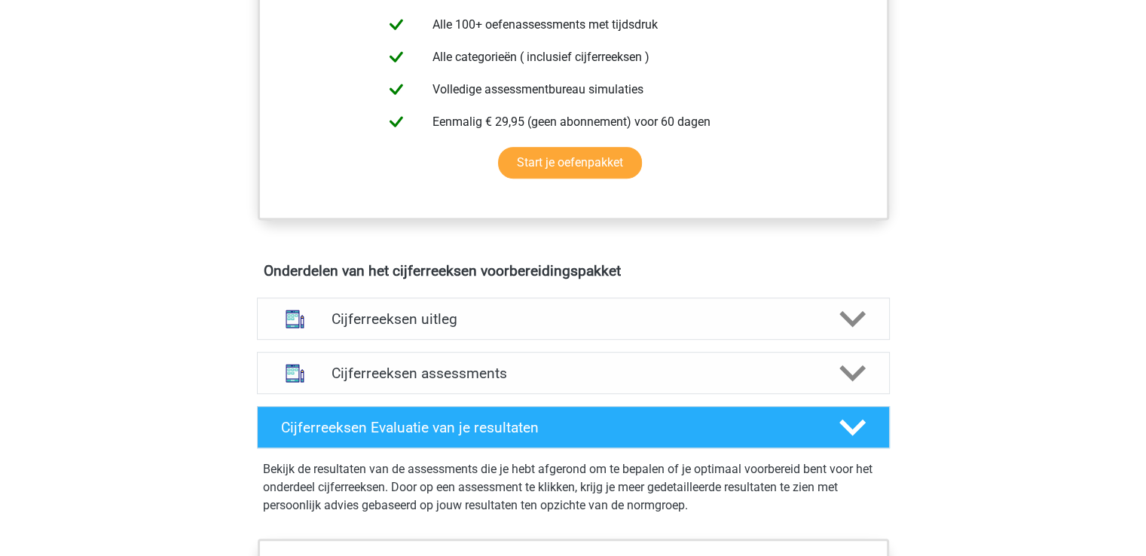
scroll to position [703, 0]
